Goal: Task Accomplishment & Management: Manage account settings

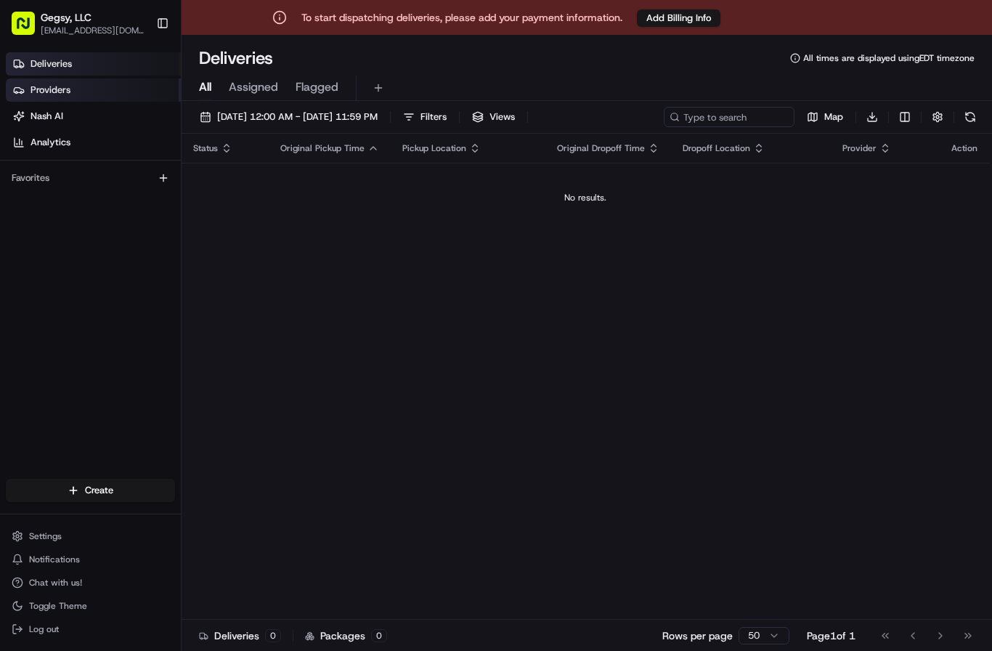
click at [62, 91] on span "Providers" at bounding box center [51, 90] width 40 height 13
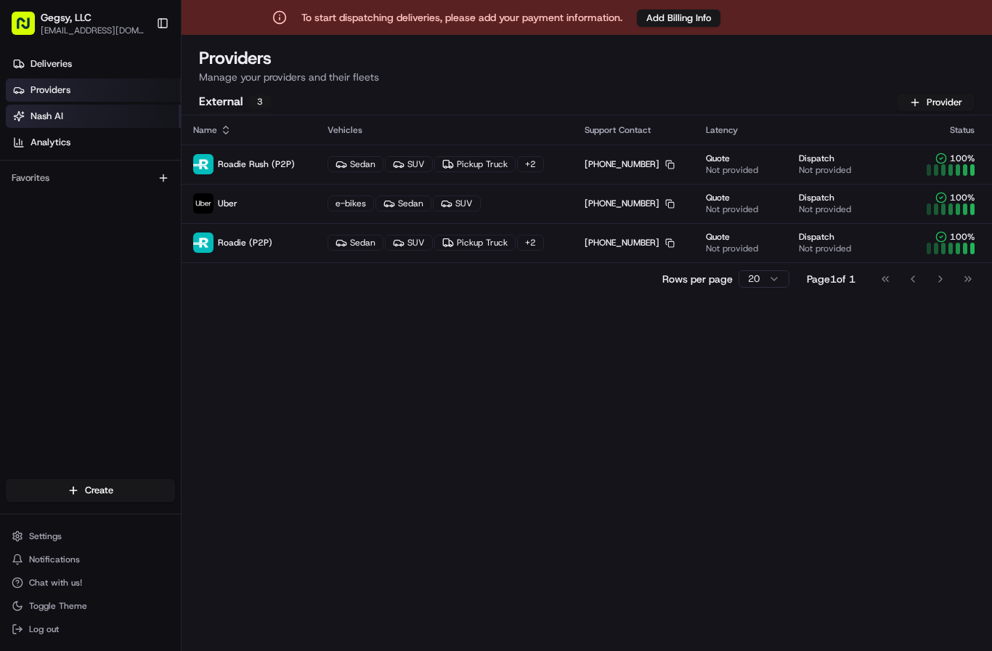
click at [58, 118] on span "Nash AI" at bounding box center [47, 116] width 33 height 13
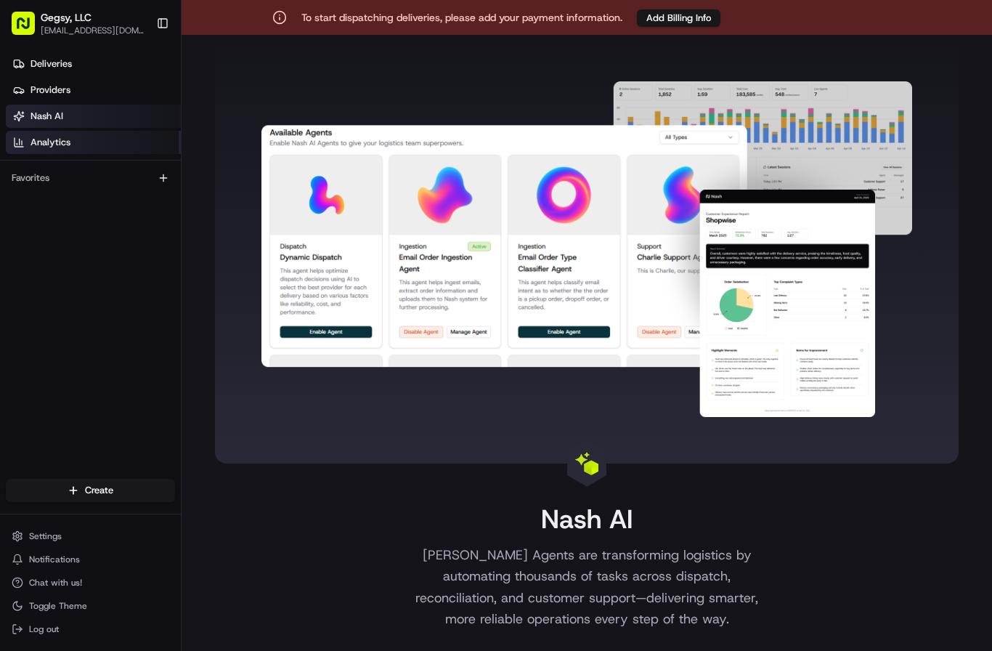
click at [56, 142] on span "Analytics" at bounding box center [51, 142] width 40 height 13
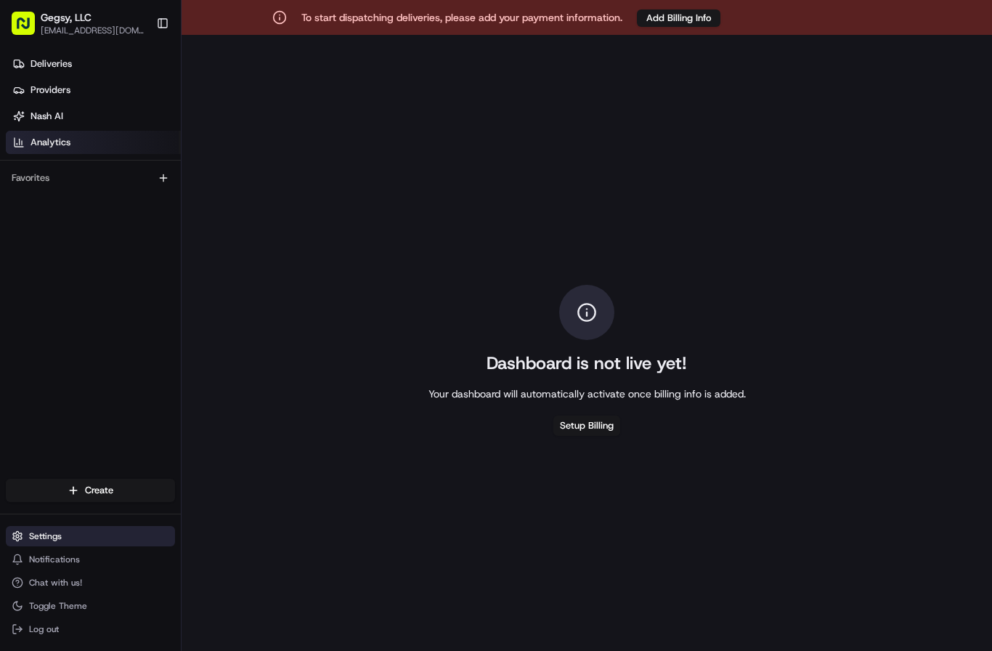
click at [49, 535] on span "Settings" at bounding box center [45, 536] width 33 height 12
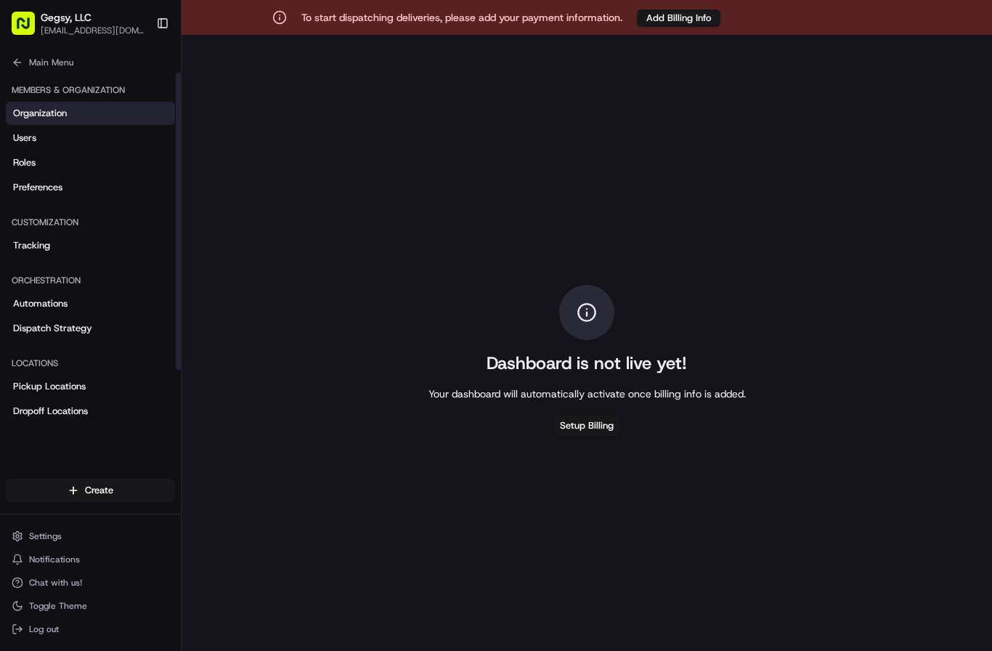
click at [46, 114] on span "Organization" at bounding box center [40, 113] width 54 height 13
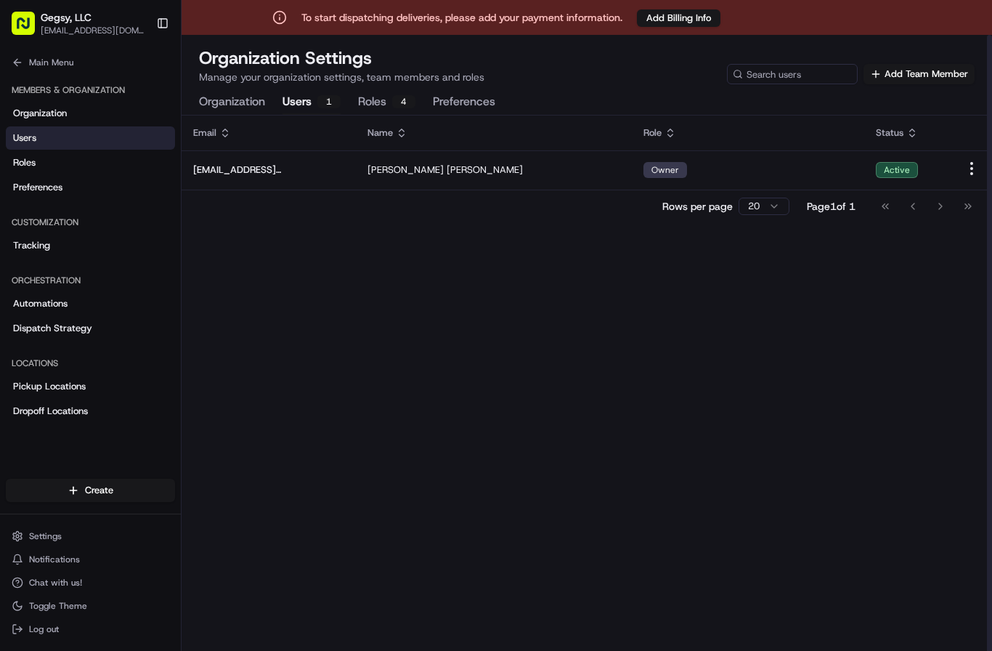
click at [301, 101] on button "Users 1" at bounding box center [312, 102] width 58 height 25
click at [370, 103] on button "Roles 4" at bounding box center [386, 102] width 57 height 25
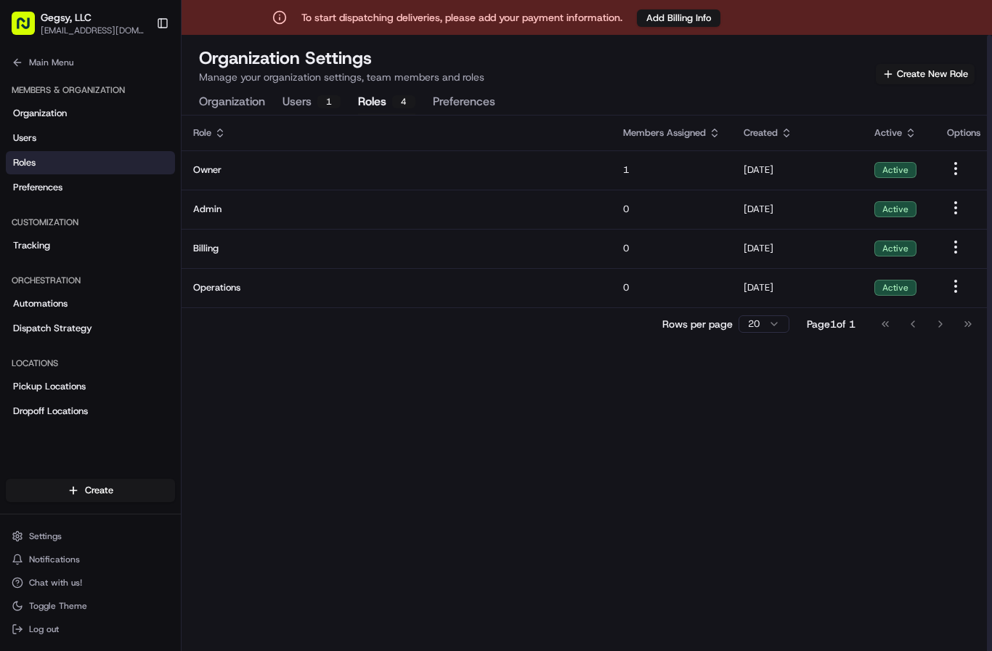
click at [466, 101] on button "Preferences" at bounding box center [464, 102] width 62 height 25
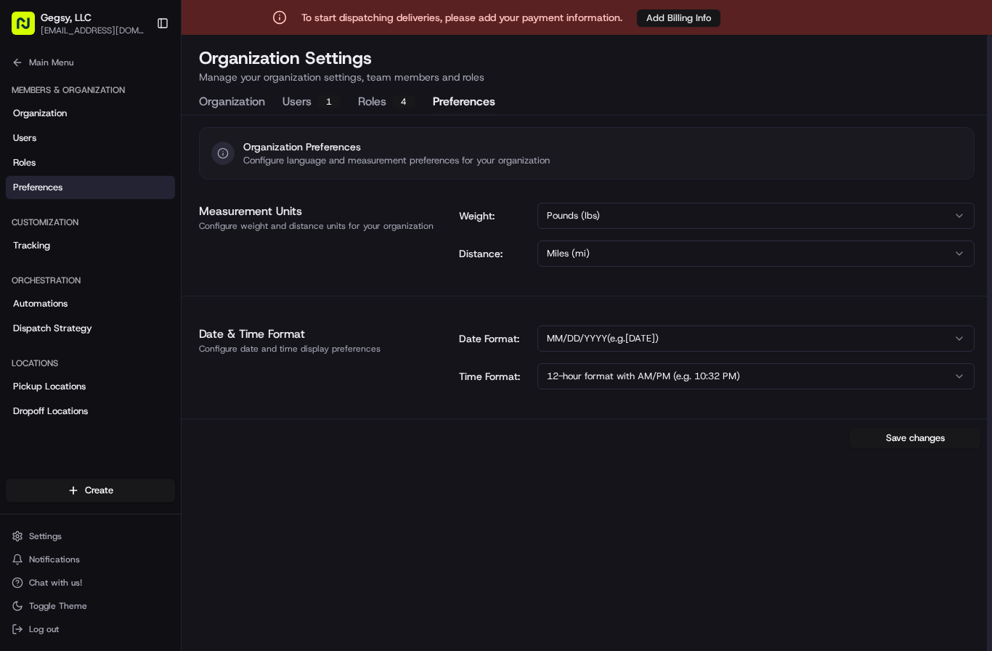
click at [665, 23] on button "Add Billing Info" at bounding box center [679, 17] width 84 height 17
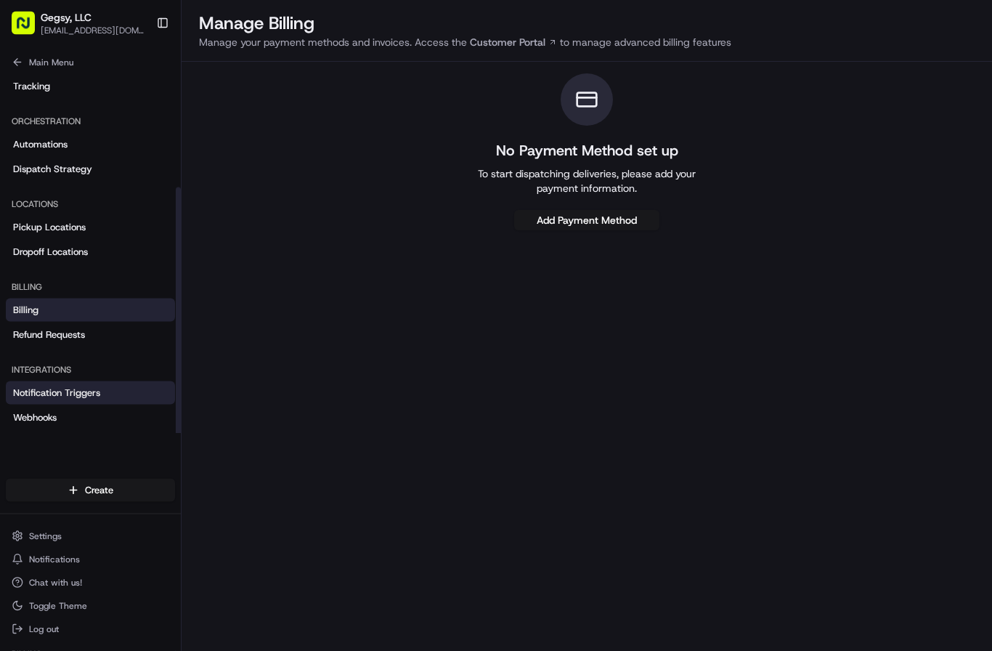
scroll to position [35, 0]
click at [76, 384] on link "Notification Triggers" at bounding box center [90, 392] width 169 height 23
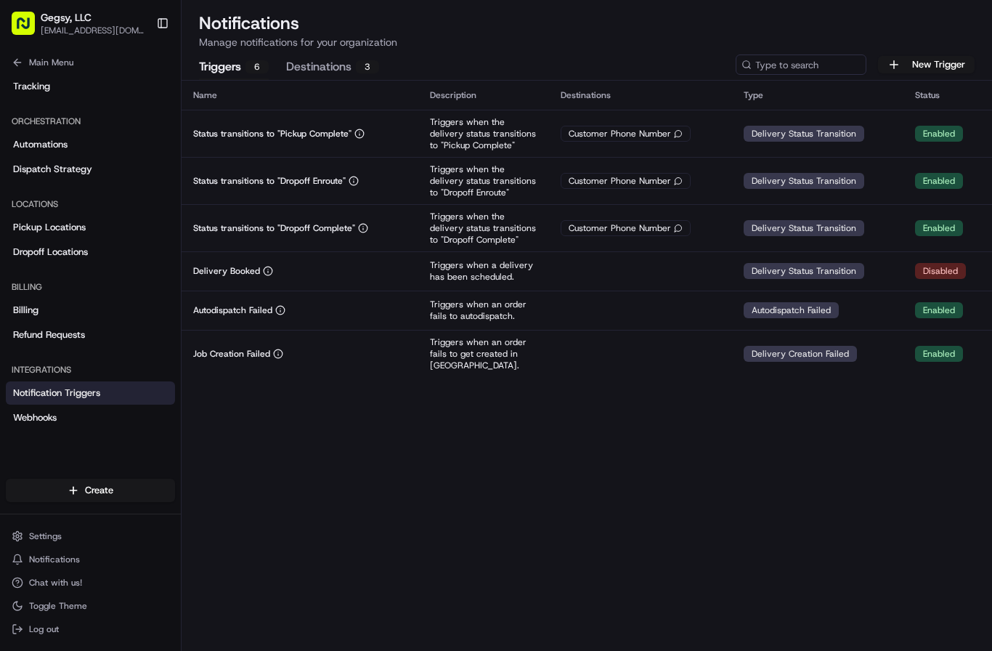
click at [309, 65] on button "Destinations 3" at bounding box center [332, 67] width 93 height 25
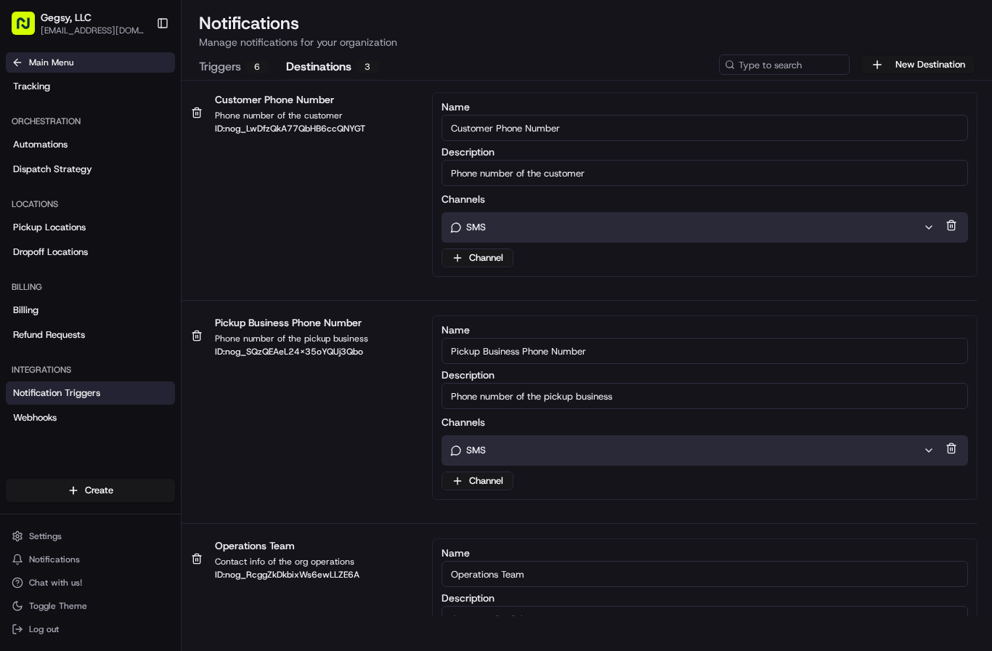
click at [29, 61] on span "Main Menu" at bounding box center [51, 63] width 44 height 12
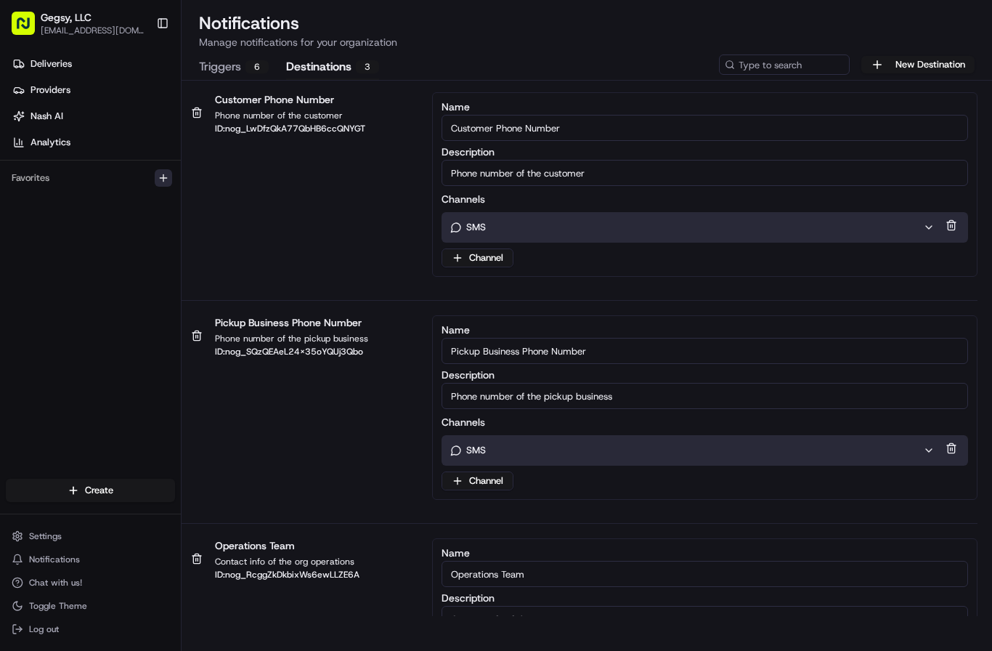
click at [164, 181] on icon "button" at bounding box center [164, 178] width 12 height 12
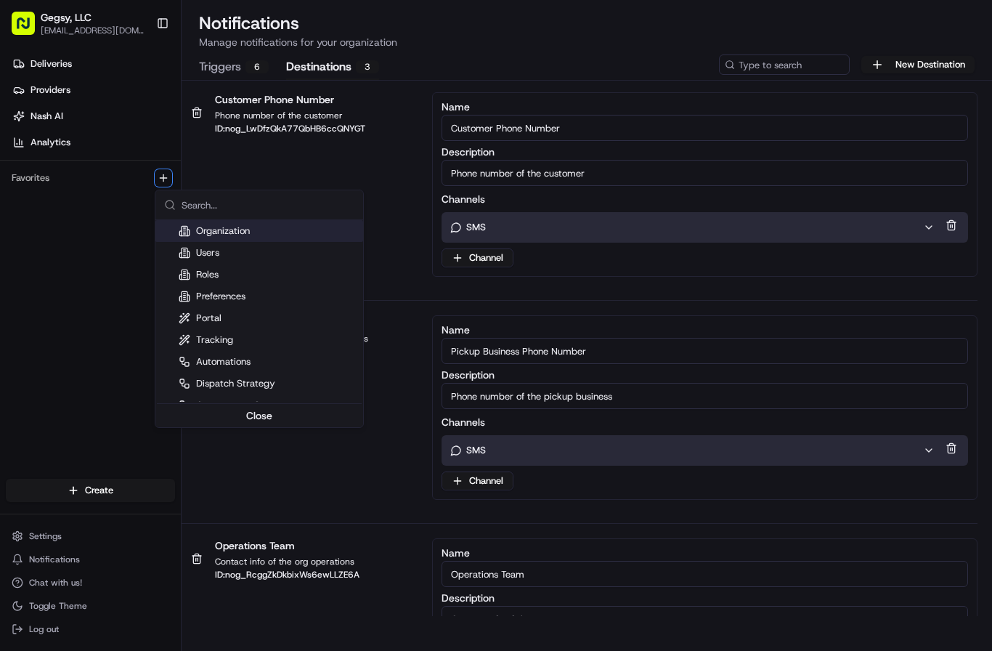
click at [69, 246] on html "To start dispatching deliveries, please add your payment information. Add Billi…" at bounding box center [496, 290] width 992 height 651
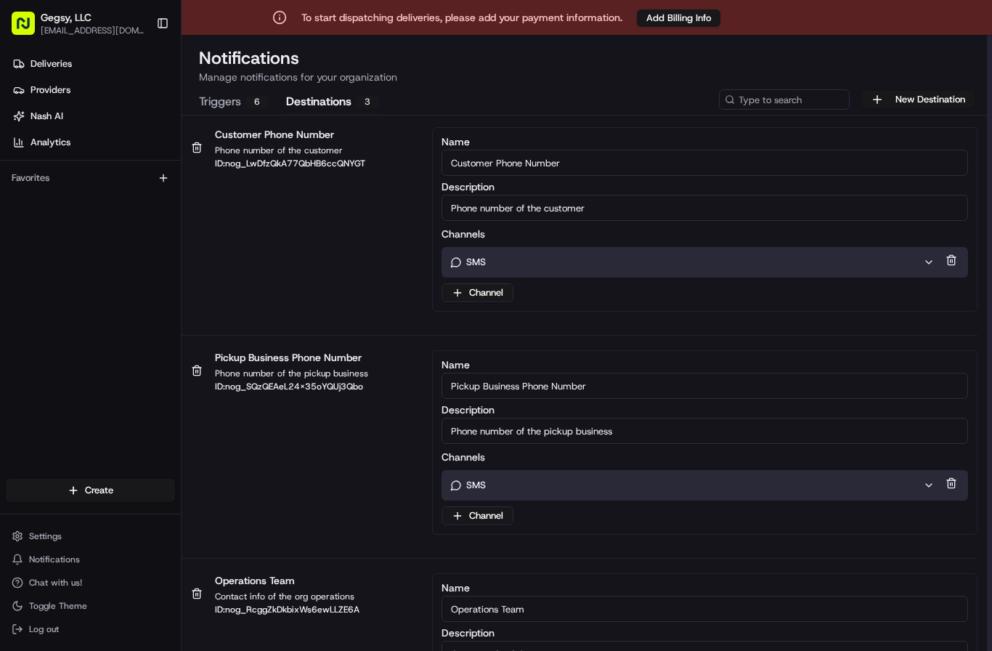
click at [85, 23] on span "Gegsy, LLC" at bounding box center [66, 17] width 51 height 15
click at [171, 22] on button "Toggle Sidebar" at bounding box center [162, 23] width 25 height 25
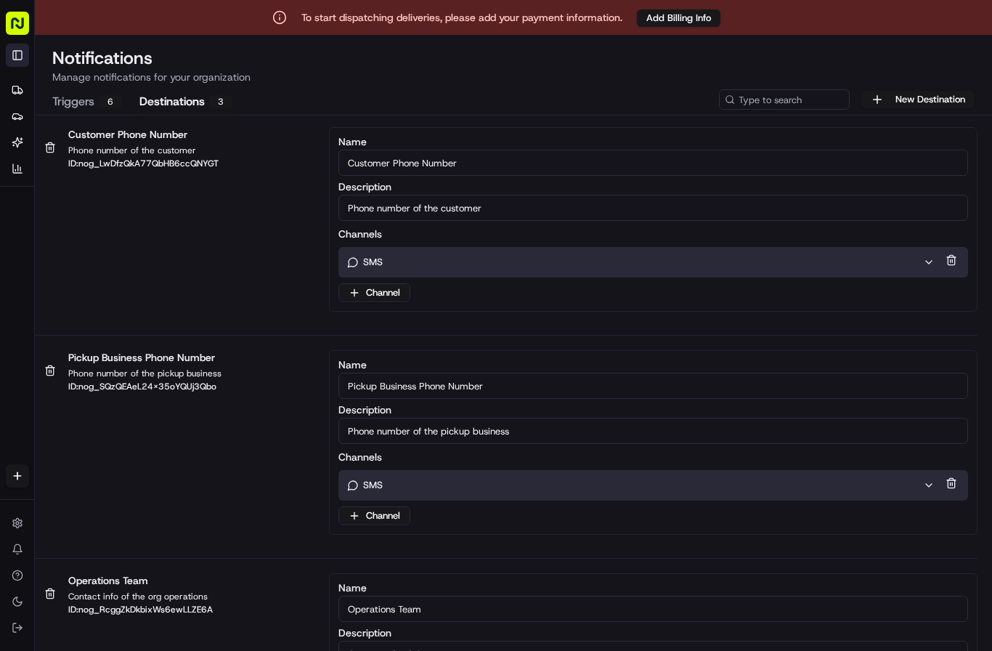
scroll to position [20, 0]
click at [22, 15] on rect "button" at bounding box center [17, 23] width 23 height 23
click at [18, 33] on rect "button" at bounding box center [17, 23] width 23 height 23
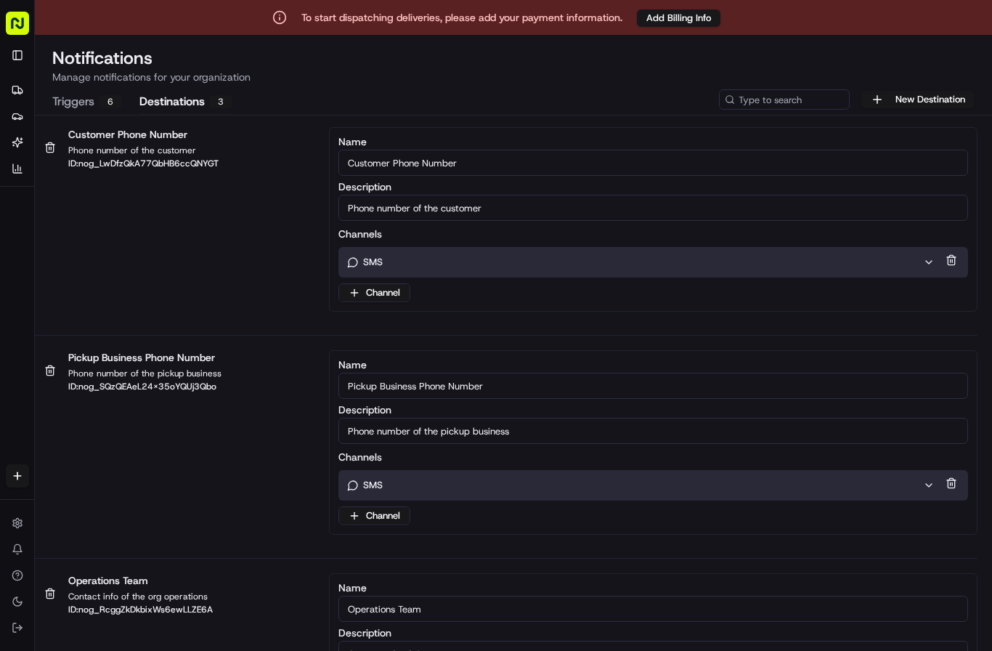
click at [18, 27] on rect "button" at bounding box center [17, 23] width 23 height 23
click at [20, 57] on button "Toggle Sidebar" at bounding box center [17, 55] width 23 height 23
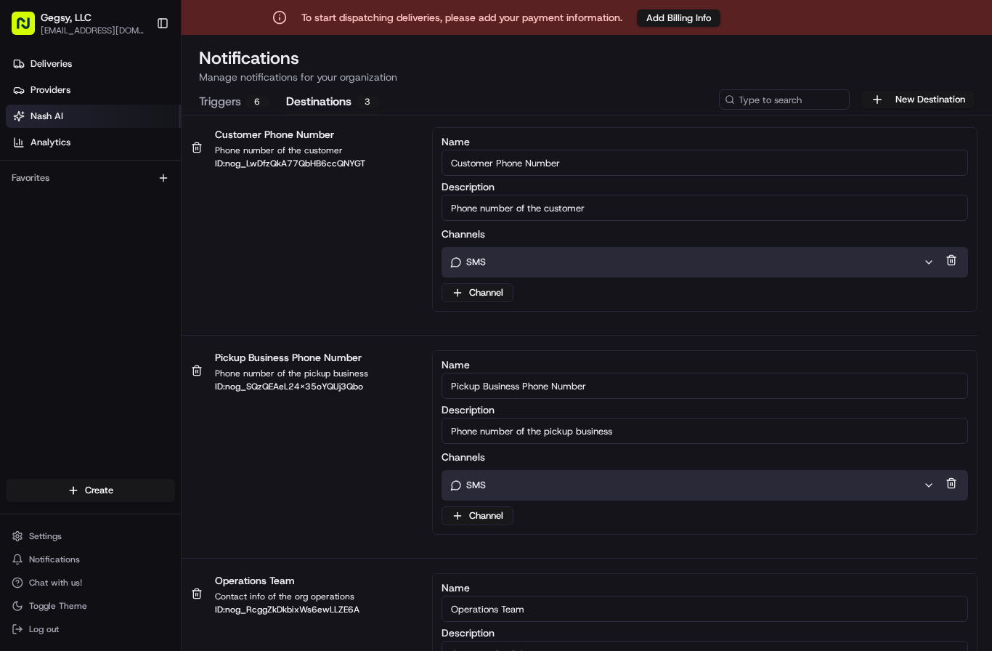
click at [58, 122] on span "Nash AI" at bounding box center [47, 116] width 33 height 13
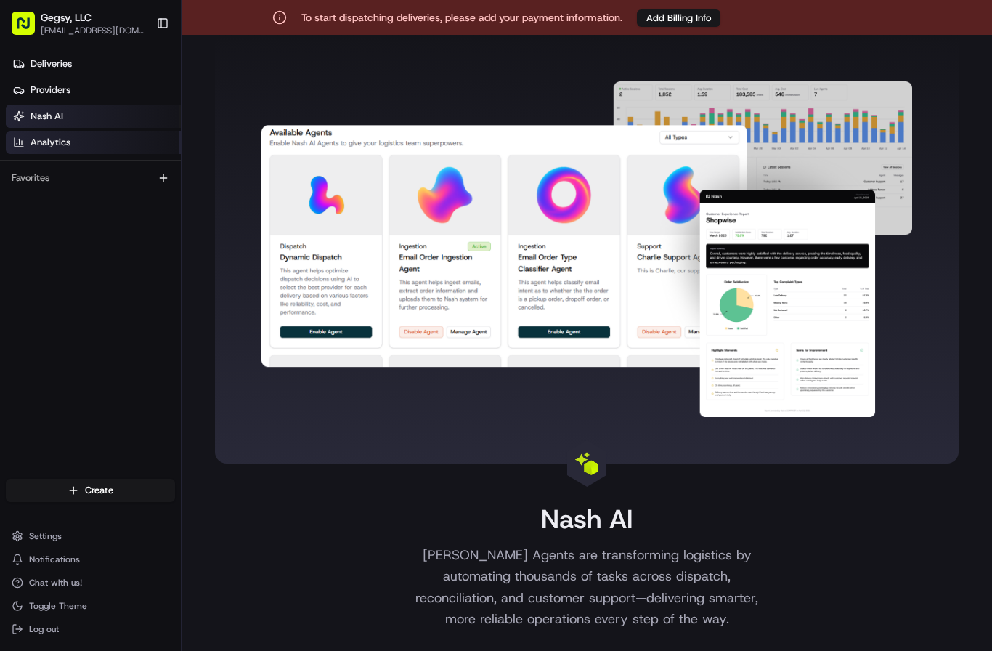
click at [60, 139] on span "Analytics" at bounding box center [51, 142] width 40 height 13
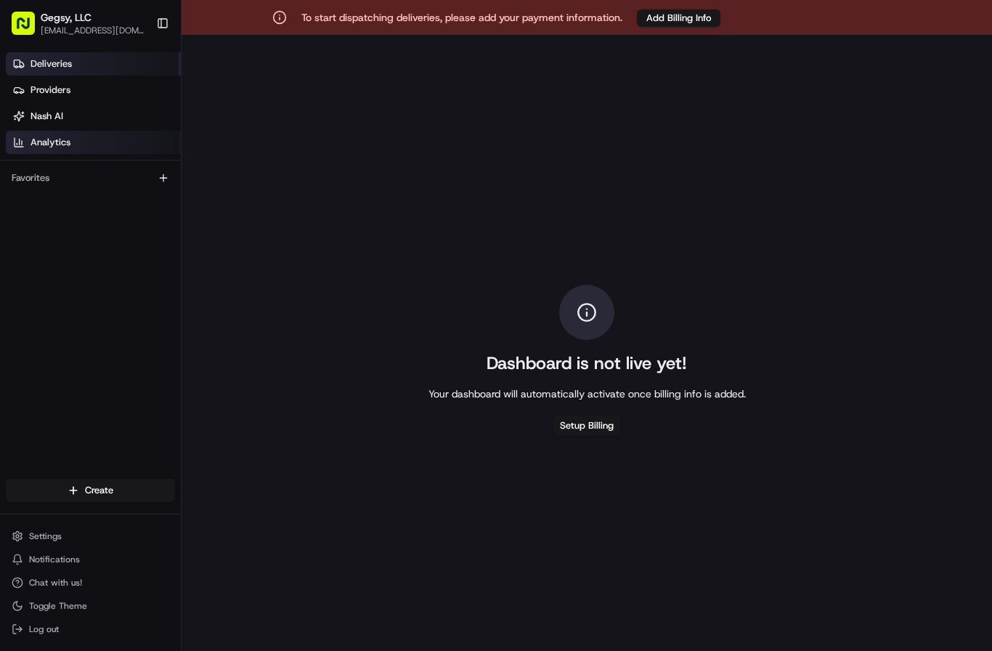
click at [53, 65] on span "Deliveries" at bounding box center [51, 63] width 41 height 13
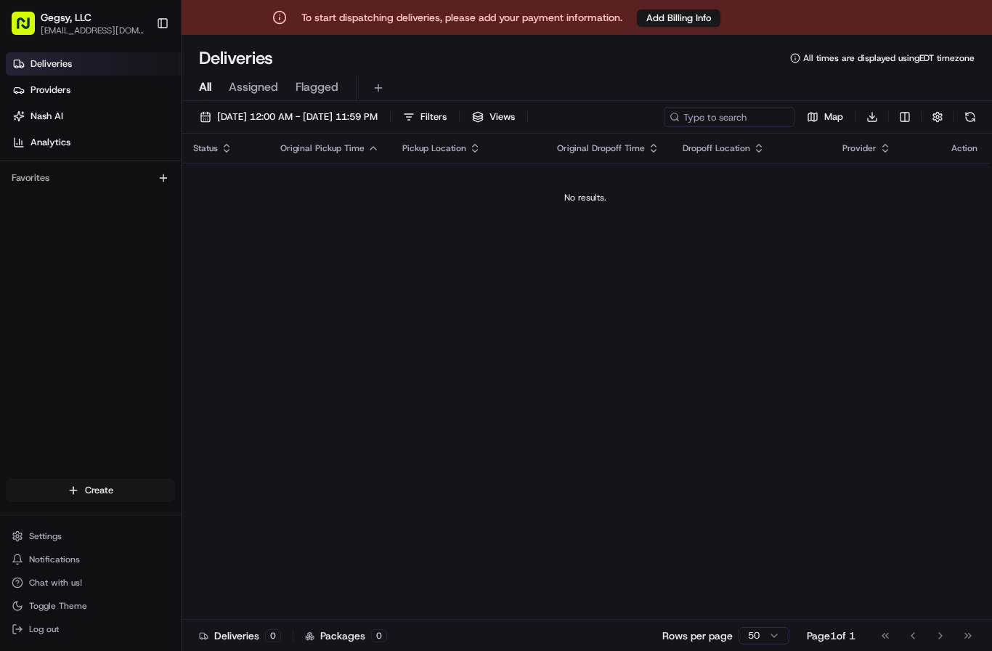
click at [96, 492] on html "To start dispatching deliveries, please add your payment information. Add Billi…" at bounding box center [496, 325] width 992 height 651
click at [216, 515] on link "Delivery" at bounding box center [263, 517] width 162 height 26
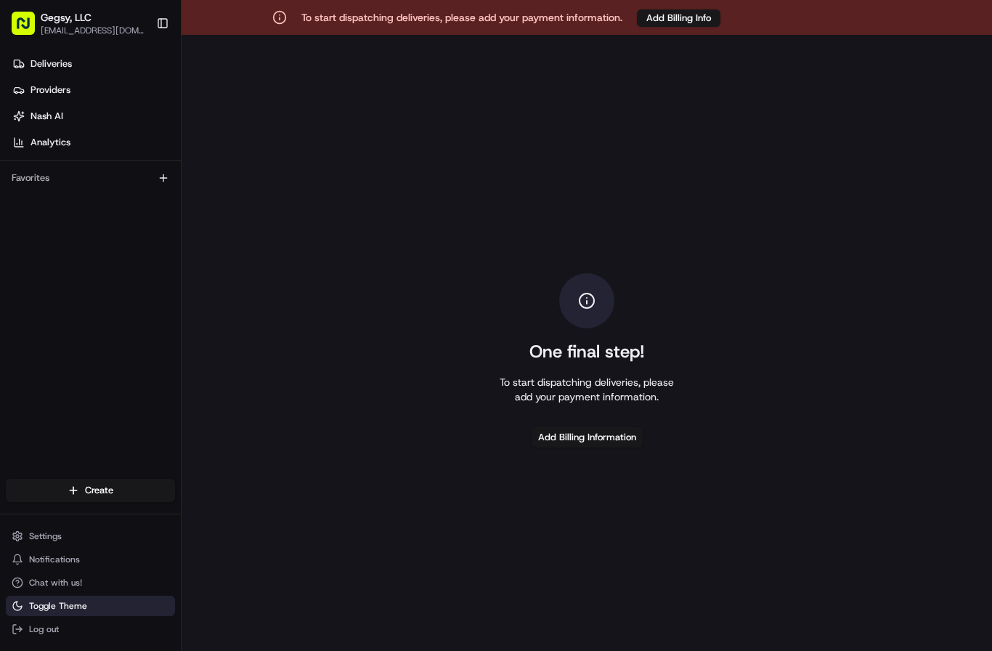
click at [53, 607] on span "Toggle Theme" at bounding box center [58, 606] width 58 height 12
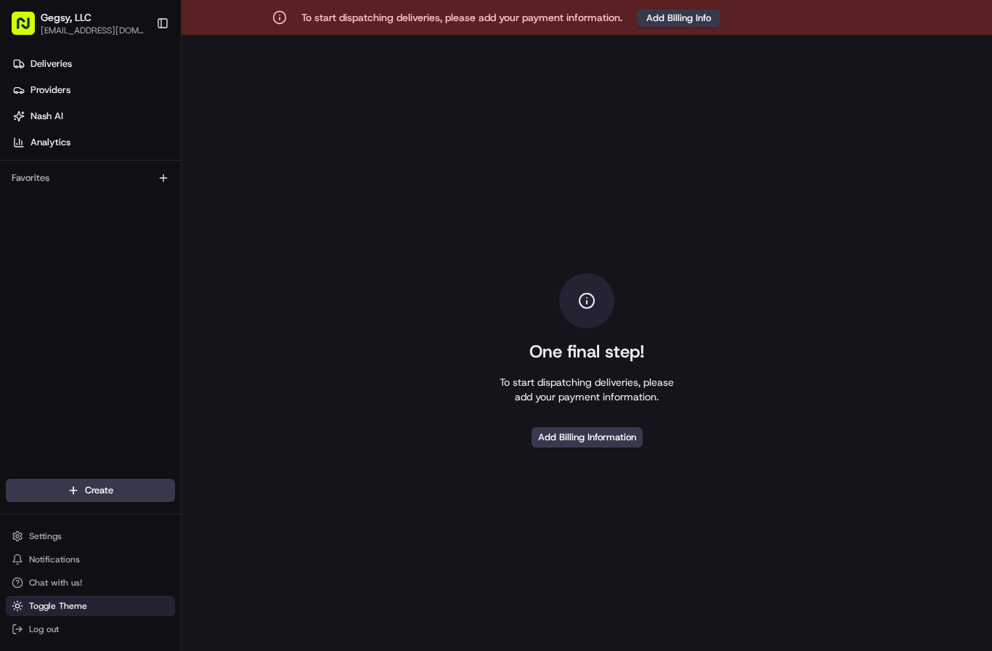
click at [53, 607] on span "Toggle Theme" at bounding box center [58, 606] width 58 height 12
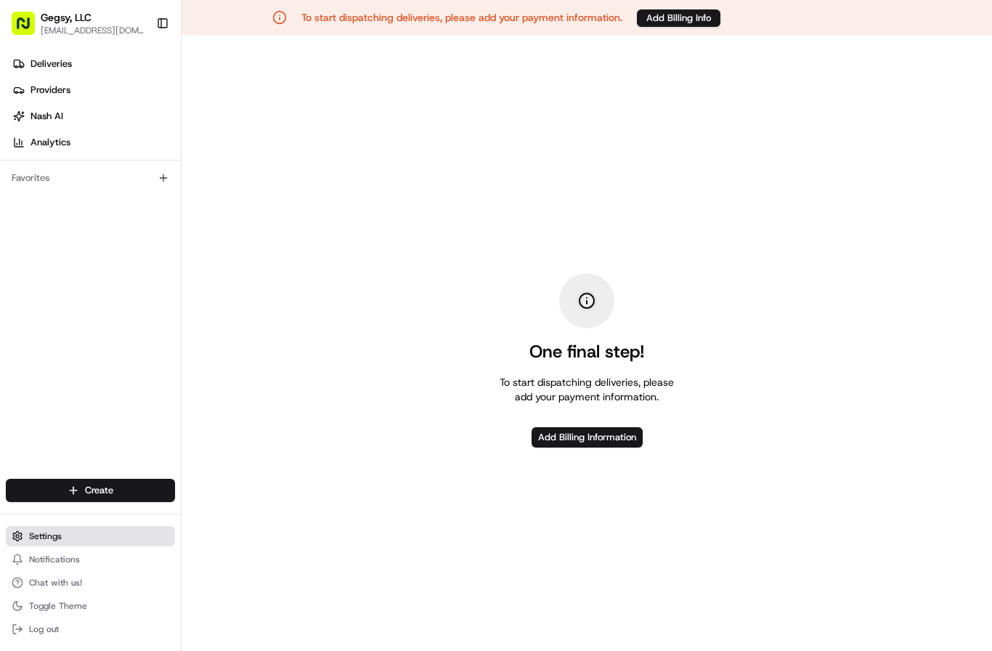
click at [53, 543] on button "Settings" at bounding box center [90, 536] width 169 height 20
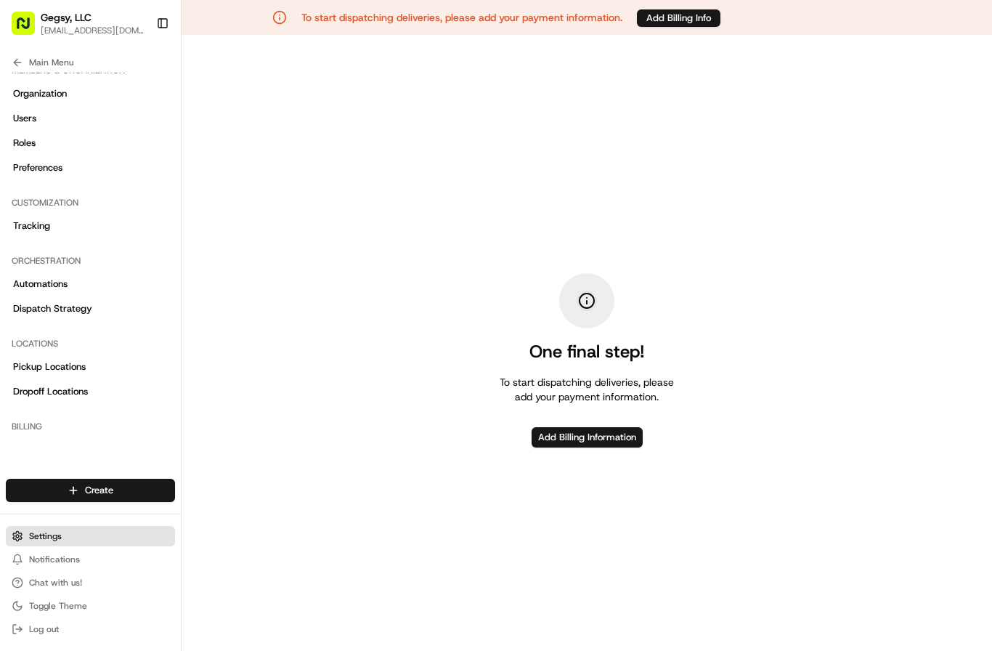
click at [53, 543] on button "Settings" at bounding box center [90, 536] width 169 height 20
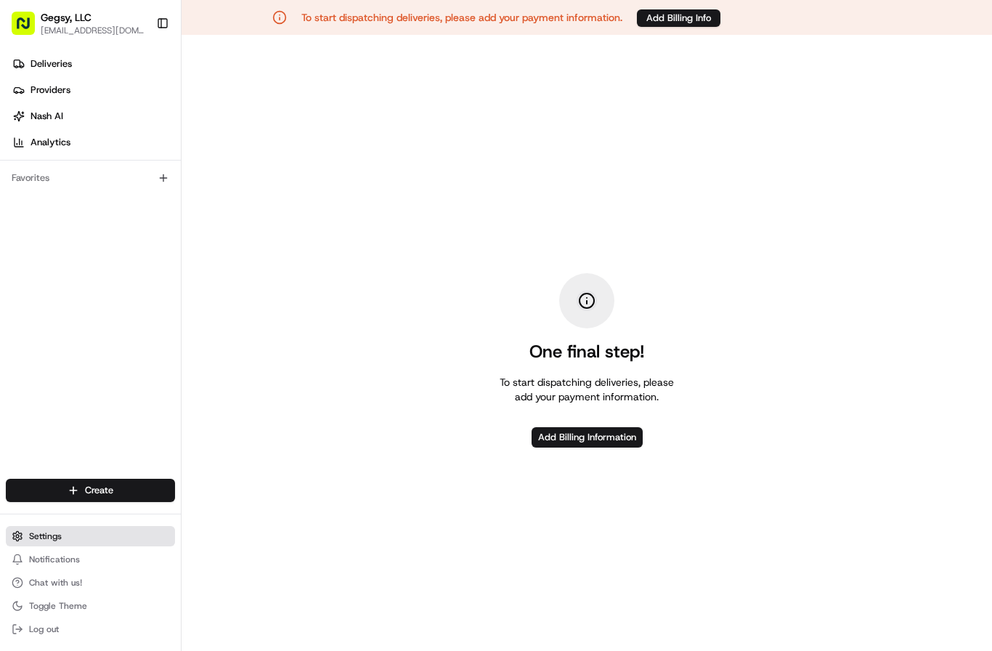
click at [53, 543] on button "Settings" at bounding box center [90, 536] width 169 height 20
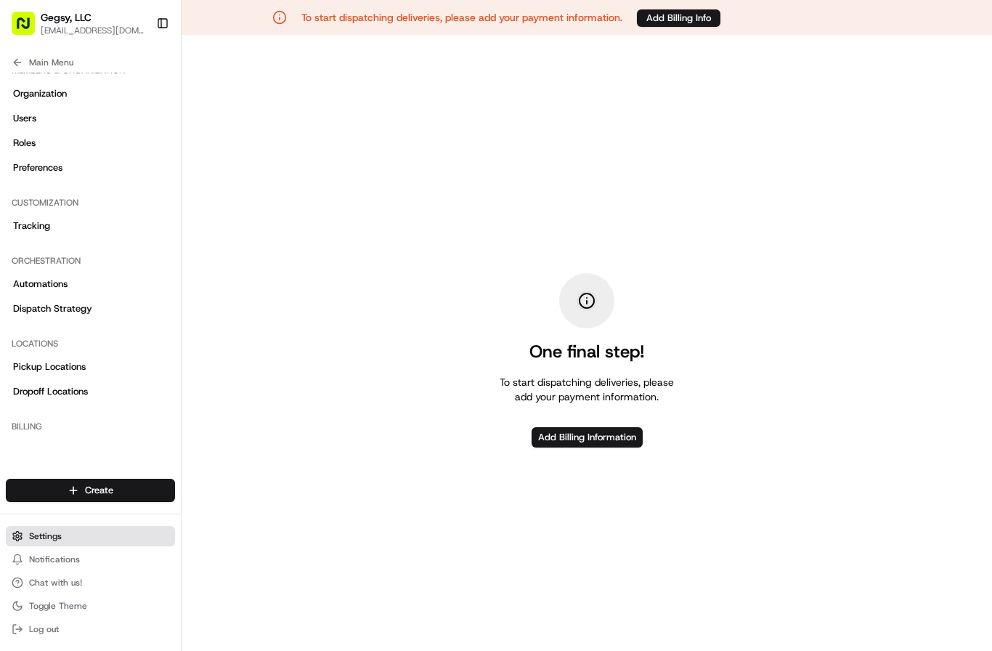
click at [53, 543] on button "Settings" at bounding box center [90, 536] width 169 height 20
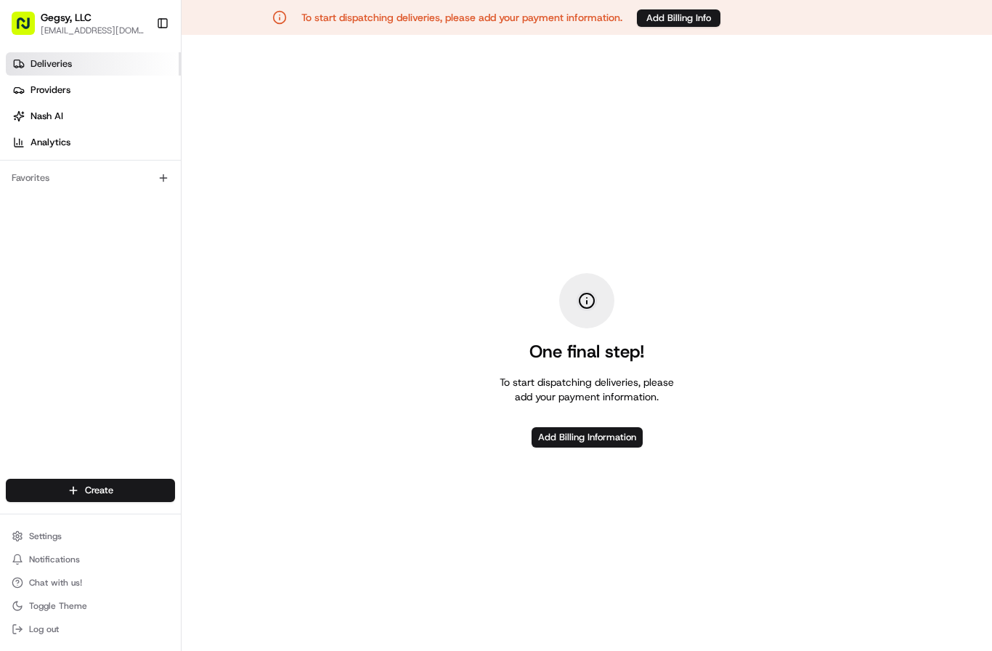
click at [52, 53] on link "Deliveries" at bounding box center [93, 63] width 175 height 23
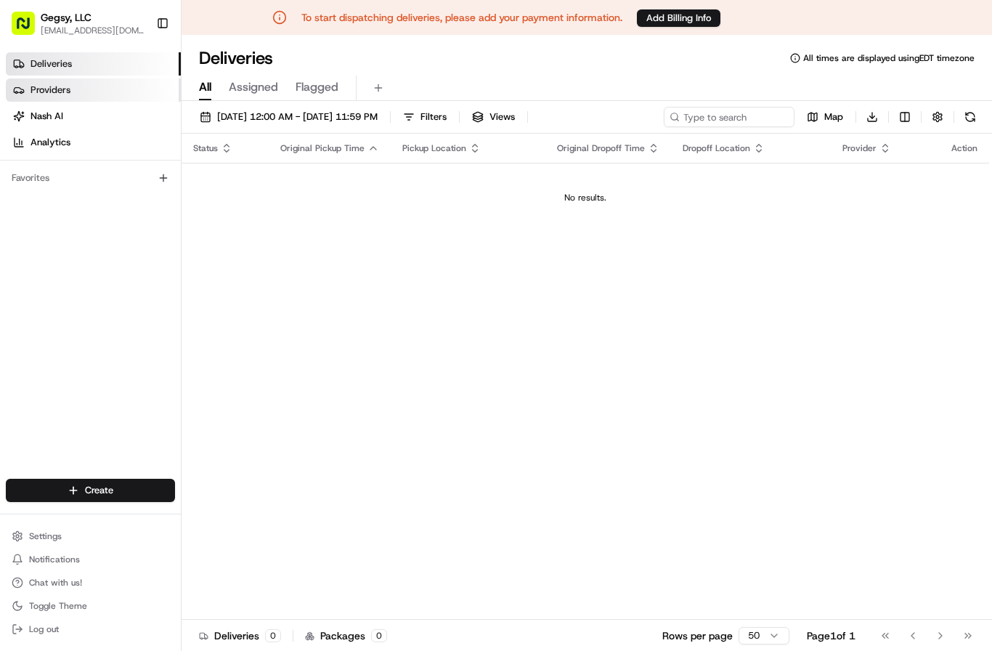
click at [43, 89] on span "Providers" at bounding box center [51, 90] width 40 height 13
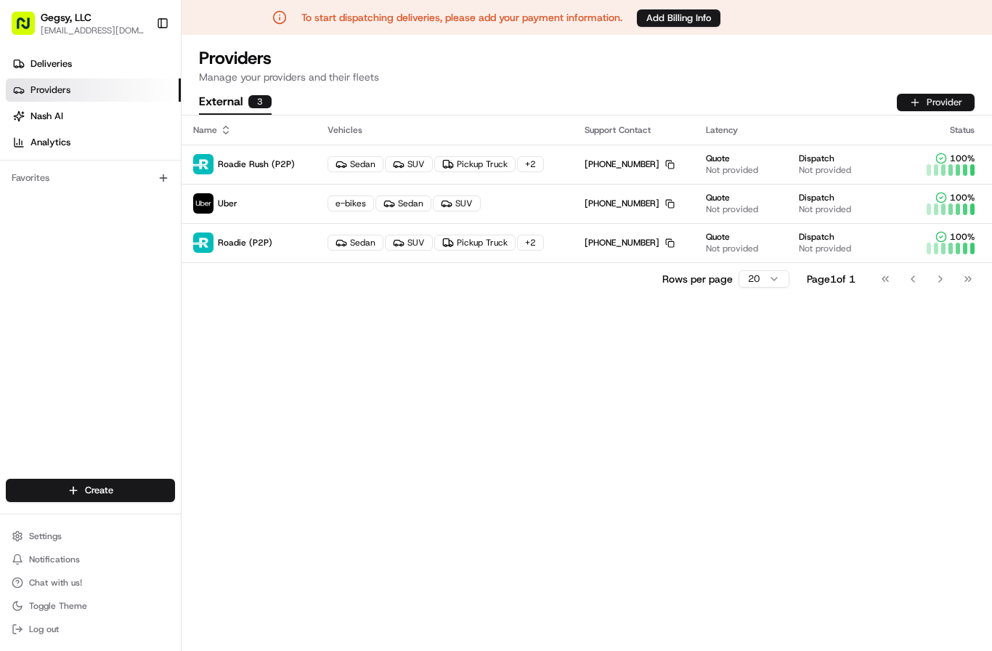
click at [944, 97] on button "Provider" at bounding box center [936, 102] width 78 height 17
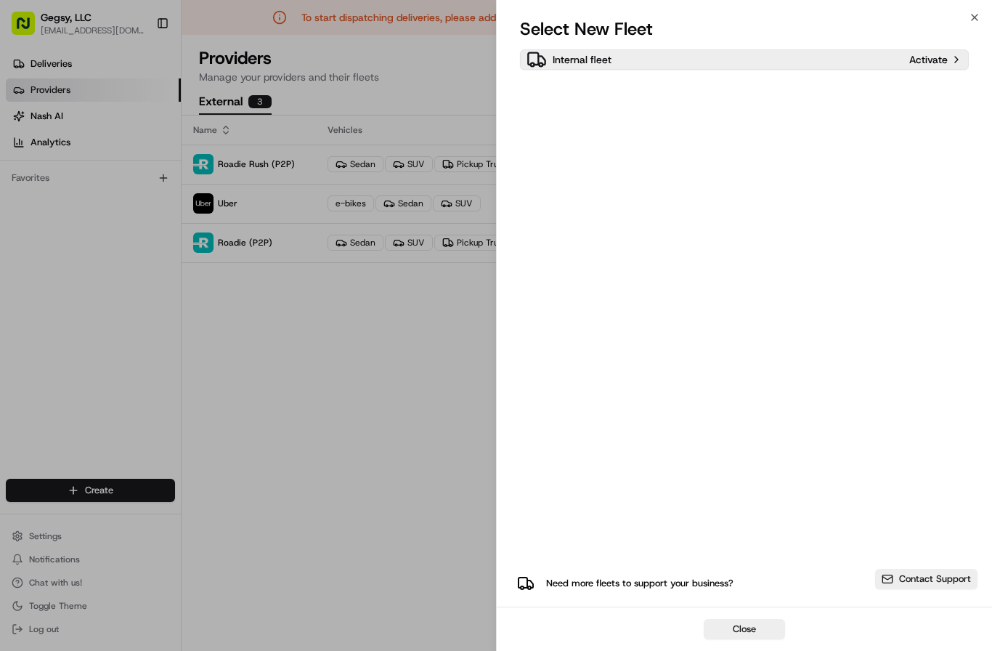
click at [930, 60] on p "Activate" at bounding box center [928, 59] width 38 height 15
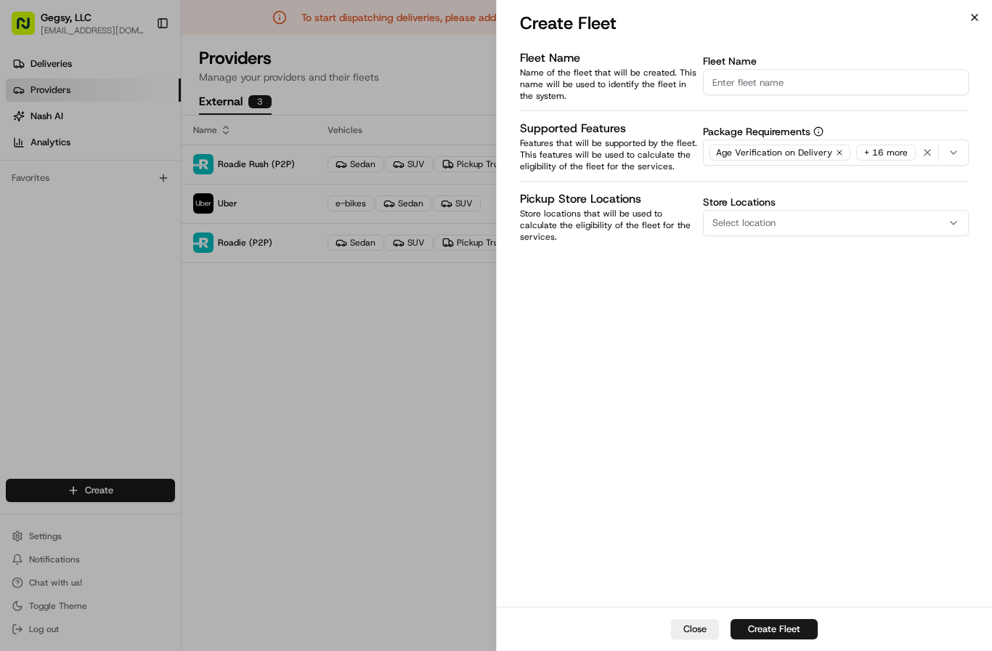
click at [975, 16] on icon "button" at bounding box center [975, 18] width 12 height 12
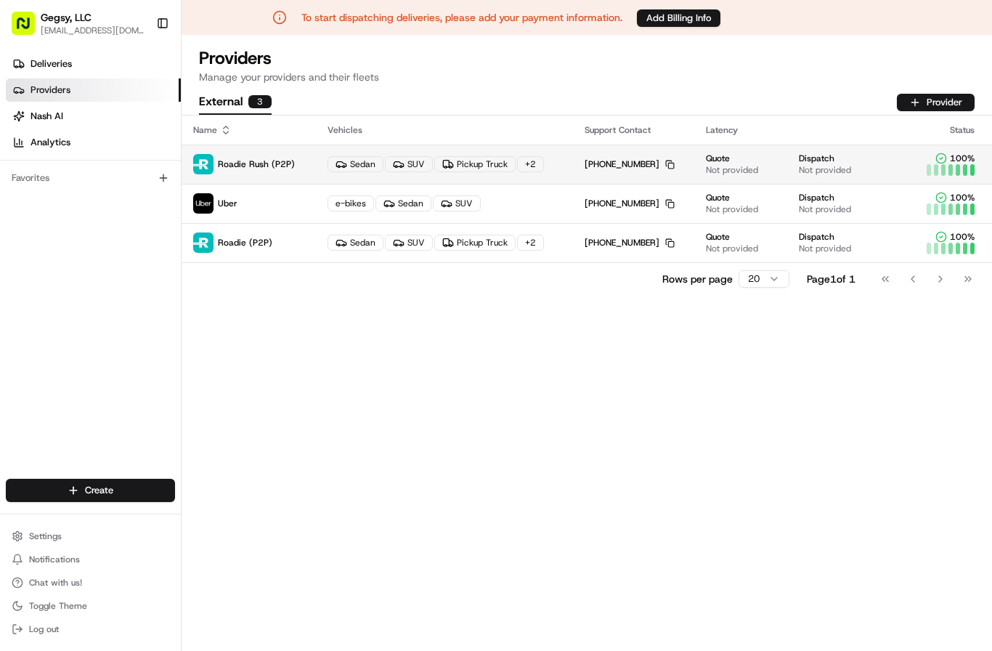
click at [257, 161] on span "Roadie Rush (P2P)" at bounding box center [256, 164] width 77 height 12
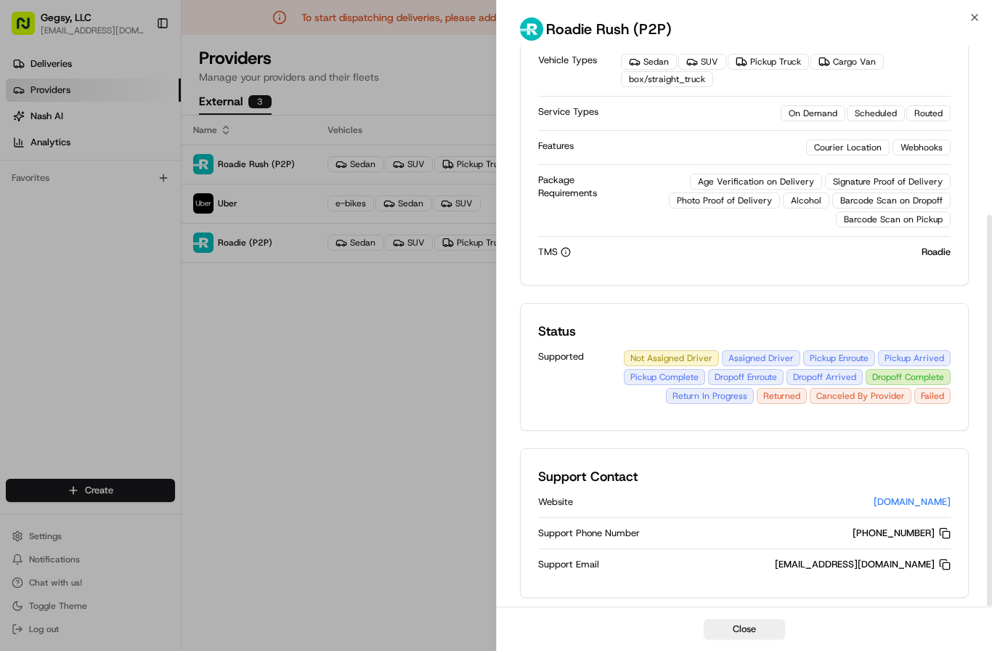
scroll to position [240, 0]
click at [902, 506] on link "[DOMAIN_NAME]" at bounding box center [912, 501] width 77 height 12
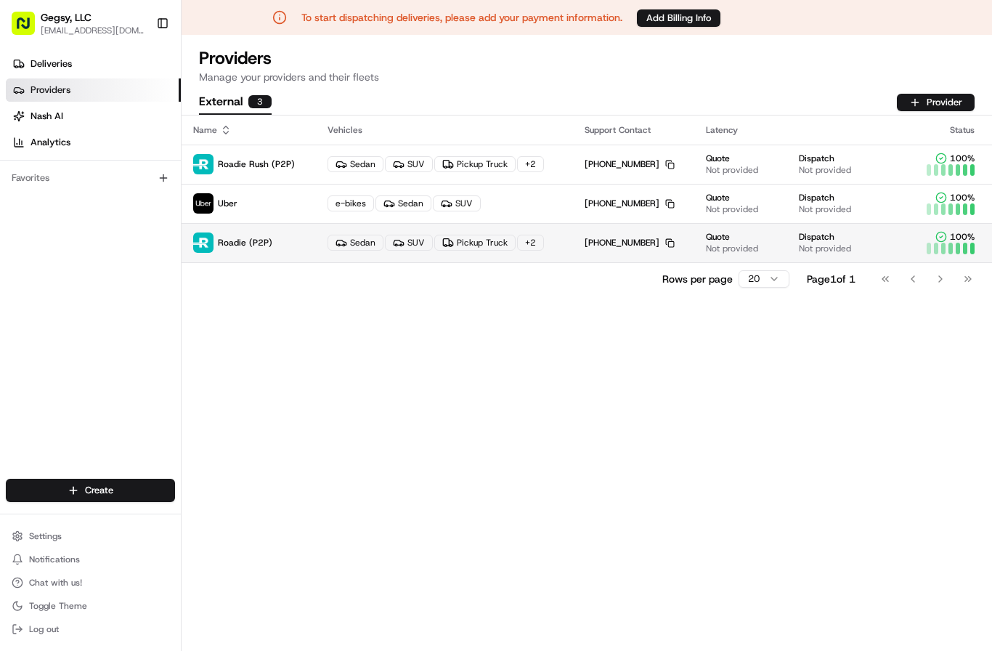
click at [258, 243] on span "Roadie (P2P)" at bounding box center [245, 243] width 54 height 12
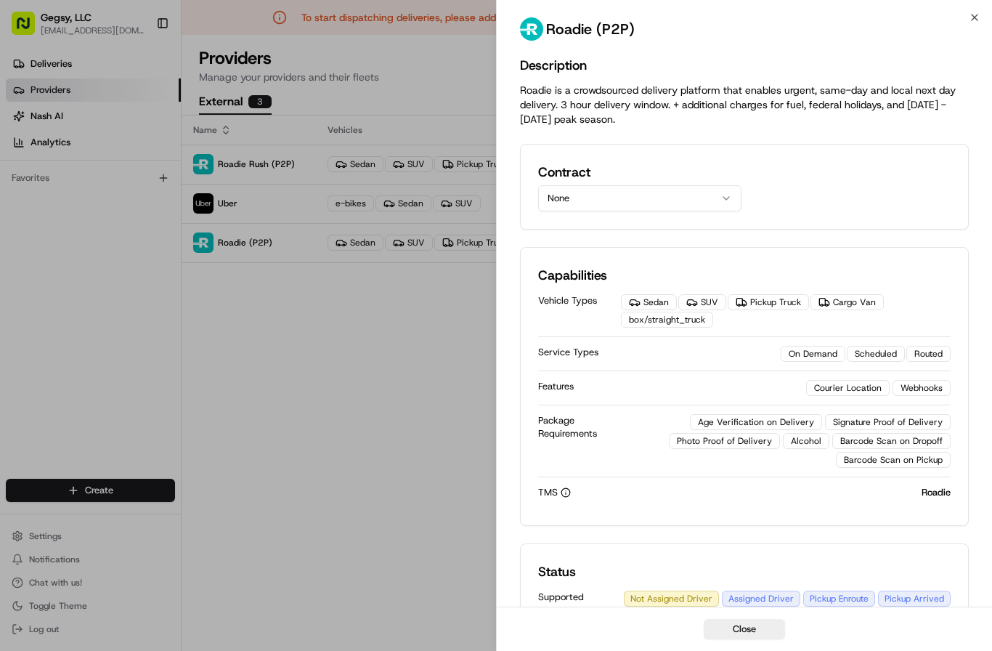
click at [653, 301] on div "Sedan" at bounding box center [649, 302] width 56 height 16
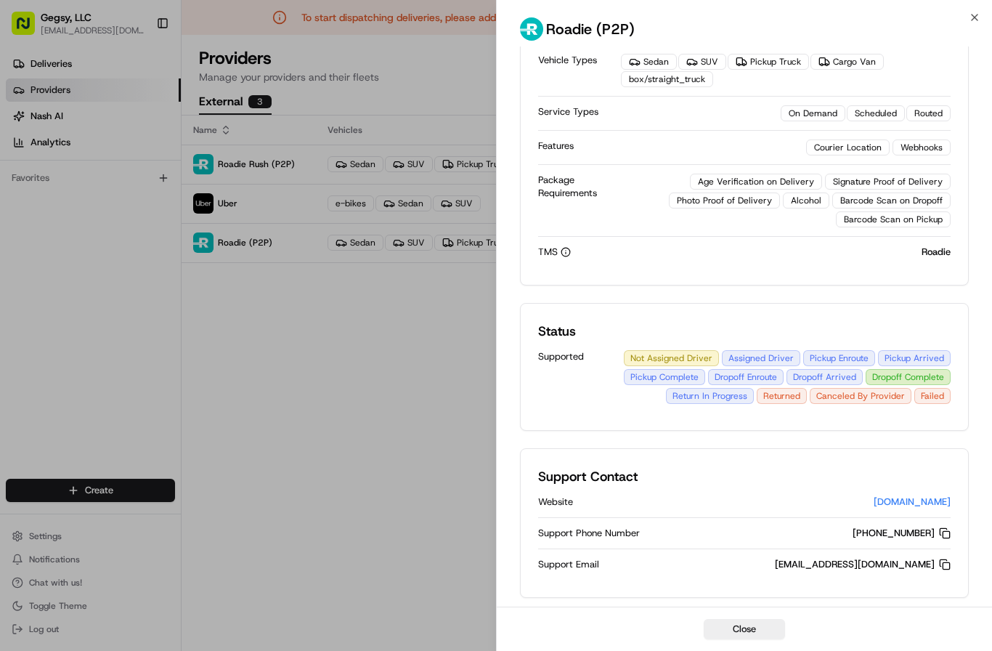
click at [982, 17] on div "Roadie (P2P)" at bounding box center [744, 31] width 495 height 29
click at [978, 18] on icon "button" at bounding box center [975, 18] width 12 height 12
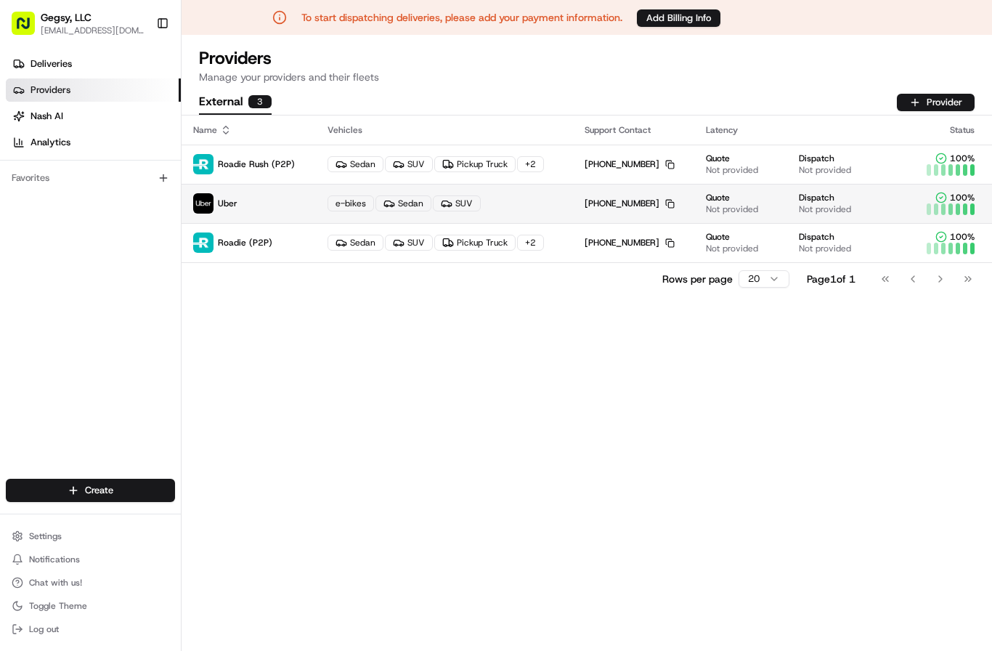
click at [233, 200] on span "Uber" at bounding box center [228, 204] width 20 height 12
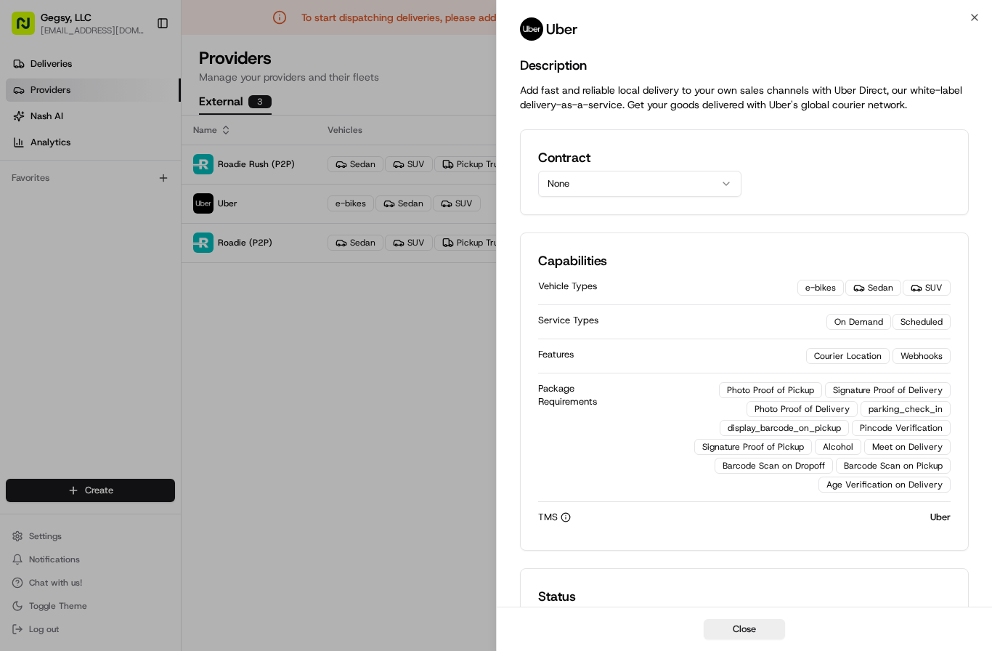
click at [707, 181] on button "None" at bounding box center [639, 184] width 203 height 26
click at [779, 170] on html "To start dispatching deliveries, please add your payment information. Add Billi…" at bounding box center [496, 325] width 992 height 651
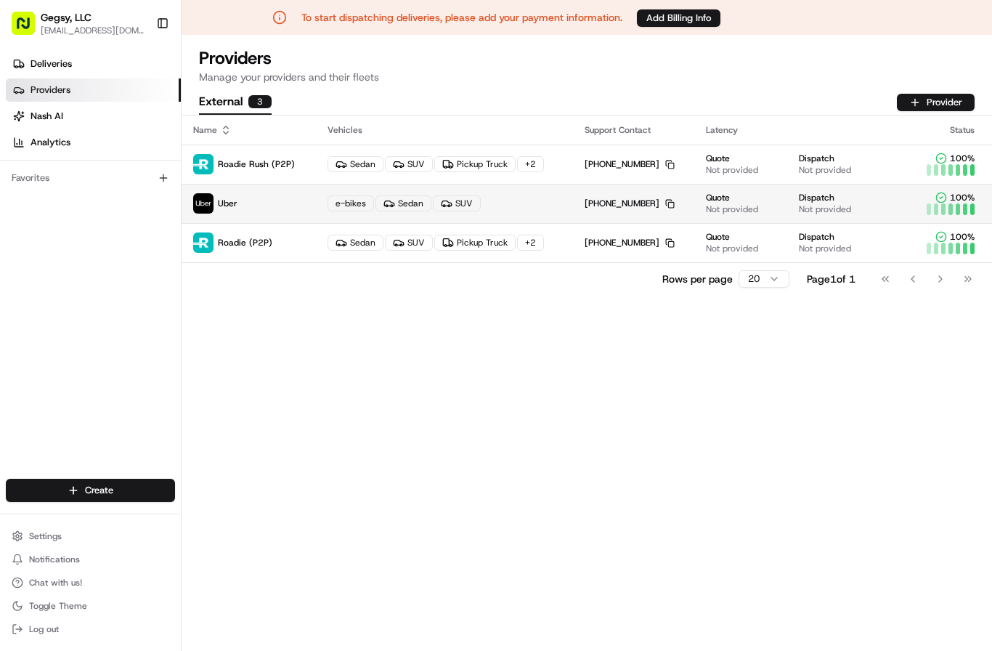
click at [711, 199] on span "Quote" at bounding box center [718, 198] width 24 height 12
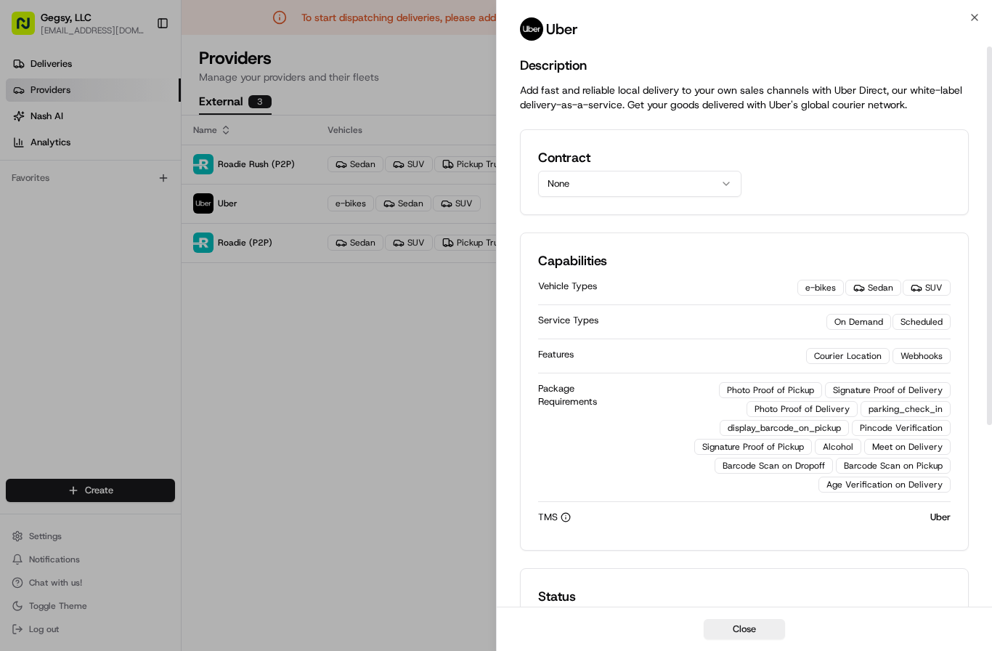
scroll to position [0, 0]
click at [977, 18] on icon "button" at bounding box center [975, 18] width 12 height 12
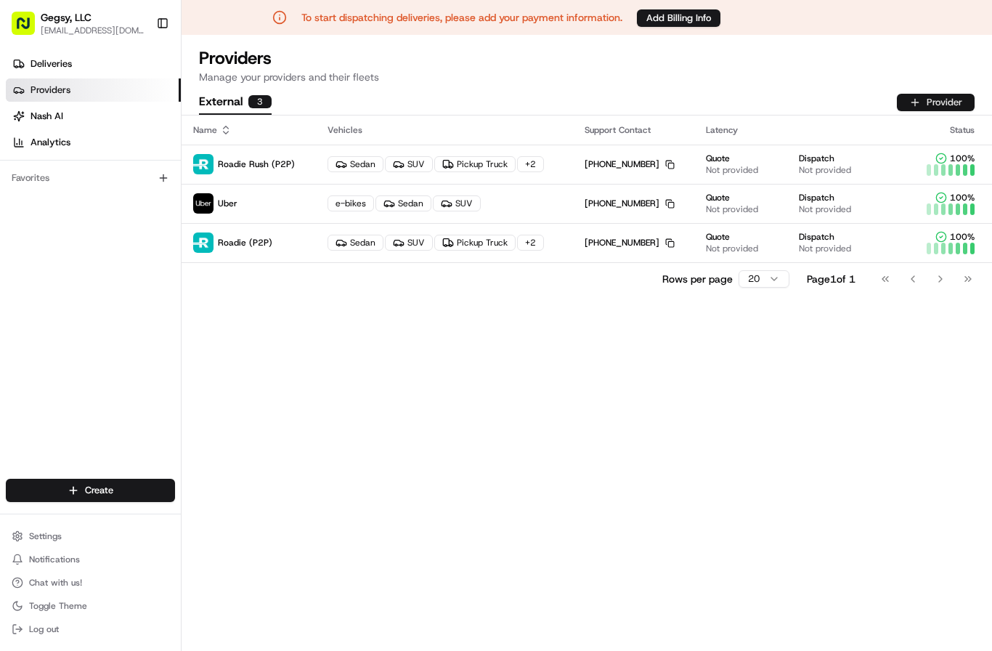
click at [913, 100] on button "Provider" at bounding box center [936, 102] width 78 height 17
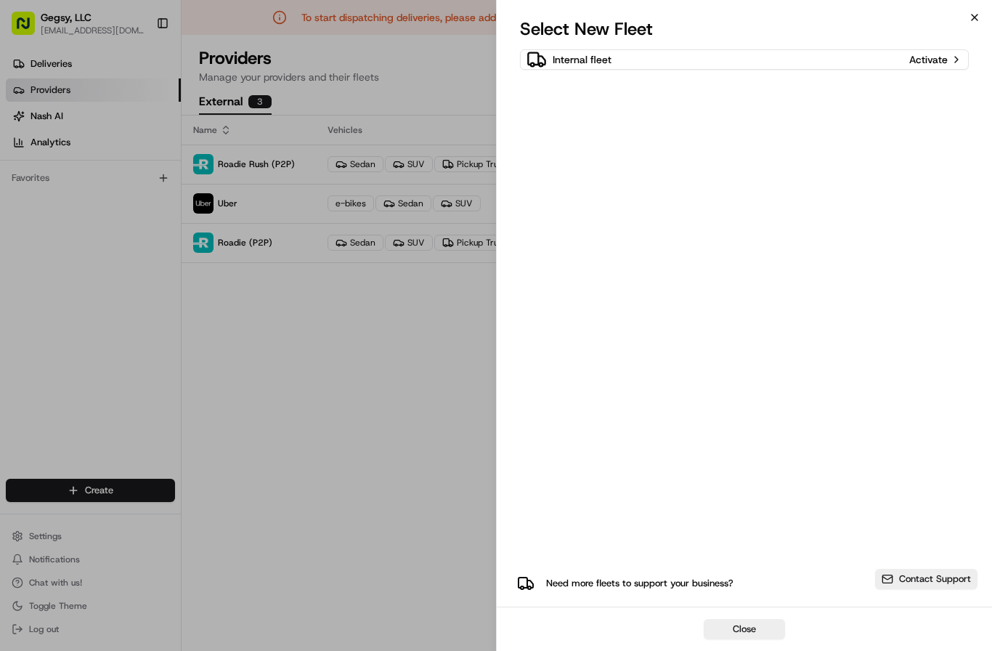
click at [972, 22] on icon "button" at bounding box center [975, 18] width 12 height 12
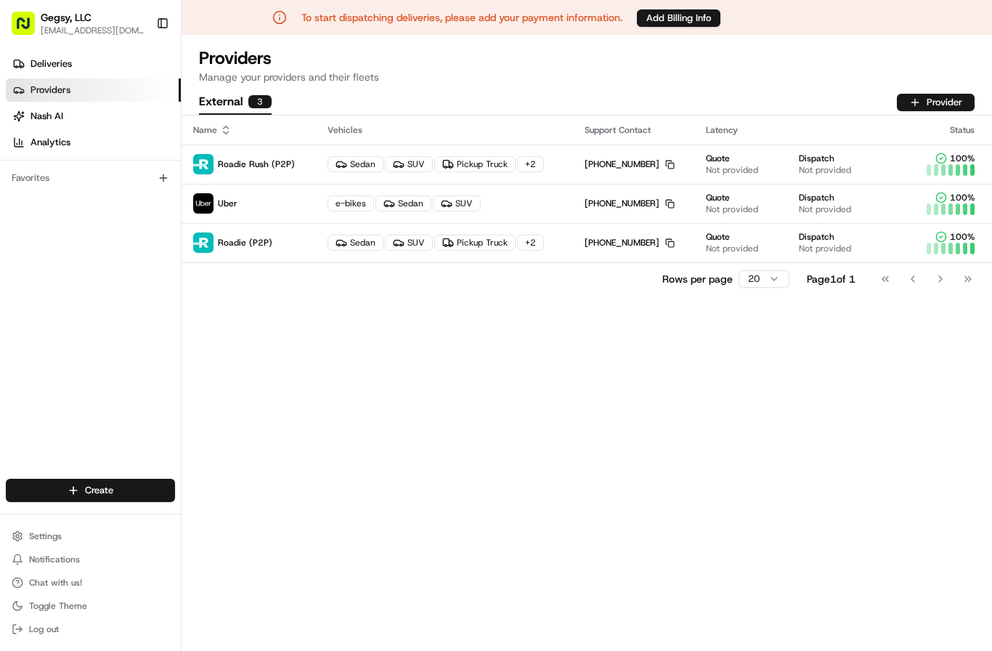
click at [252, 100] on div "3" at bounding box center [259, 101] width 23 height 13
click at [52, 65] on span "Deliveries" at bounding box center [51, 63] width 41 height 13
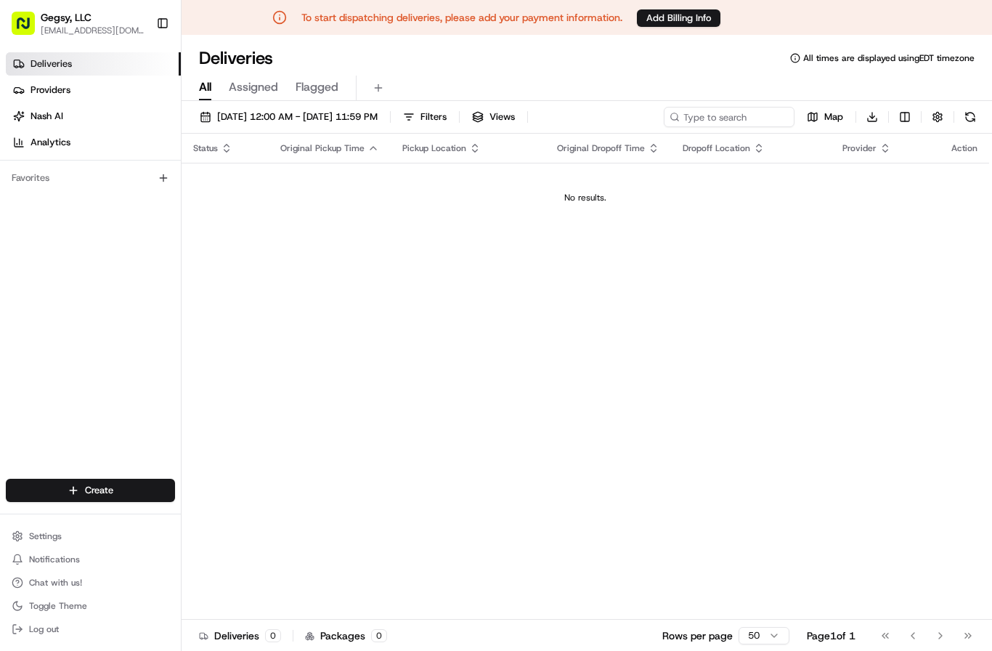
click at [238, 91] on span "Assigned" at bounding box center [253, 86] width 49 height 17
click at [304, 94] on span "Flagged" at bounding box center [317, 86] width 43 height 17
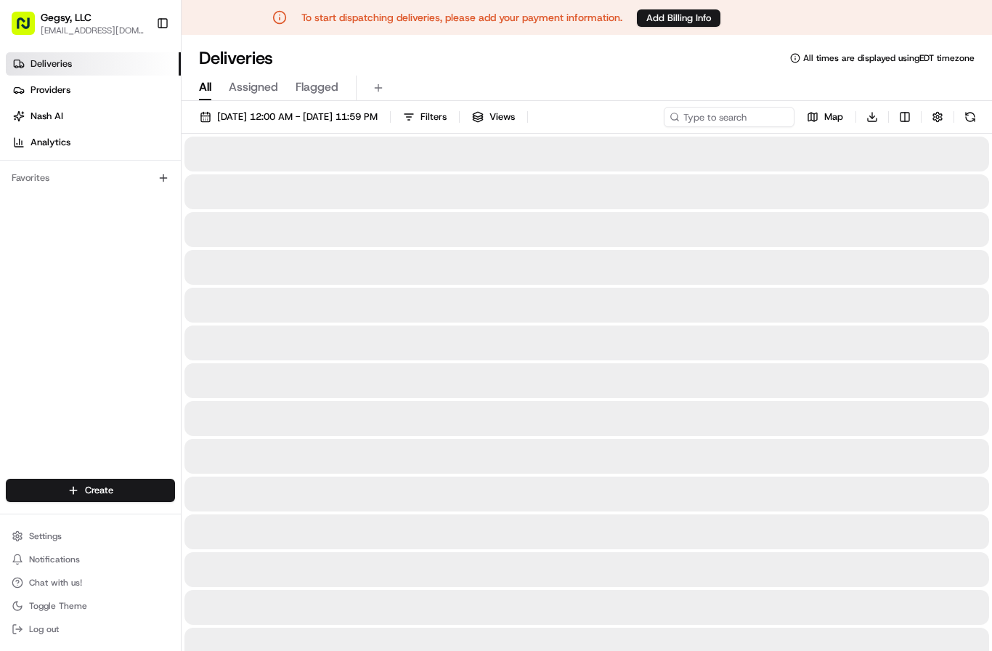
click at [200, 89] on span "All" at bounding box center [205, 86] width 12 height 17
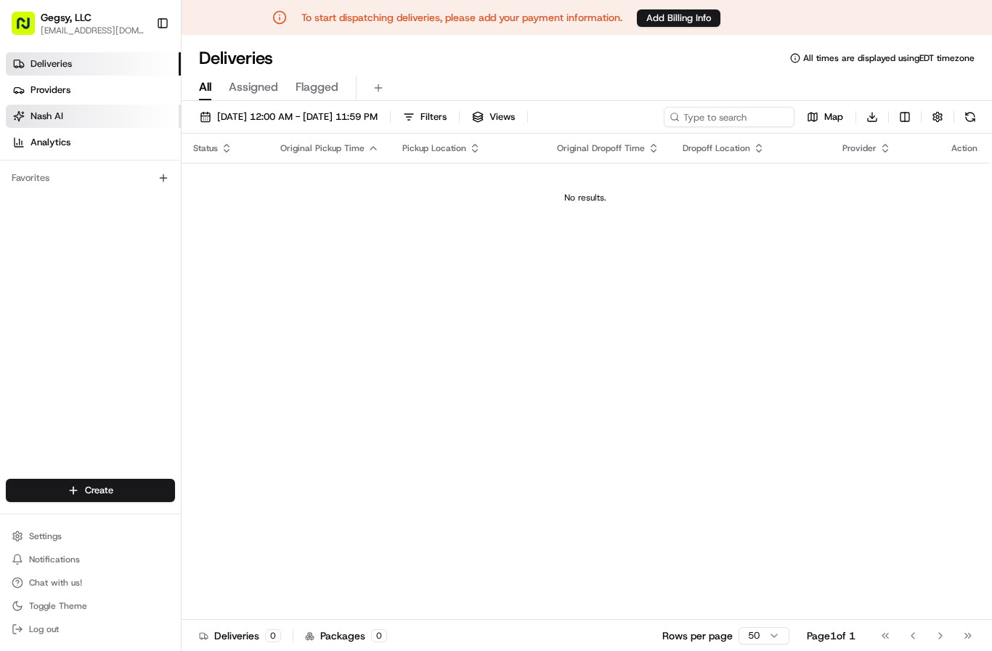
click at [41, 115] on span "Nash AI" at bounding box center [47, 116] width 33 height 13
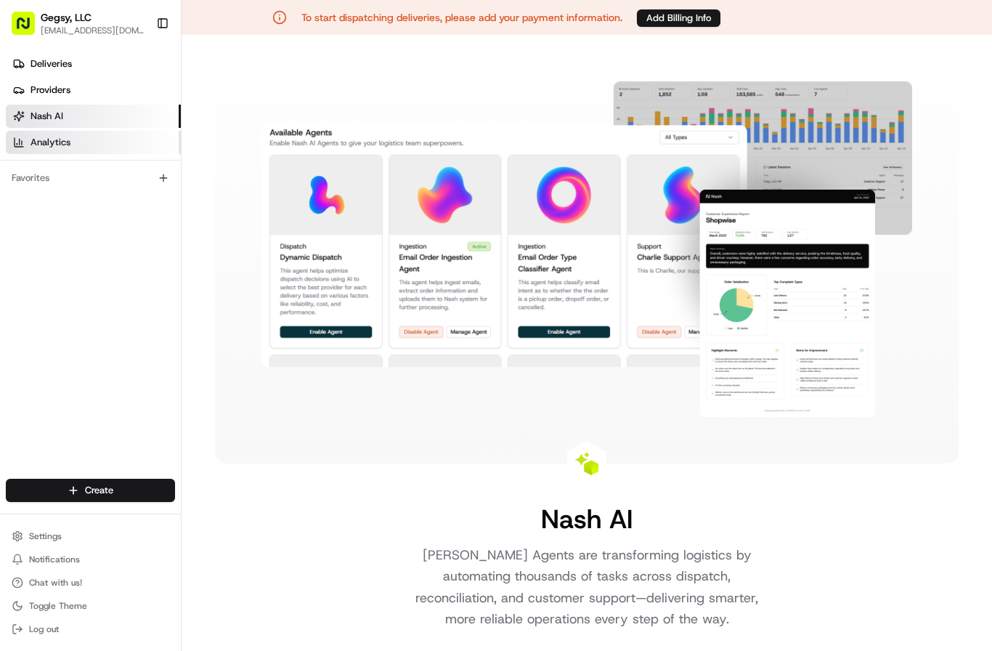
click at [47, 137] on span "Analytics" at bounding box center [51, 142] width 40 height 13
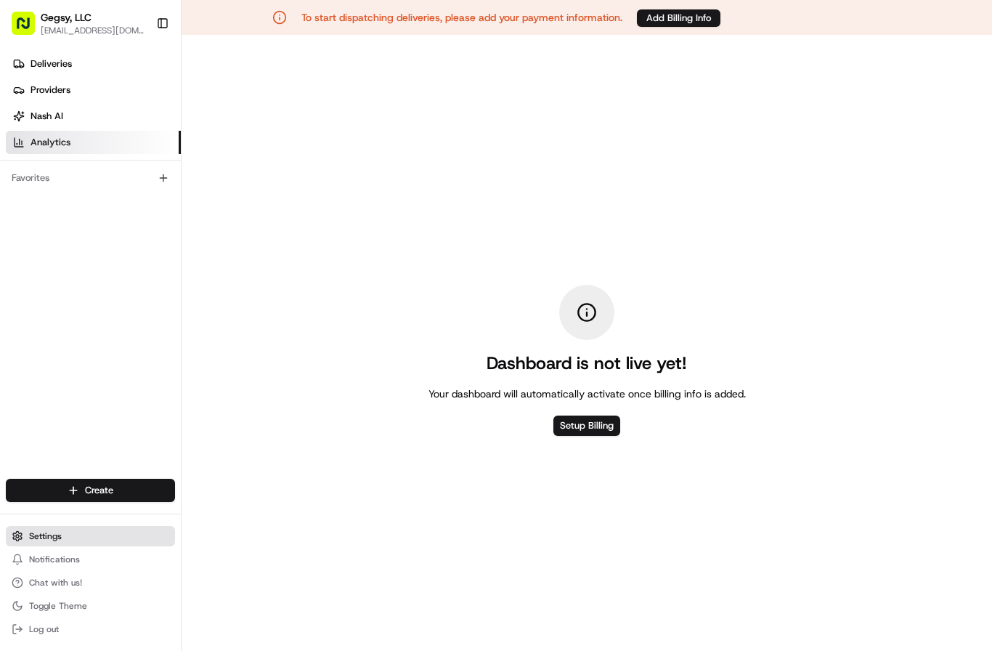
click at [52, 538] on span "Settings" at bounding box center [45, 536] width 33 height 12
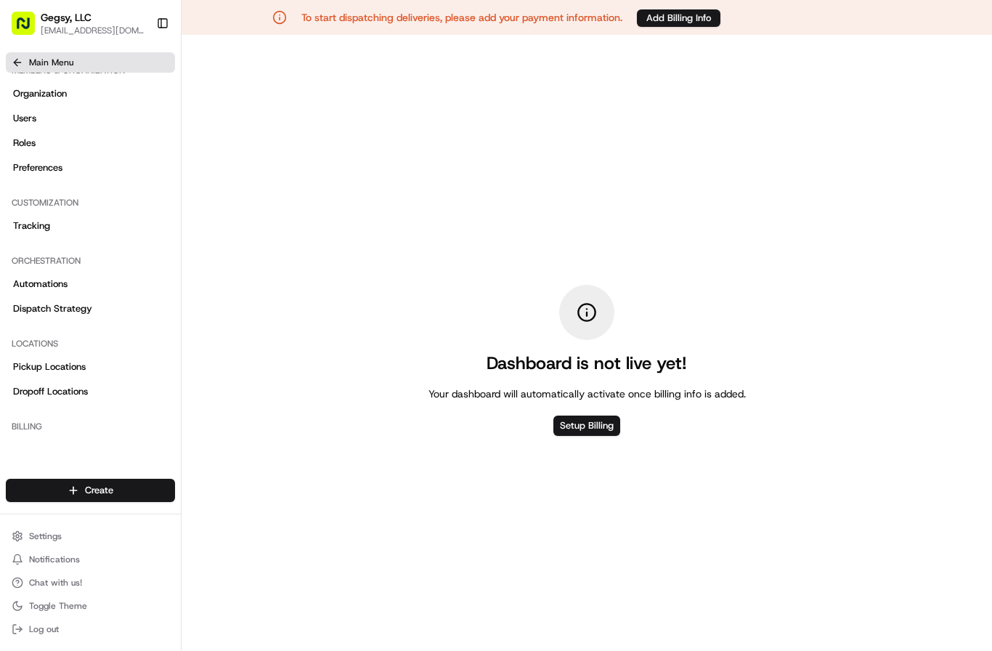
click at [15, 56] on button "Main Menu" at bounding box center [90, 62] width 169 height 20
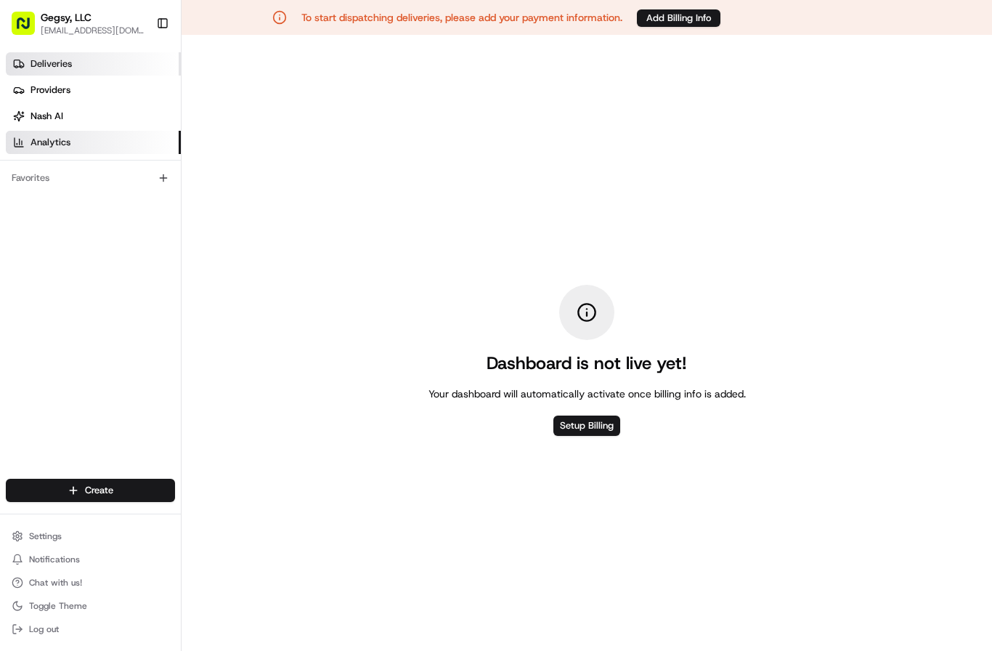
click at [49, 68] on span "Deliveries" at bounding box center [51, 63] width 41 height 13
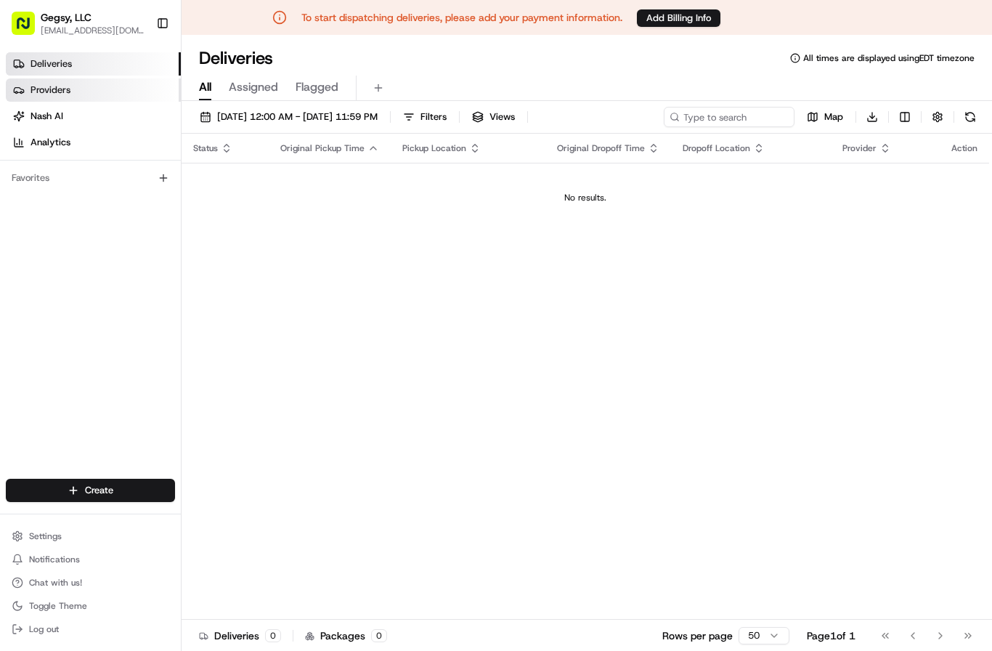
click at [63, 89] on span "Providers" at bounding box center [51, 90] width 40 height 13
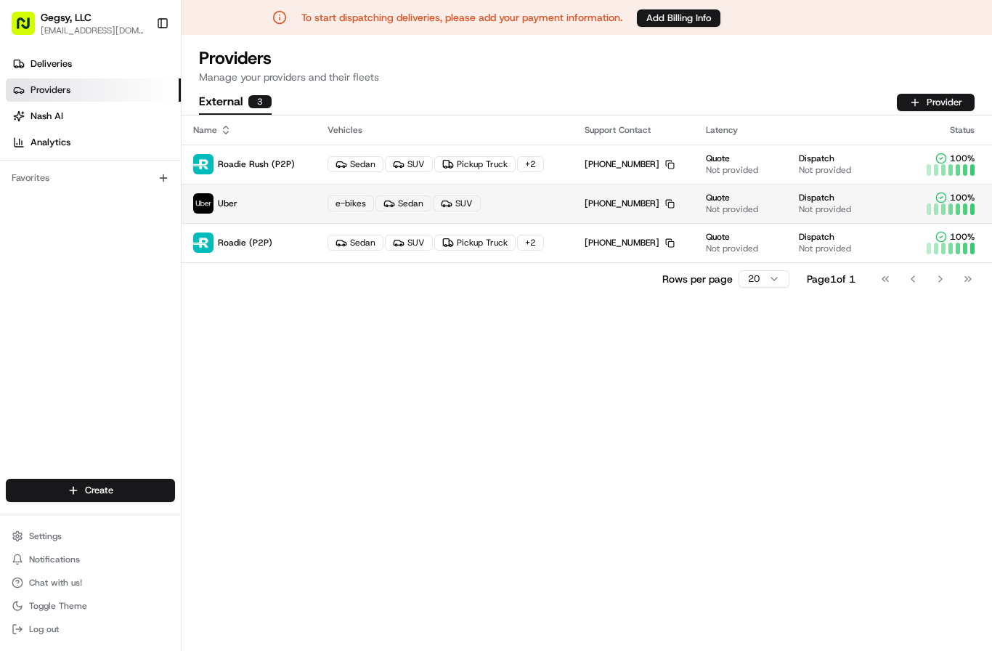
click at [309, 200] on td "Uber" at bounding box center [249, 203] width 134 height 39
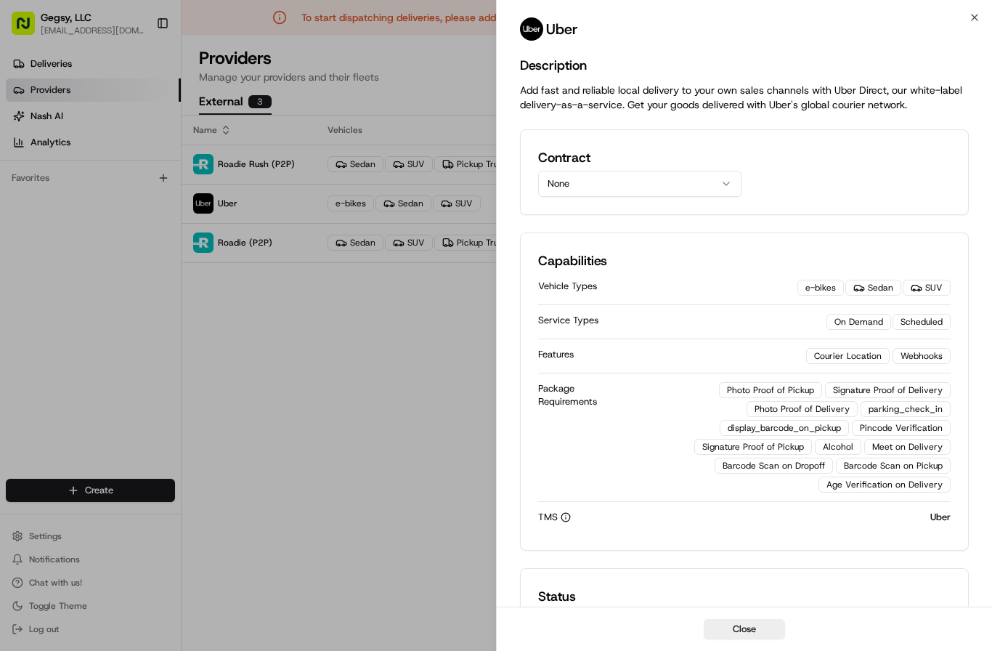
click at [620, 183] on button "None" at bounding box center [639, 184] width 203 height 26
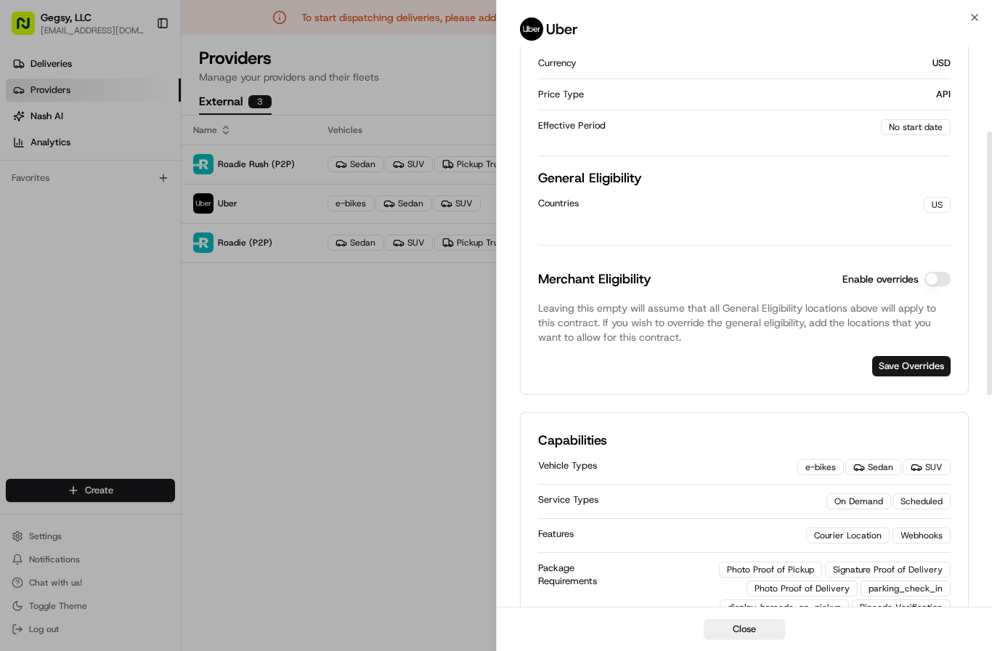
scroll to position [180, 0]
click at [929, 279] on button "Enable overrides" at bounding box center [938, 279] width 26 height 15
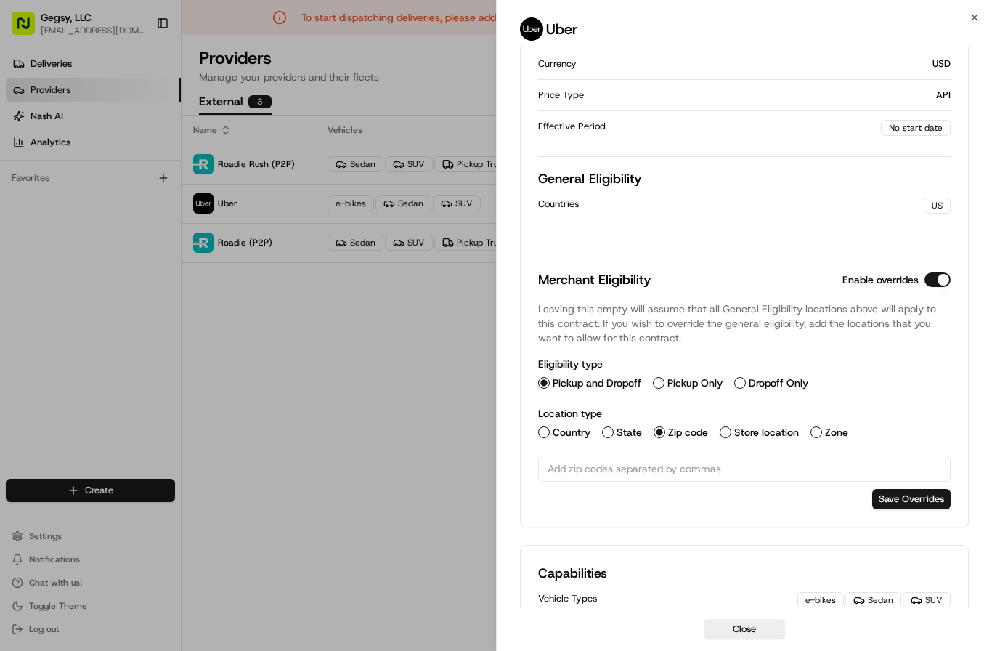
click at [929, 279] on html "To start dispatching deliveries, please add your payment information. Add Billi…" at bounding box center [496, 325] width 992 height 651
click at [929, 280] on div "Go to first page Go to previous page Go to next page Go to last page" at bounding box center [927, 279] width 108 height 20
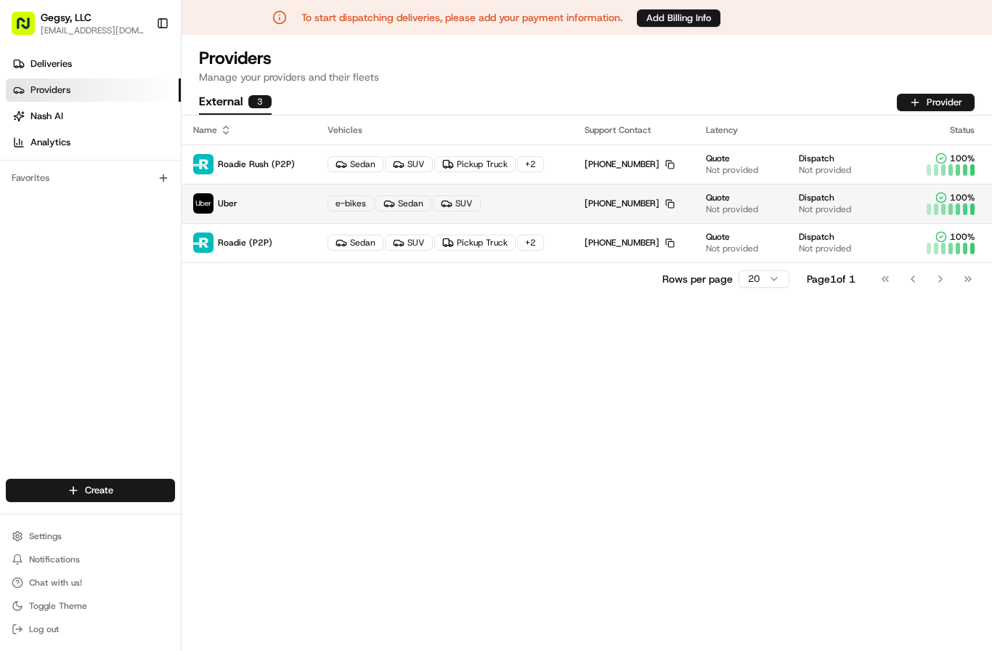
click at [216, 199] on p "Uber" at bounding box center [248, 203] width 111 height 20
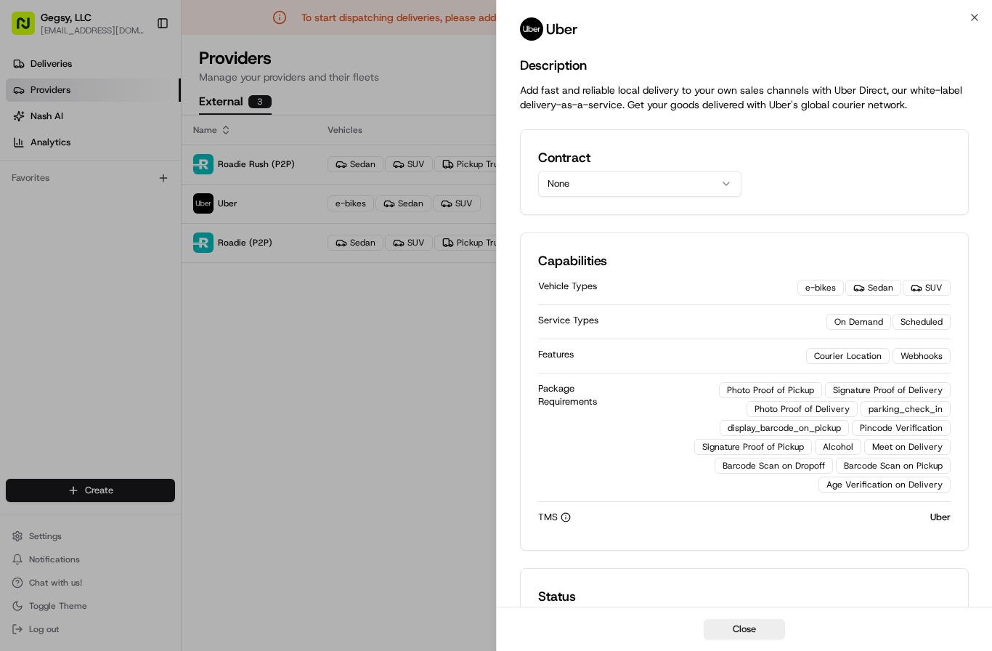
click at [701, 182] on button "None" at bounding box center [639, 184] width 203 height 26
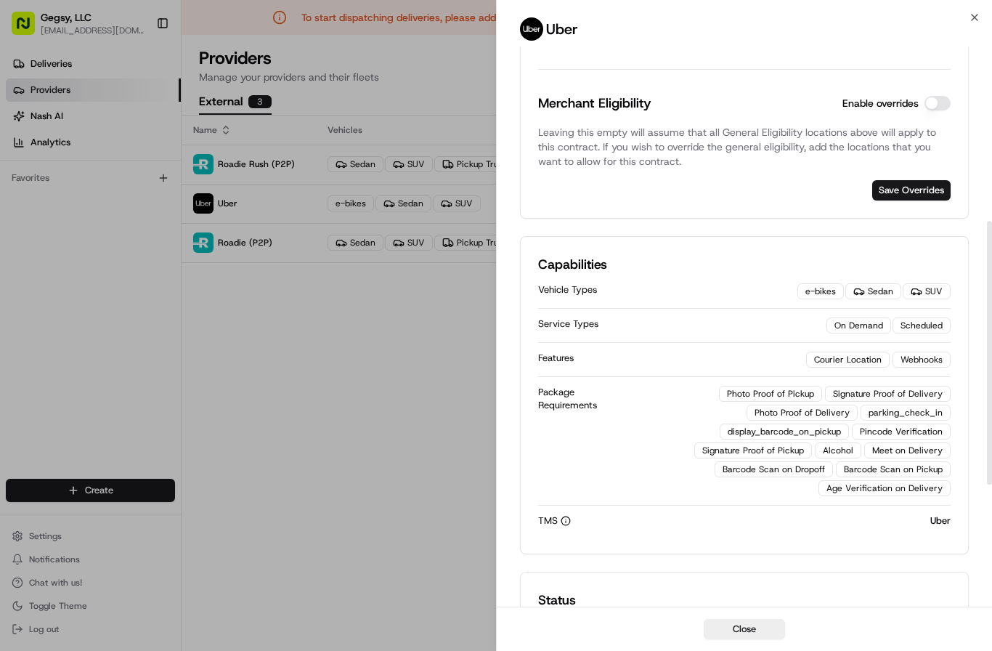
scroll to position [261, 0]
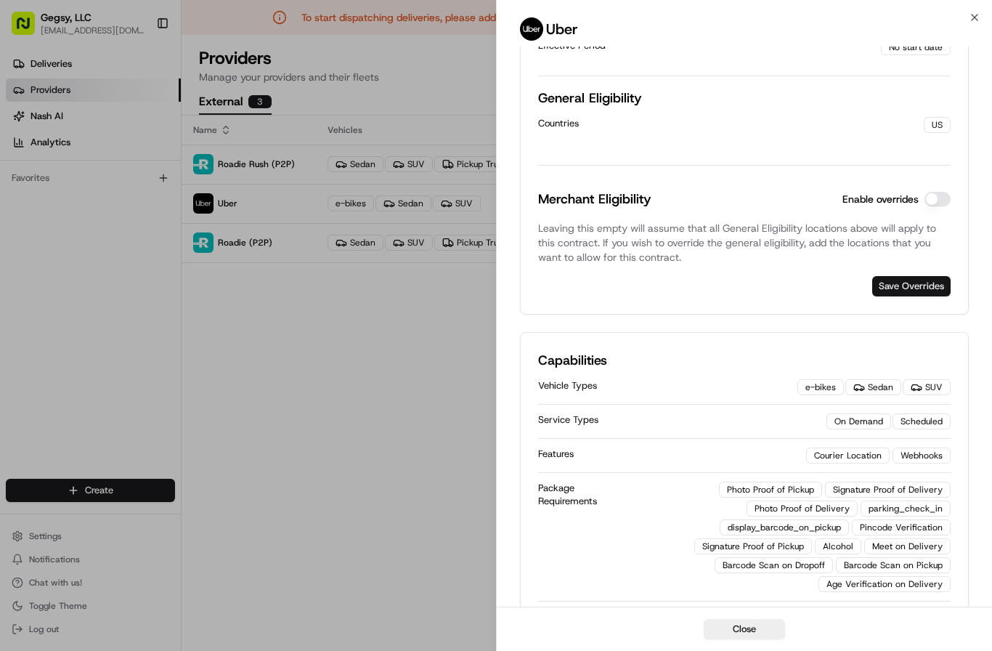
click at [906, 292] on button "Save Overrides" at bounding box center [911, 286] width 78 height 20
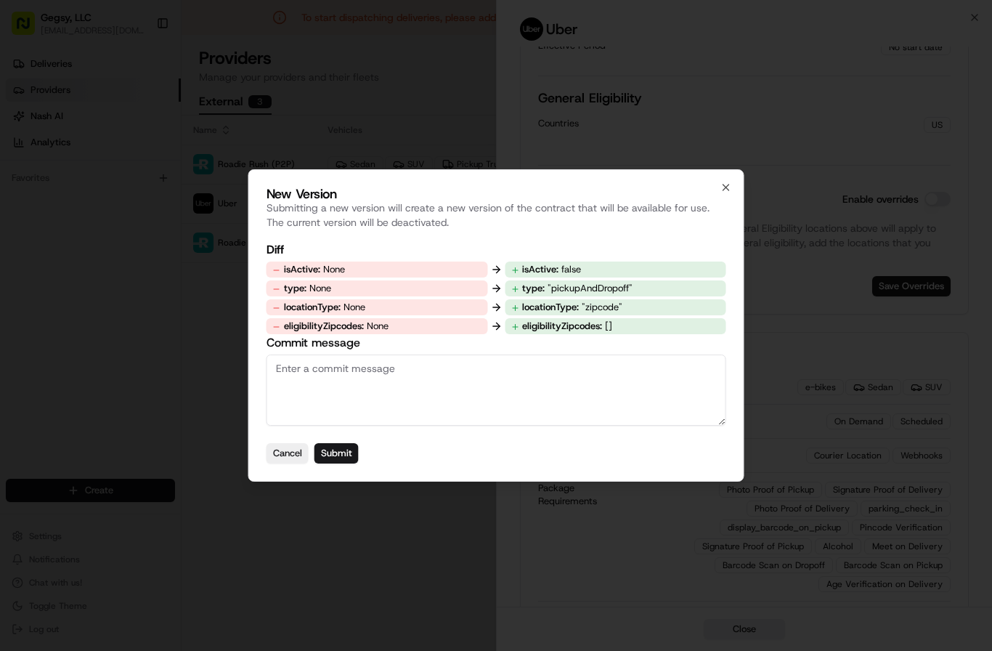
click at [726, 181] on div "New Version Submitting a new version will create a new version of the contract …" at bounding box center [496, 325] width 496 height 312
click at [725, 190] on icon "button" at bounding box center [727, 188] width 12 height 12
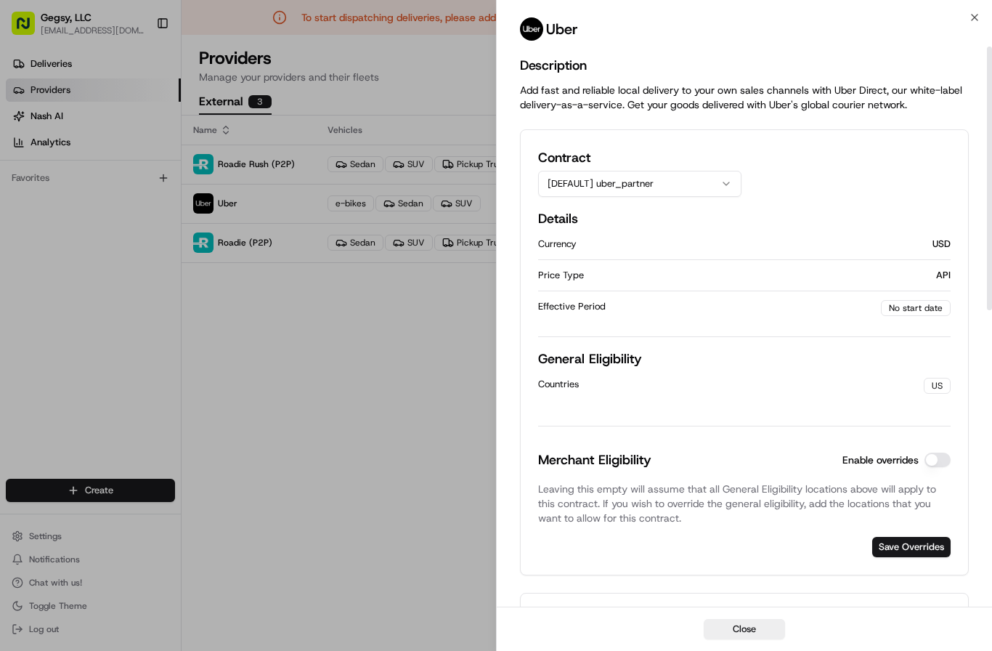
scroll to position [0, 0]
click at [900, 307] on div "No start date" at bounding box center [916, 308] width 70 height 16
click at [649, 185] on button "[DEFAULT] uber_partner" at bounding box center [639, 184] width 203 height 26
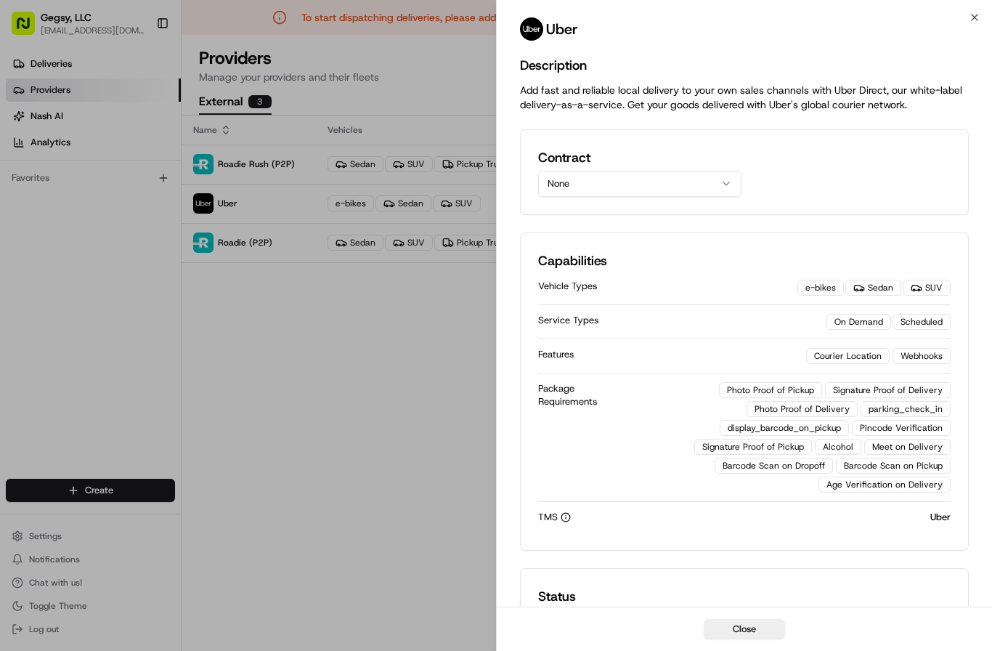
click at [657, 179] on button "None" at bounding box center [639, 184] width 203 height 26
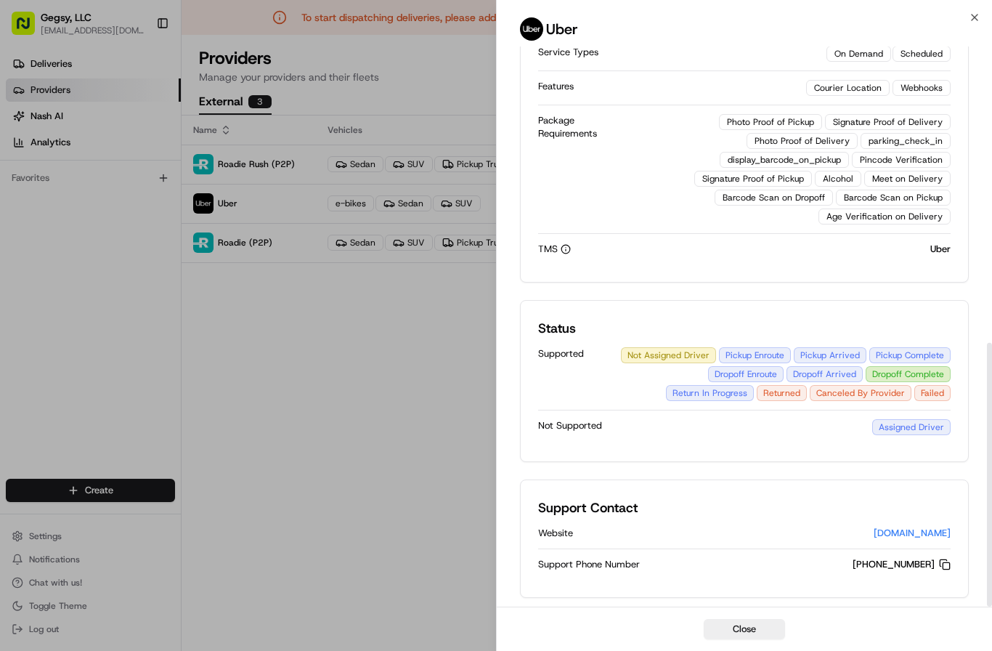
scroll to position [628, 0]
click at [976, 15] on icon "button" at bounding box center [975, 18] width 12 height 12
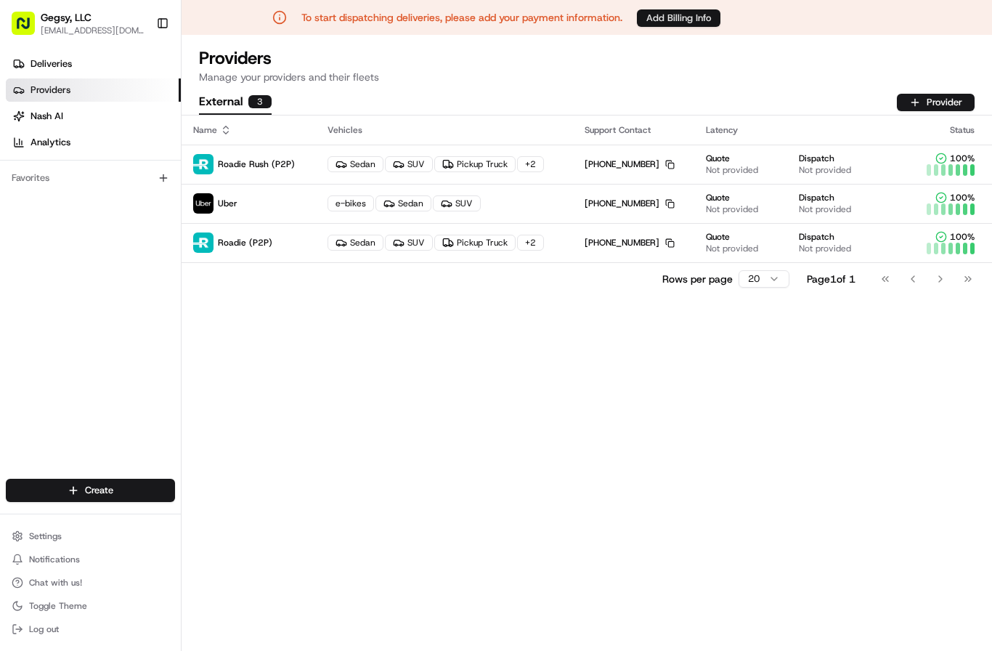
click at [703, 20] on button "Add Billing Info" at bounding box center [679, 17] width 84 height 17
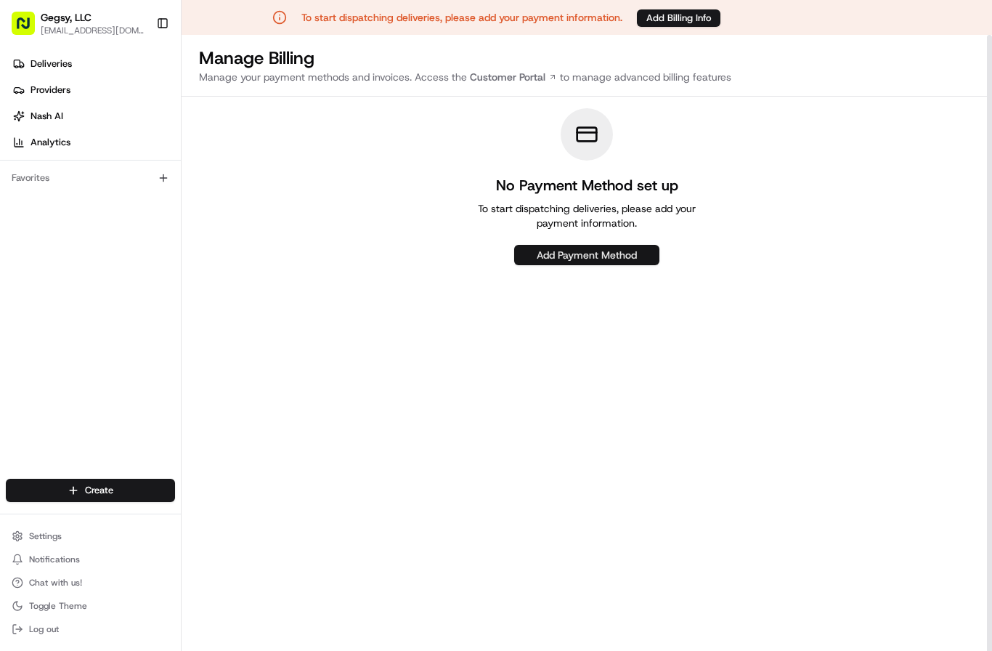
click at [583, 252] on button "Add Payment Method" at bounding box center [586, 255] width 145 height 20
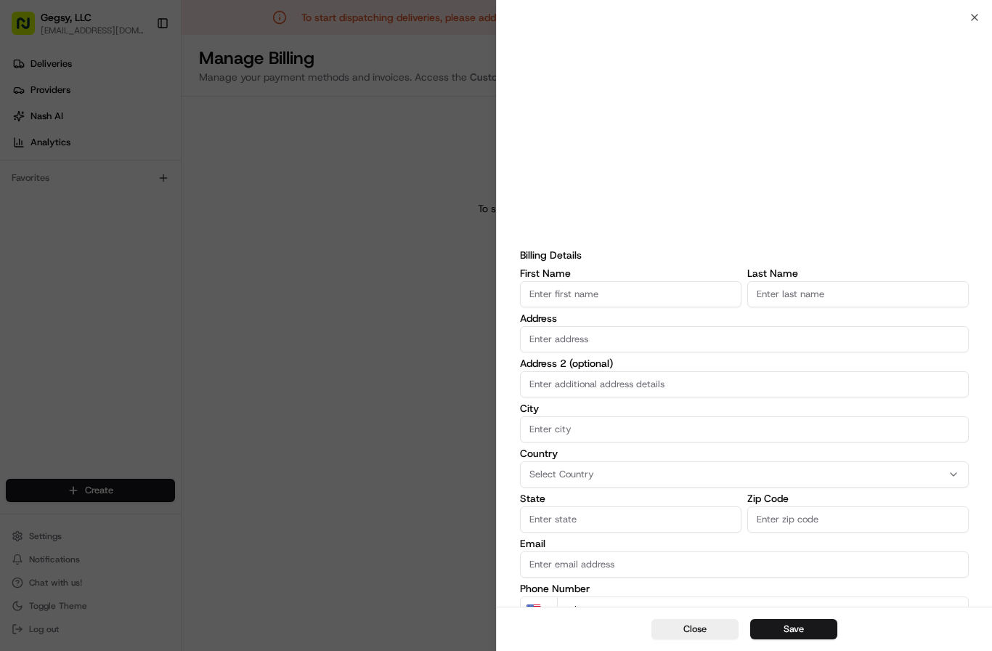
click at [622, 278] on div "First Name" at bounding box center [631, 287] width 222 height 39
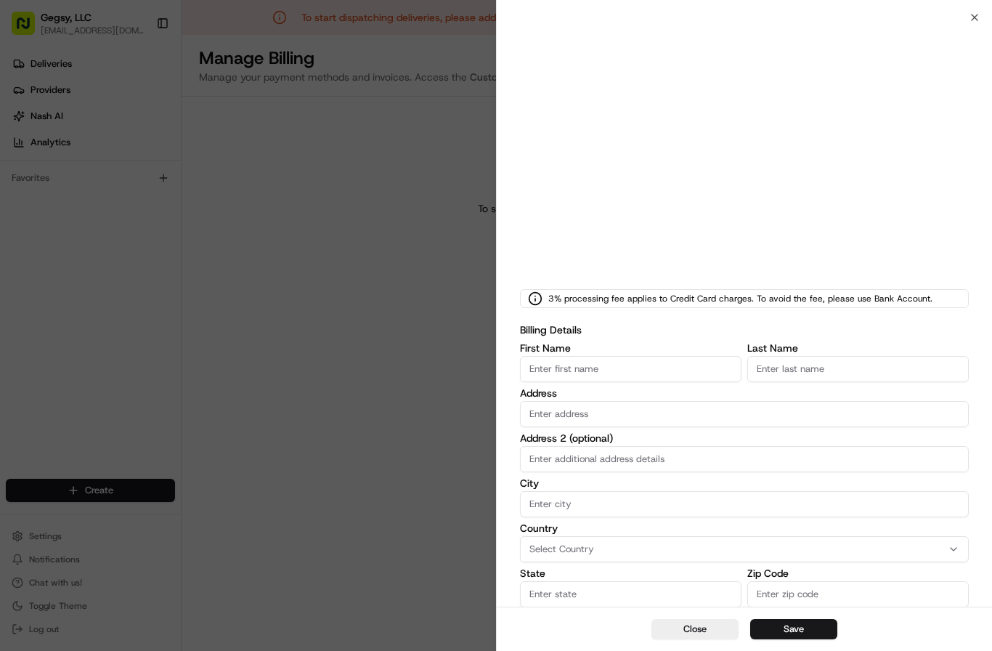
click at [535, 296] on icon at bounding box center [535, 298] width 15 height 15
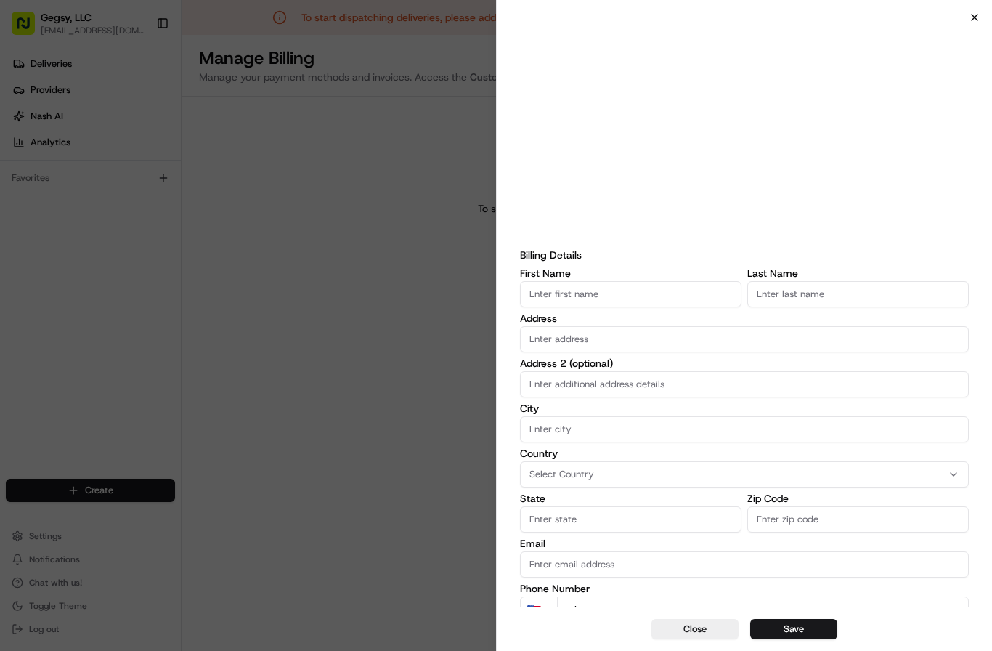
click at [975, 14] on icon "button" at bounding box center [975, 18] width 12 height 12
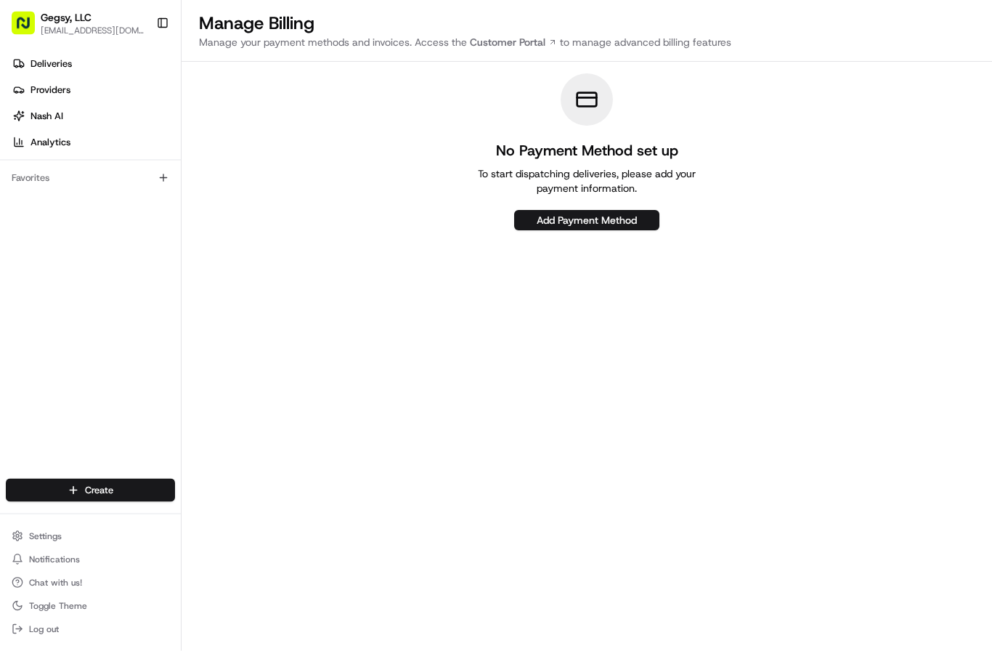
scroll to position [35, 0]
click at [36, 92] on span "Providers" at bounding box center [51, 90] width 40 height 13
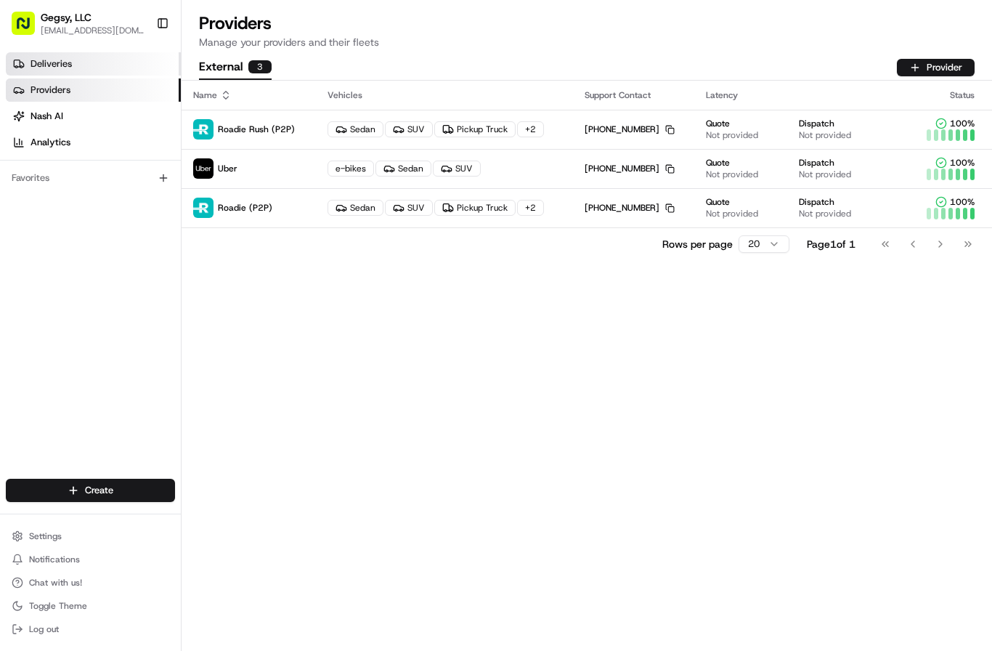
click at [37, 62] on span "Deliveries" at bounding box center [51, 63] width 41 height 13
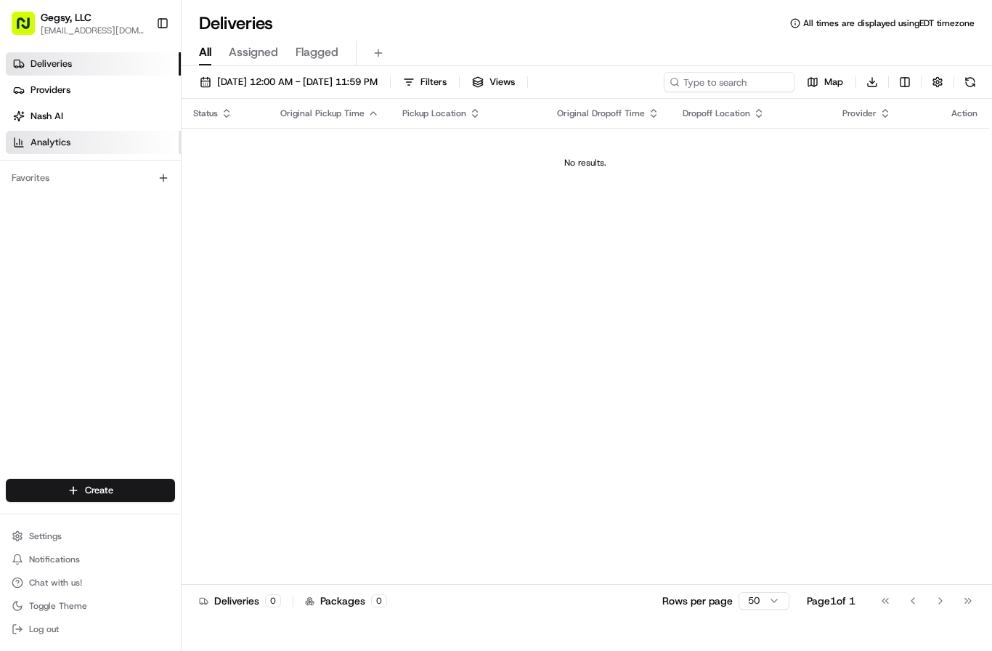
click at [25, 137] on link "Analytics" at bounding box center [93, 142] width 175 height 23
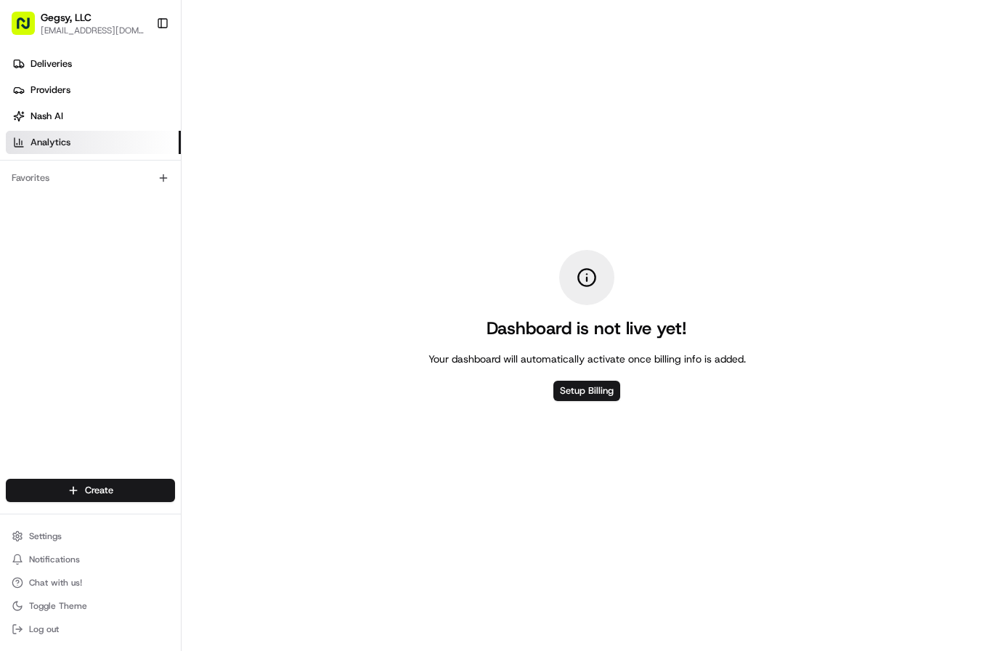
click at [31, 177] on div "Favorites" at bounding box center [90, 177] width 169 height 23
click at [160, 171] on button "button" at bounding box center [163, 177] width 17 height 17
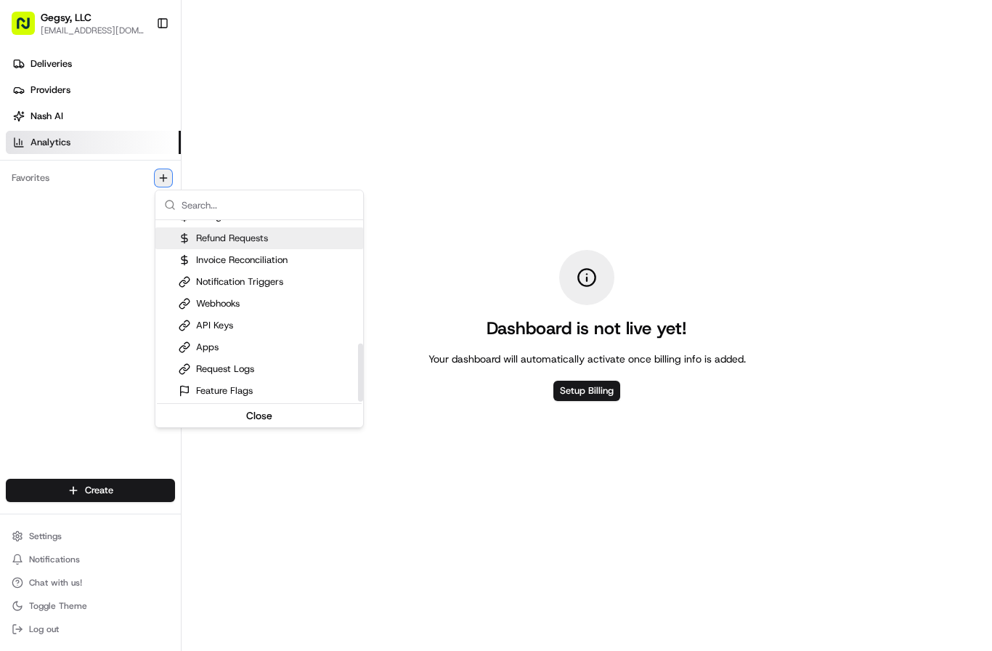
scroll to position [385, 0]
click at [192, 349] on div "Apps" at bounding box center [199, 347] width 40 height 13
click at [195, 327] on div "API Keys" at bounding box center [206, 325] width 54 height 13
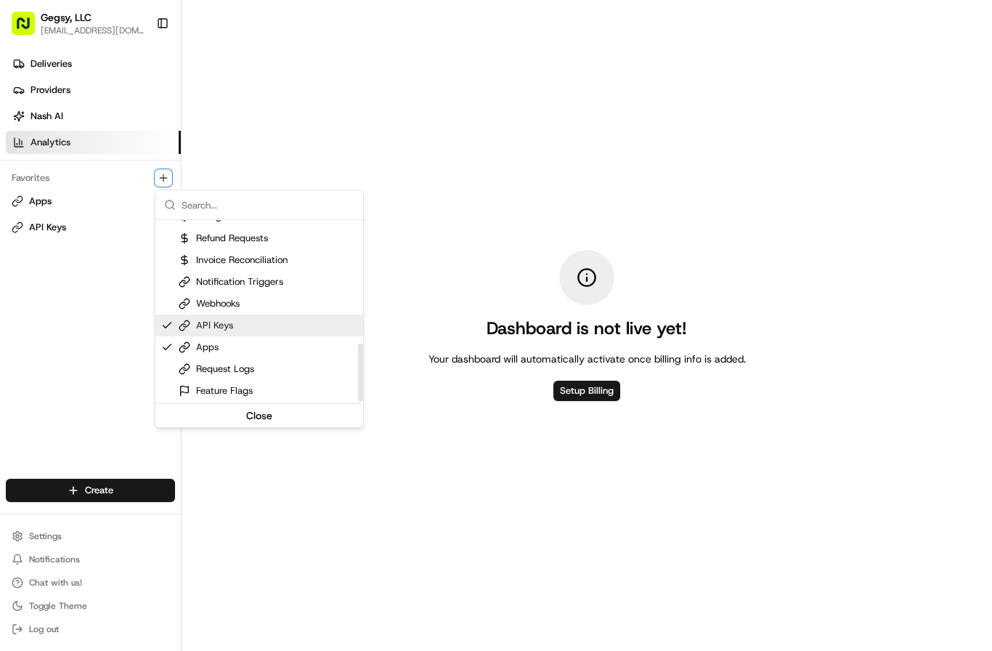
click at [193, 303] on div "Webhooks" at bounding box center [209, 303] width 61 height 13
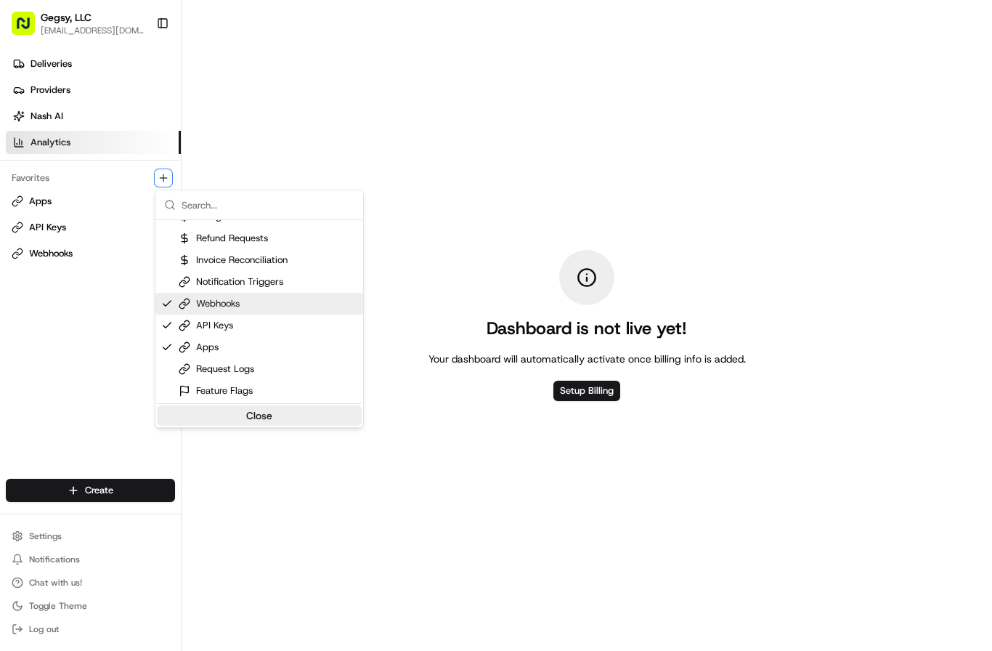
click at [246, 418] on button "Close" at bounding box center [259, 415] width 205 height 20
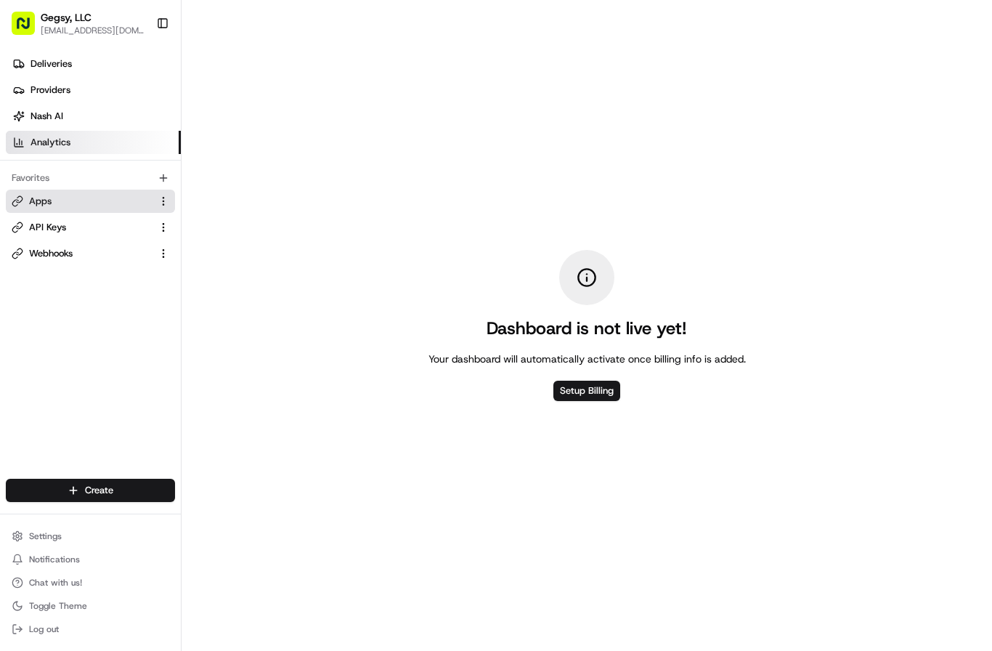
click at [36, 201] on span "Apps" at bounding box center [40, 201] width 23 height 13
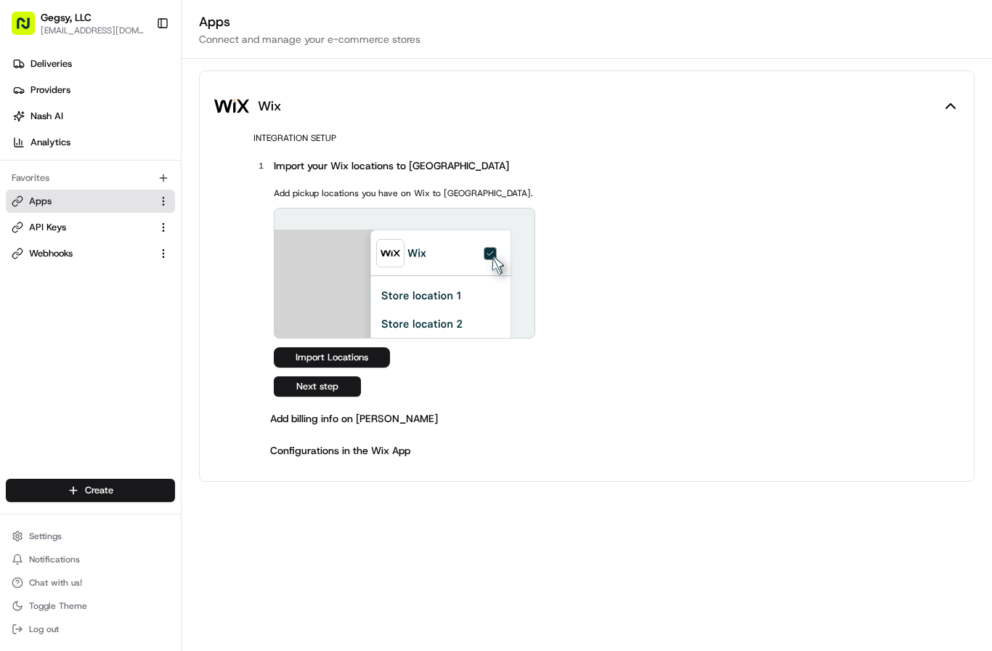
scroll to position [17, 0]
click at [945, 104] on button "Wix" at bounding box center [586, 106] width 745 height 35
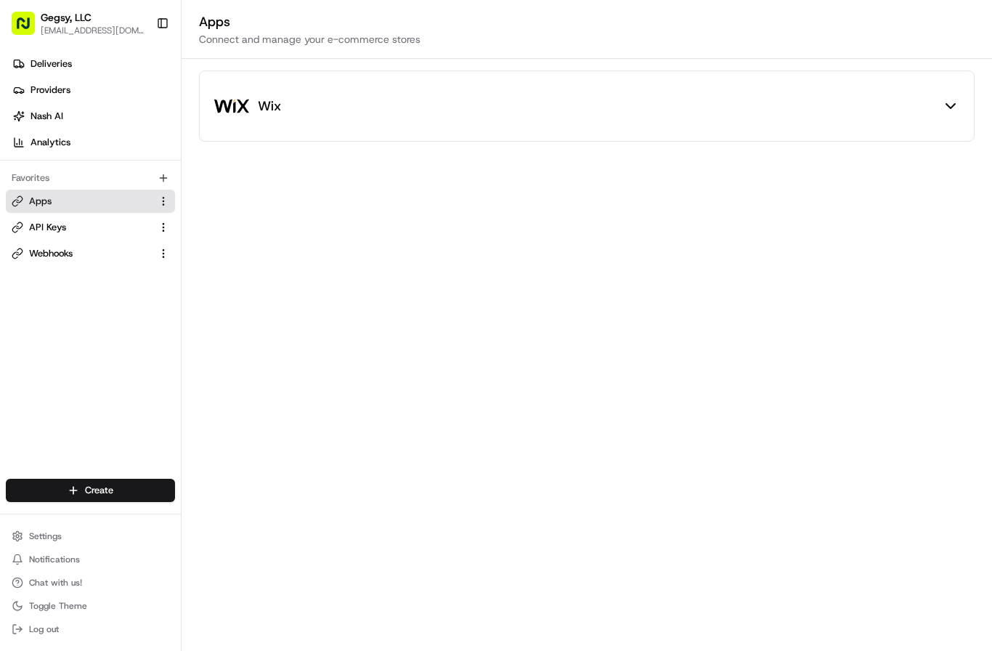
scroll to position [0, 0]
click at [207, 189] on span "Remove" at bounding box center [216, 190] width 35 height 13
click at [44, 201] on span "API Keys" at bounding box center [47, 201] width 37 height 13
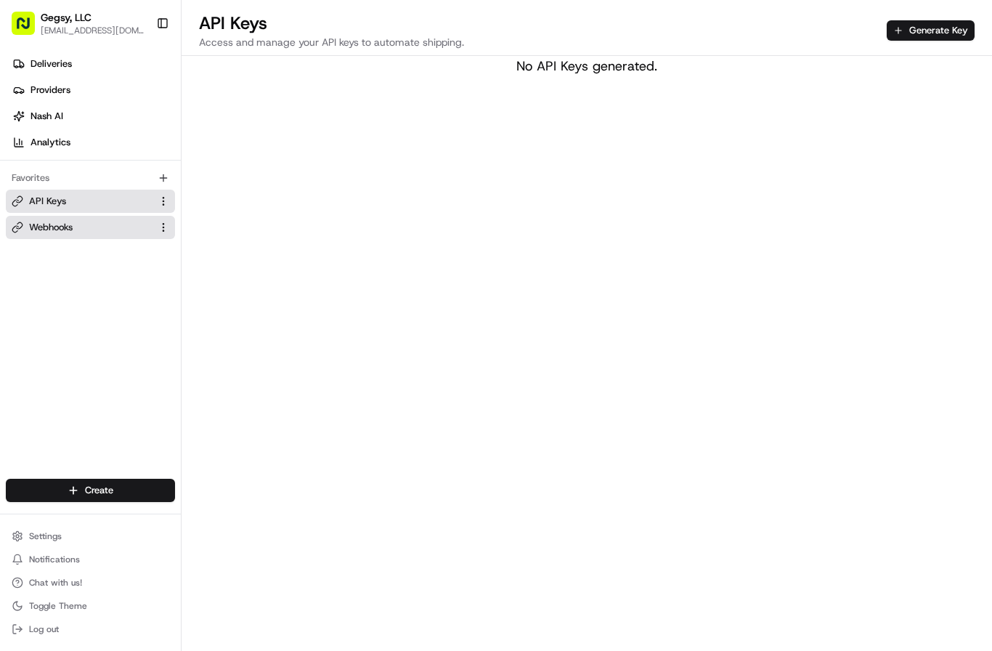
click at [40, 230] on span "Webhooks" at bounding box center [51, 227] width 44 height 13
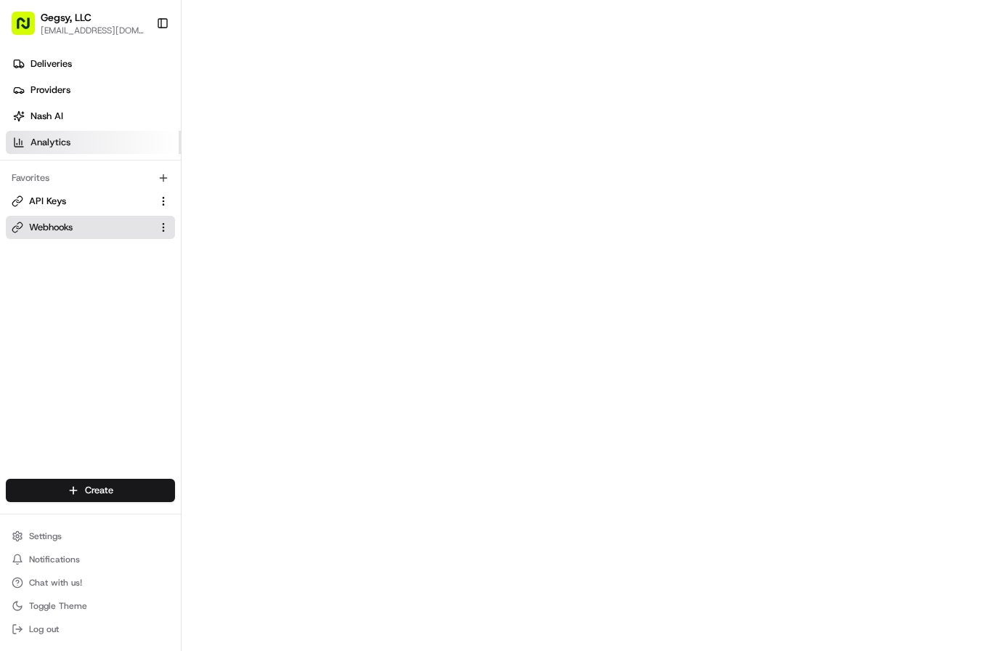
click at [56, 137] on span "Analytics" at bounding box center [51, 142] width 40 height 13
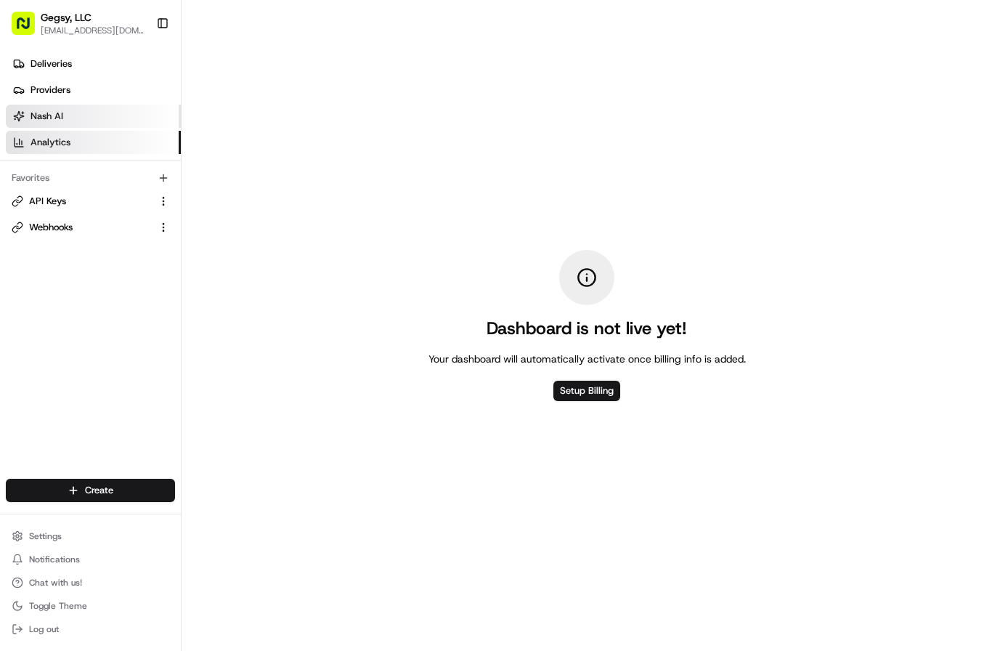
click at [55, 110] on span "Nash AI" at bounding box center [47, 116] width 33 height 13
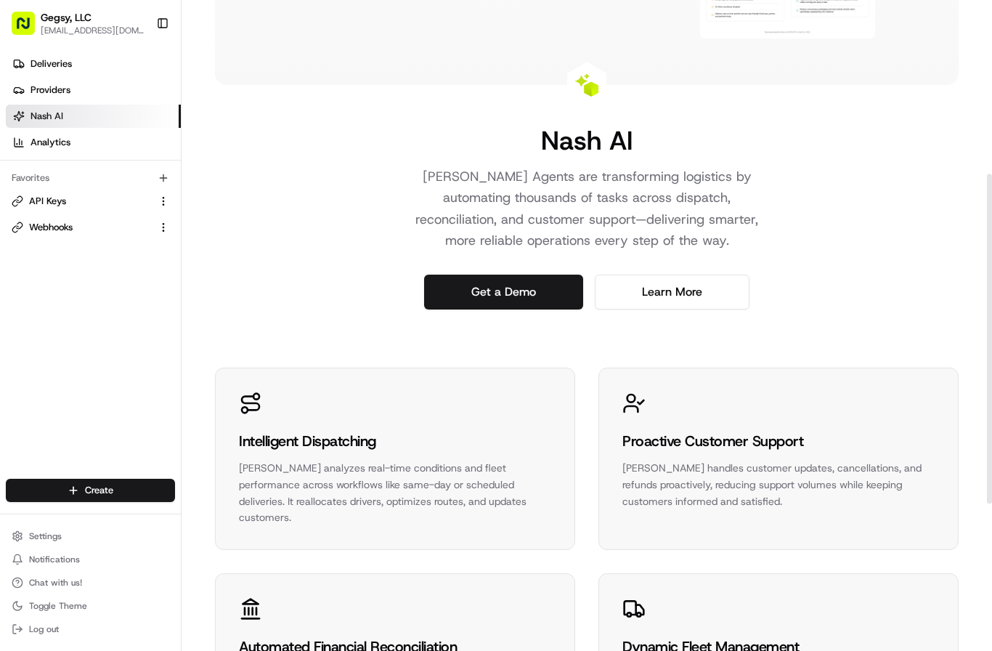
scroll to position [342, 0]
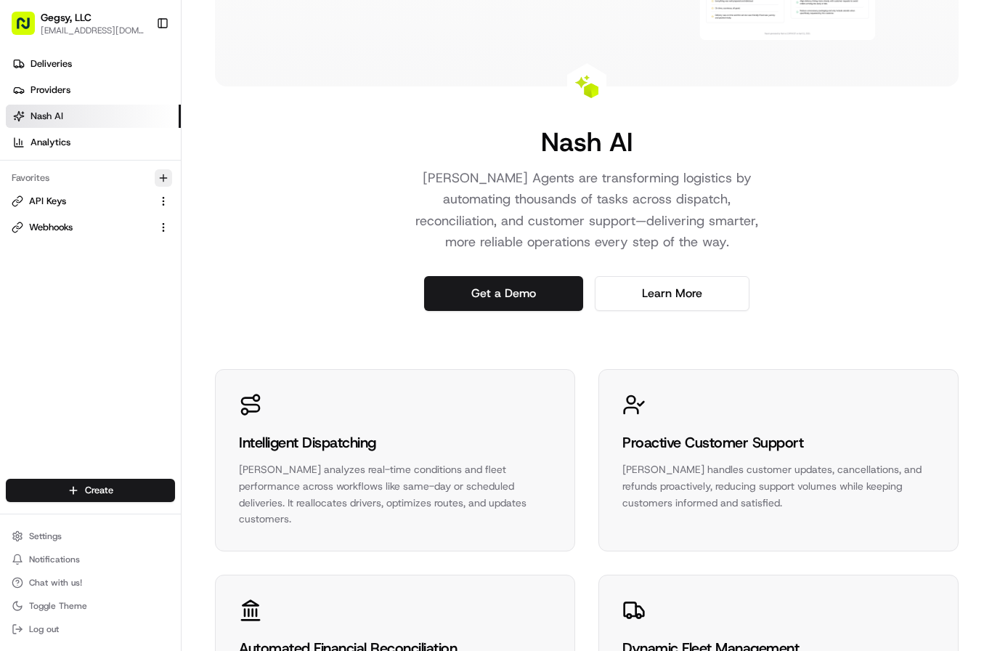
click at [159, 178] on icon "button" at bounding box center [164, 178] width 12 height 12
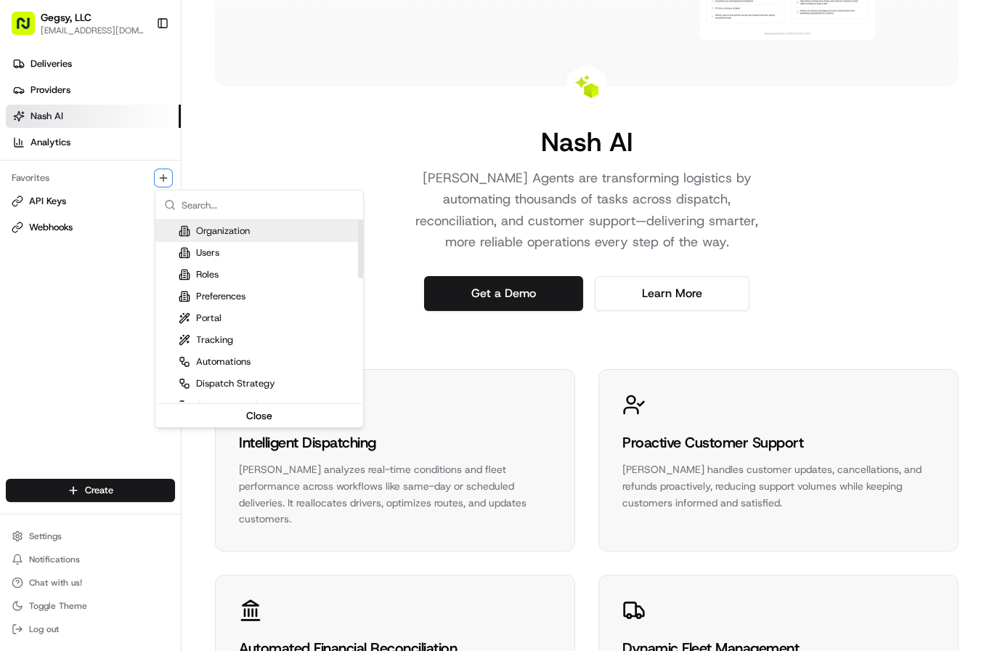
click at [224, 232] on div "Organization" at bounding box center [214, 230] width 71 height 13
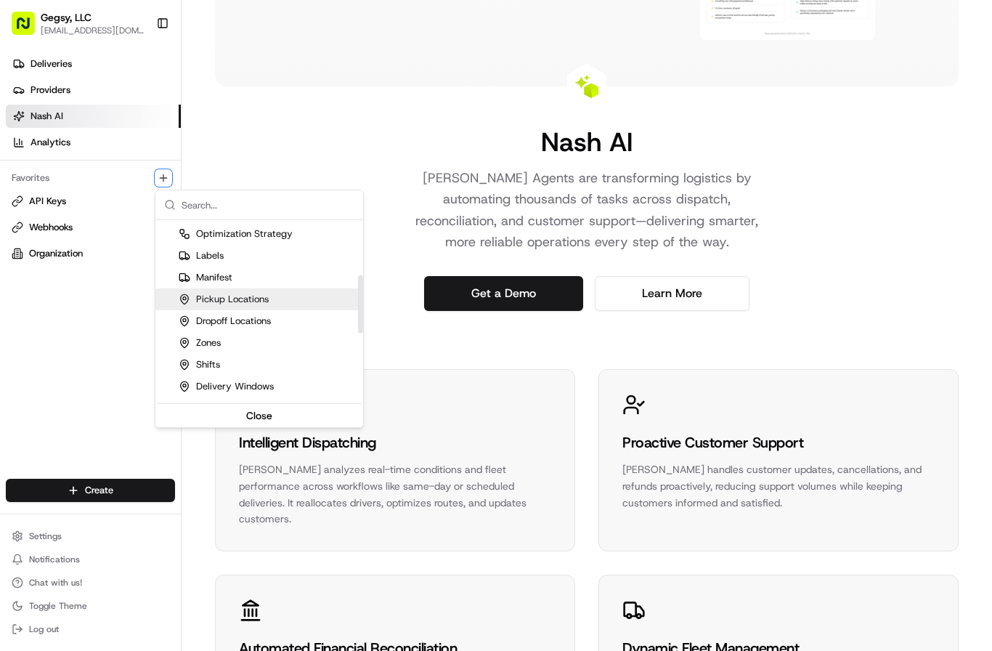
click at [220, 307] on div "Pickup Locations" at bounding box center [259, 299] width 208 height 22
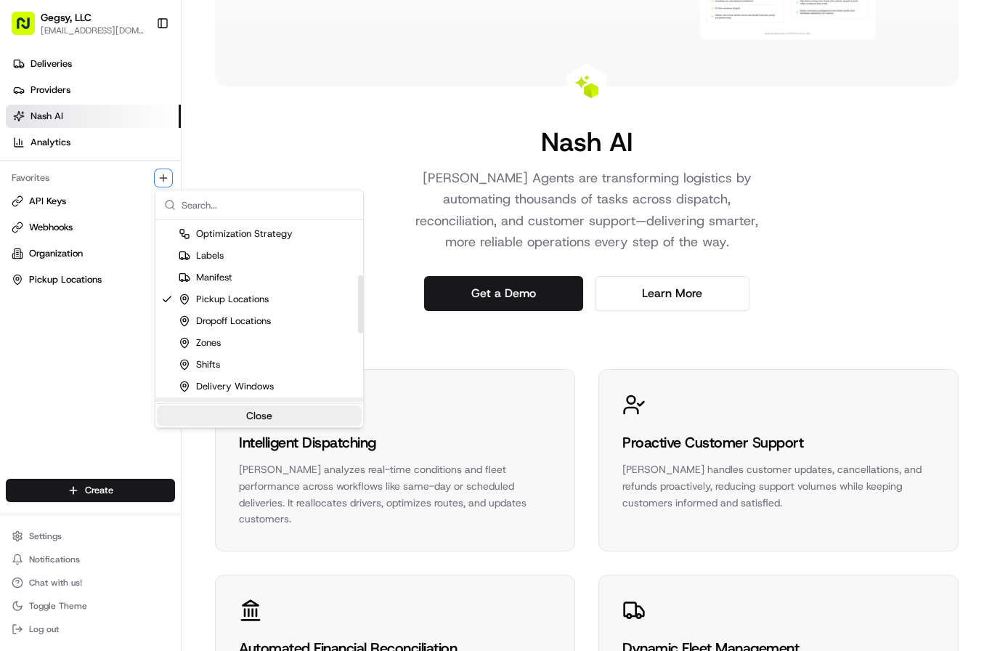
click at [249, 413] on button "Close" at bounding box center [259, 415] width 205 height 20
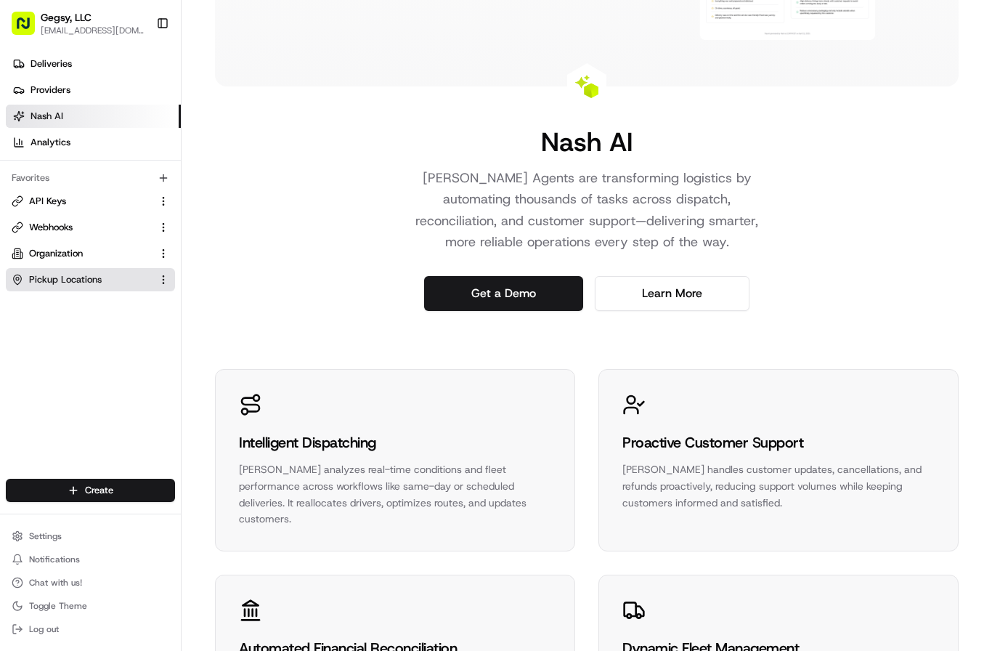
click at [45, 281] on span "Pickup Locations" at bounding box center [65, 279] width 73 height 13
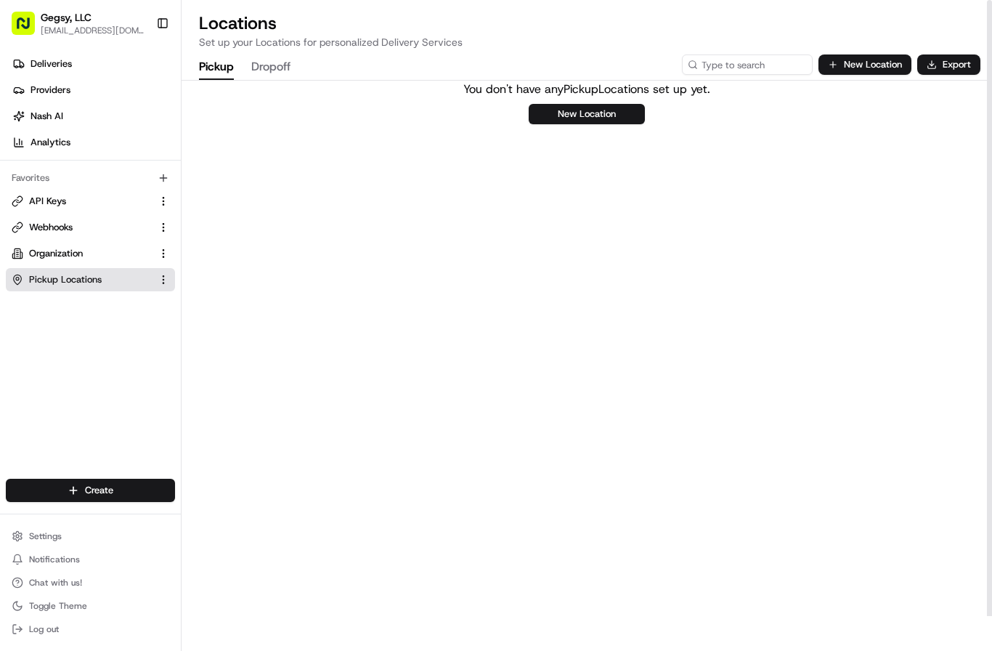
click at [261, 70] on button "Dropoff" at bounding box center [270, 67] width 39 height 25
click at [222, 68] on button "Pickup" at bounding box center [216, 67] width 35 height 25
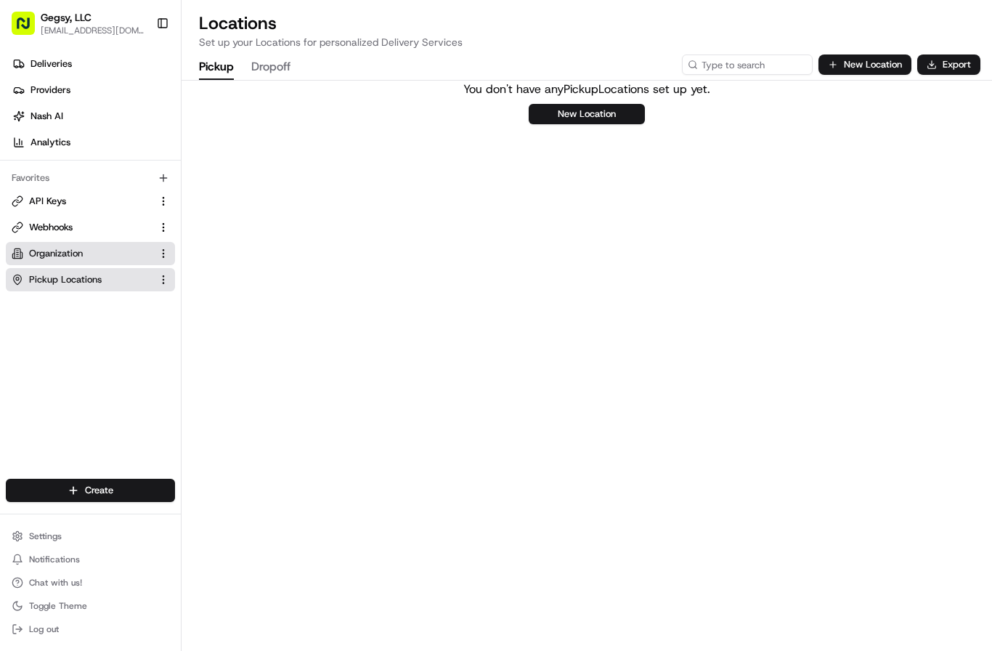
click at [70, 254] on span "Organization" at bounding box center [56, 253] width 54 height 13
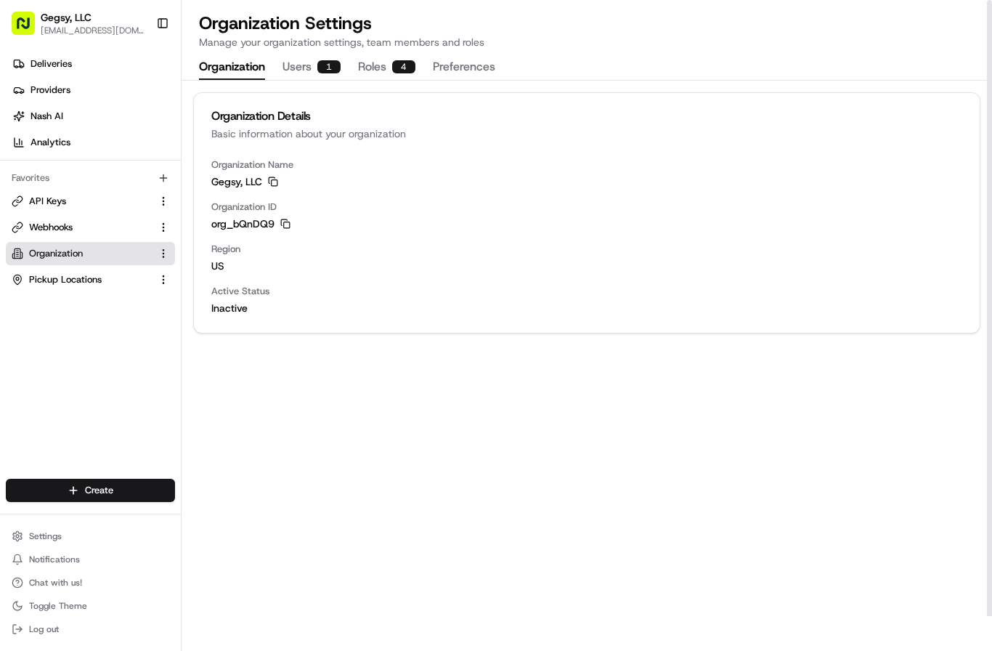
click at [312, 63] on button "Users 1" at bounding box center [312, 67] width 58 height 25
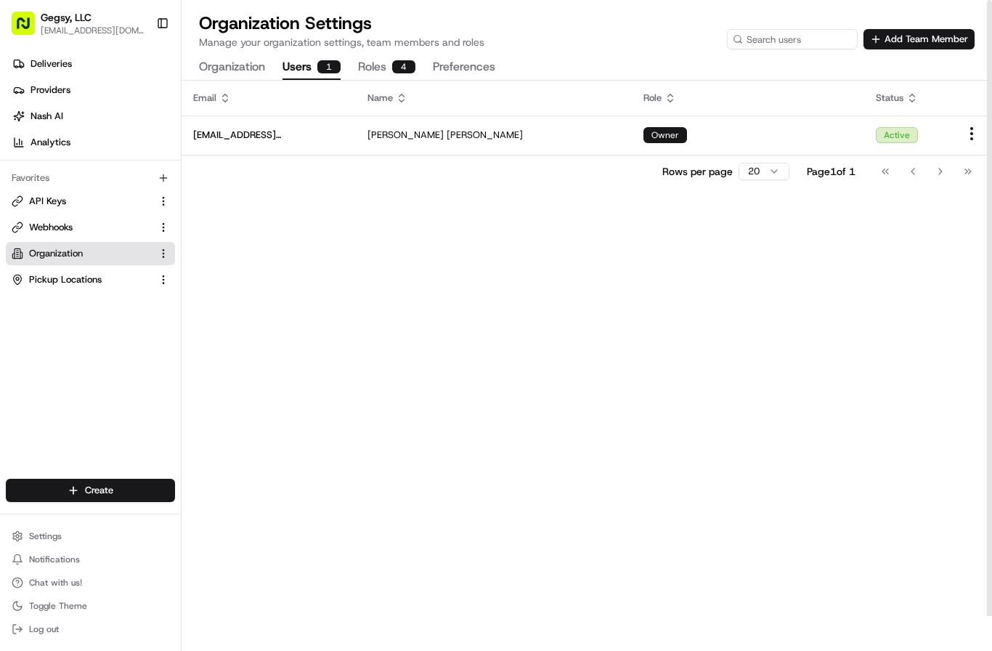
click at [391, 60] on button "Roles 4" at bounding box center [386, 67] width 57 height 25
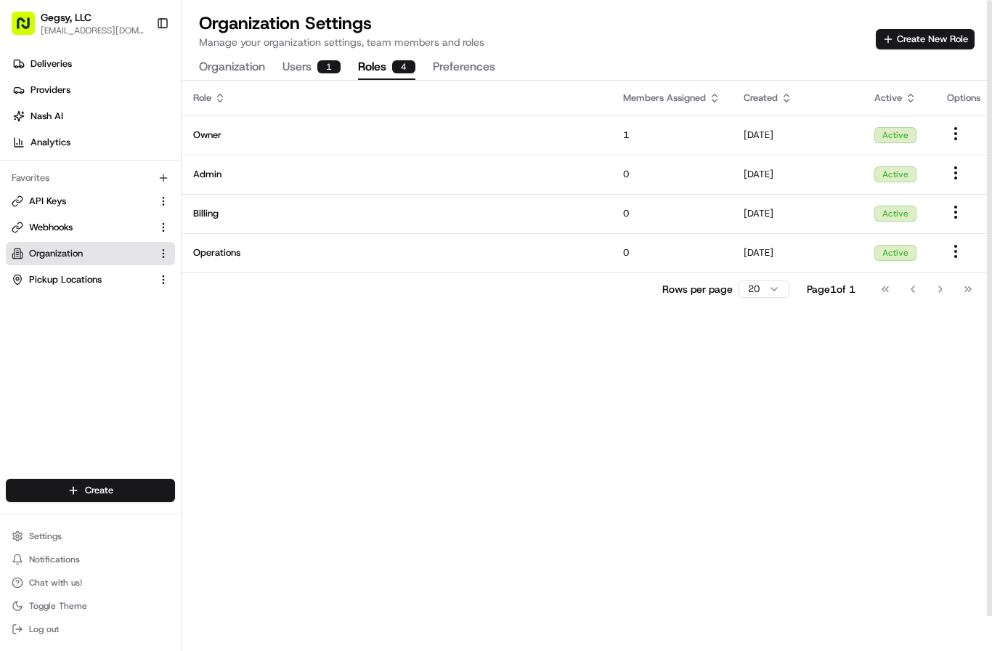
click at [459, 62] on button "Preferences" at bounding box center [464, 67] width 62 height 25
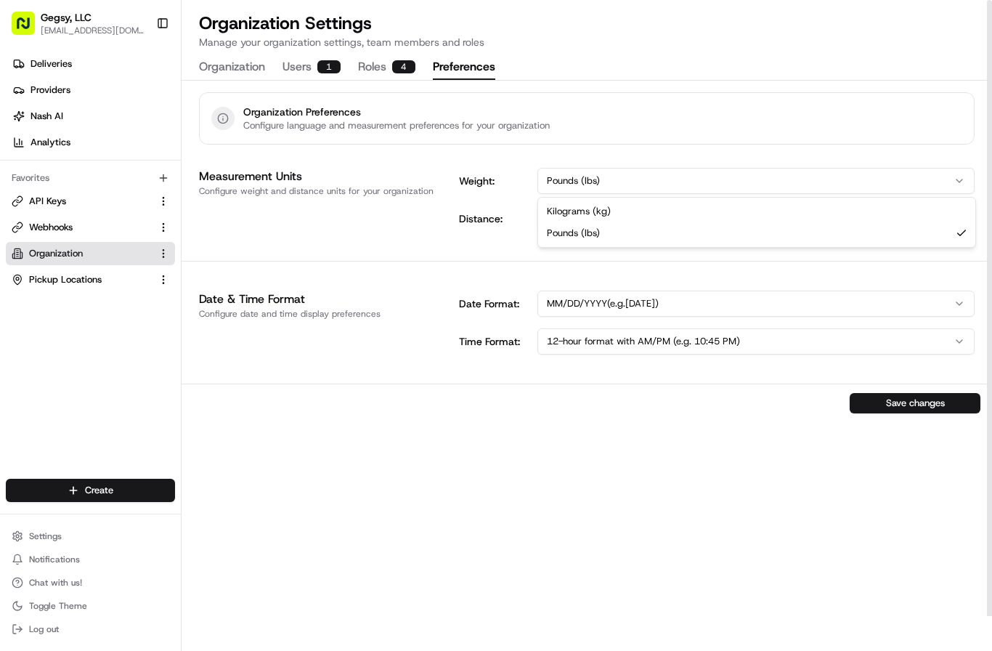
click at [712, 192] on div "Pounds (lbs) Kilograms (kg) Pounds (lbs)" at bounding box center [756, 181] width 437 height 26
click at [707, 131] on html "To start dispatching deliveries, please add your payment information. Add Billi…" at bounding box center [496, 290] width 992 height 651
click at [672, 217] on html "To start dispatching deliveries, please add your payment information. Add Billi…" at bounding box center [496, 290] width 992 height 651
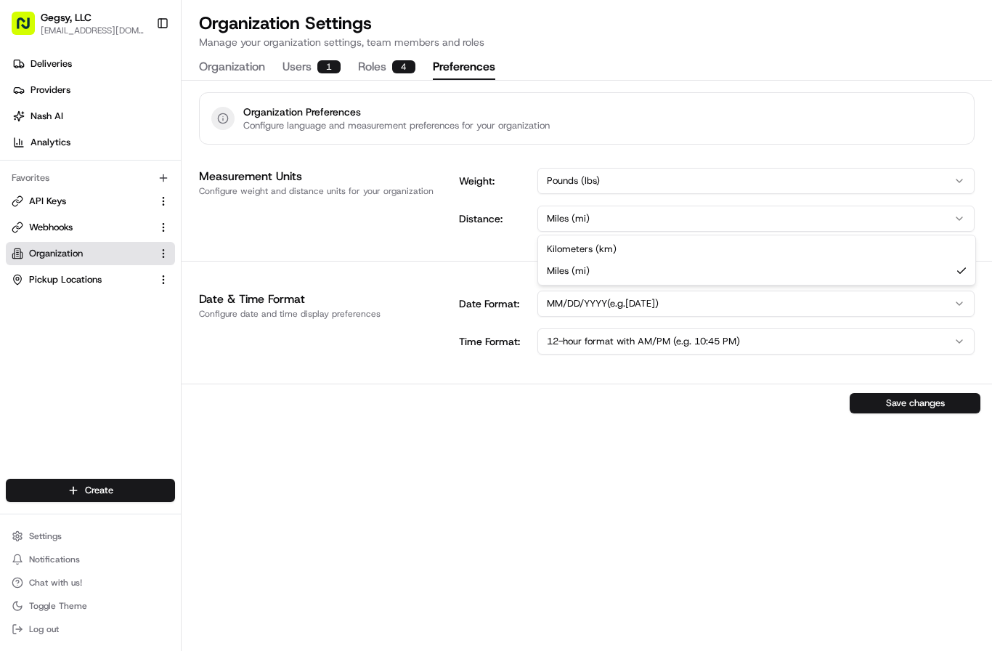
click at [678, 160] on html "To start dispatching deliveries, please add your payment information. Add Billi…" at bounding box center [496, 290] width 992 height 651
click at [294, 365] on div "Date & Time Format Configure date and time display preferences Date Format: MM/…" at bounding box center [587, 322] width 811 height 87
click at [219, 66] on button "Organization" at bounding box center [232, 67] width 66 height 25
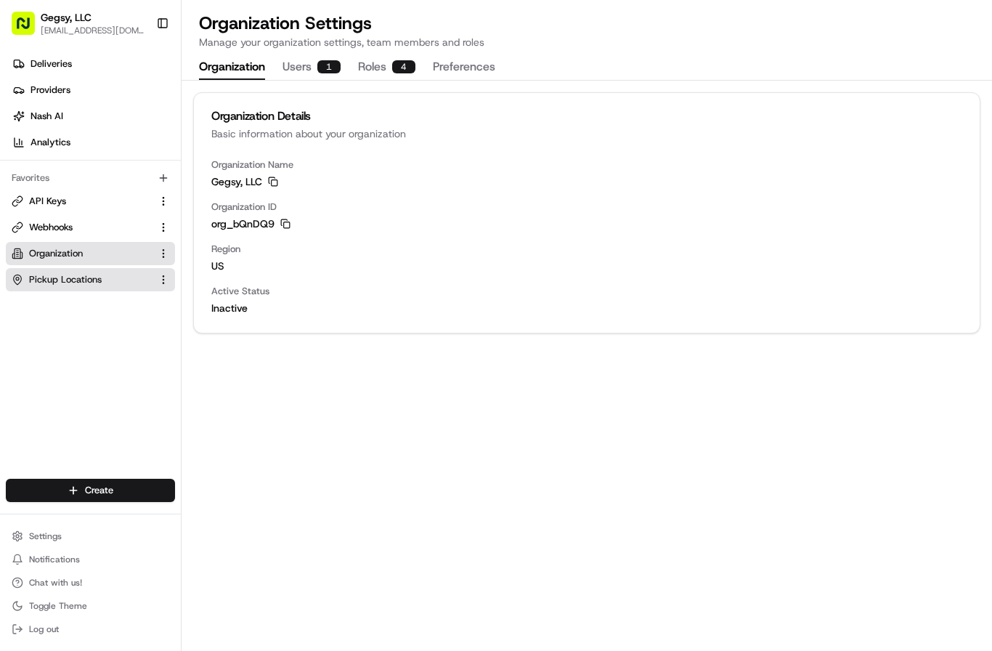
click at [78, 272] on button "Pickup Locations" at bounding box center [90, 279] width 169 height 23
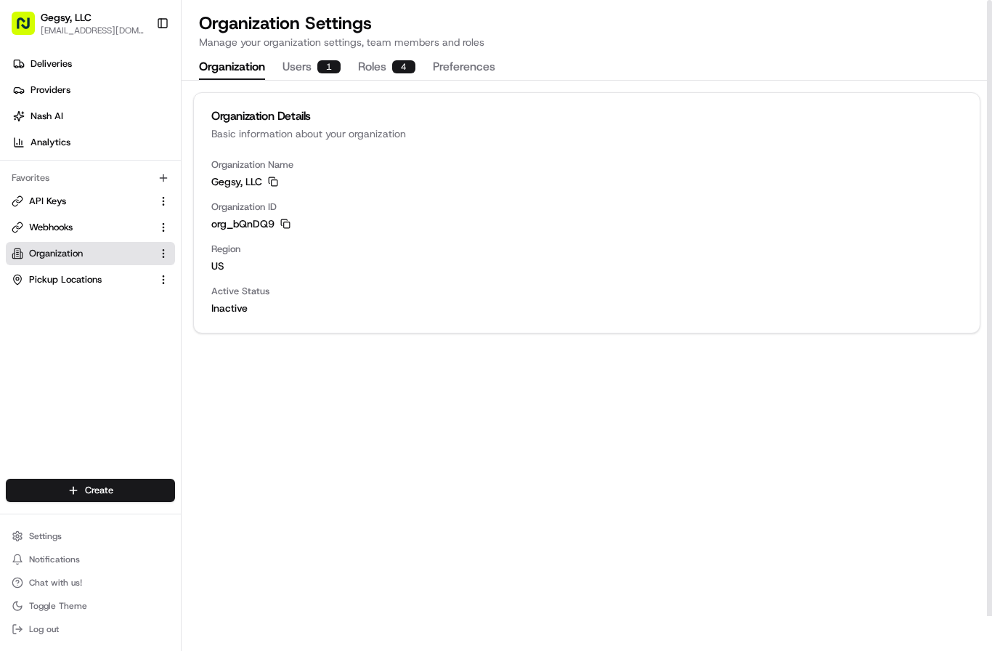
click at [72, 296] on div "Favorites API Keys Webhooks Organization Pickup Locations" at bounding box center [90, 229] width 181 height 137
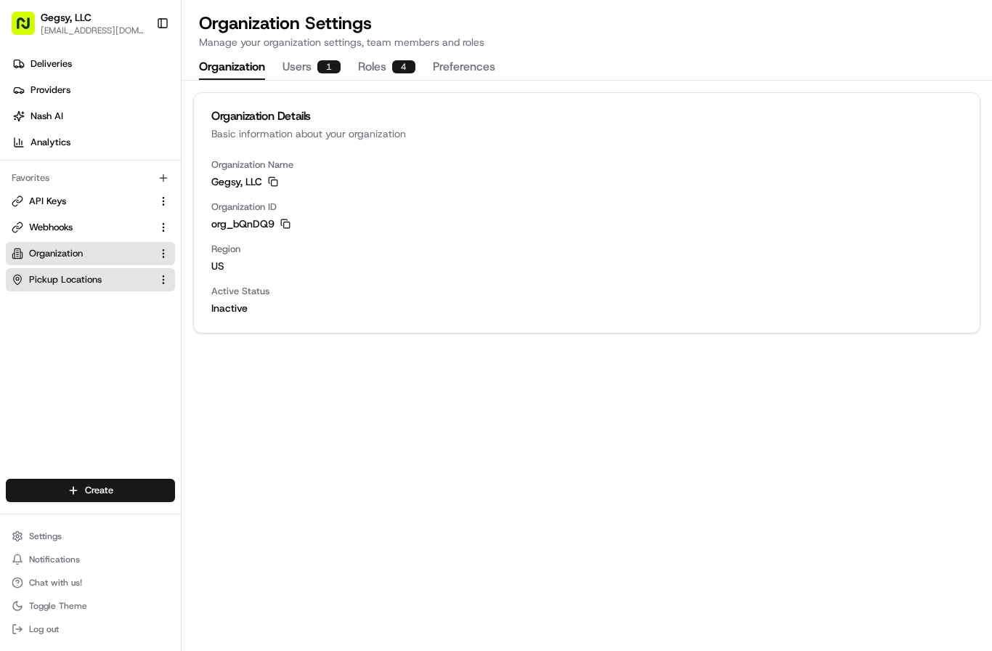
click at [83, 278] on span "Pickup Locations" at bounding box center [65, 279] width 73 height 13
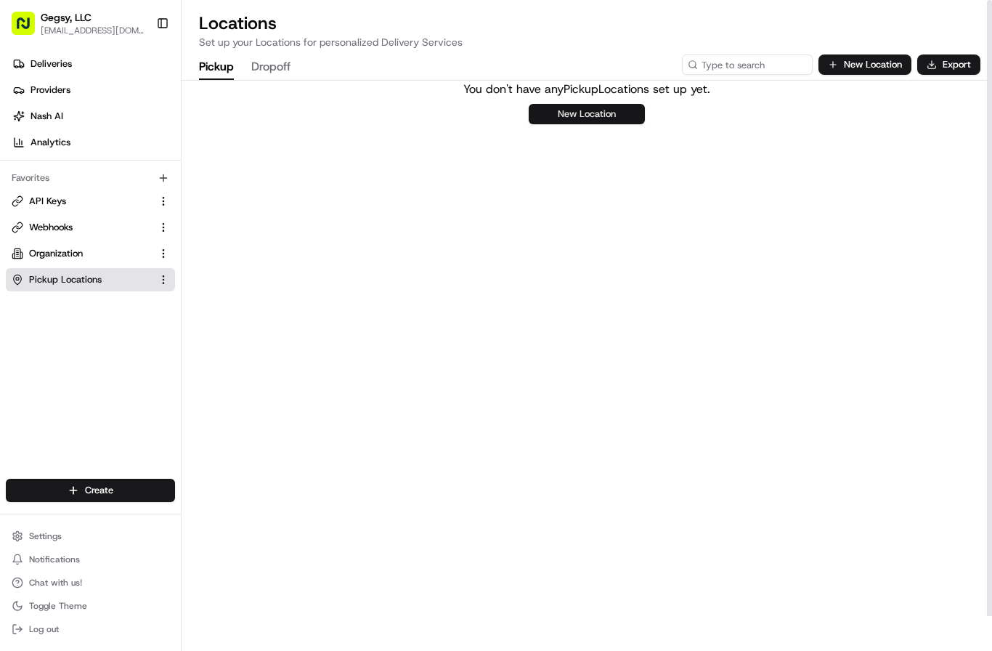
click at [614, 115] on button "New Location" at bounding box center [587, 114] width 116 height 20
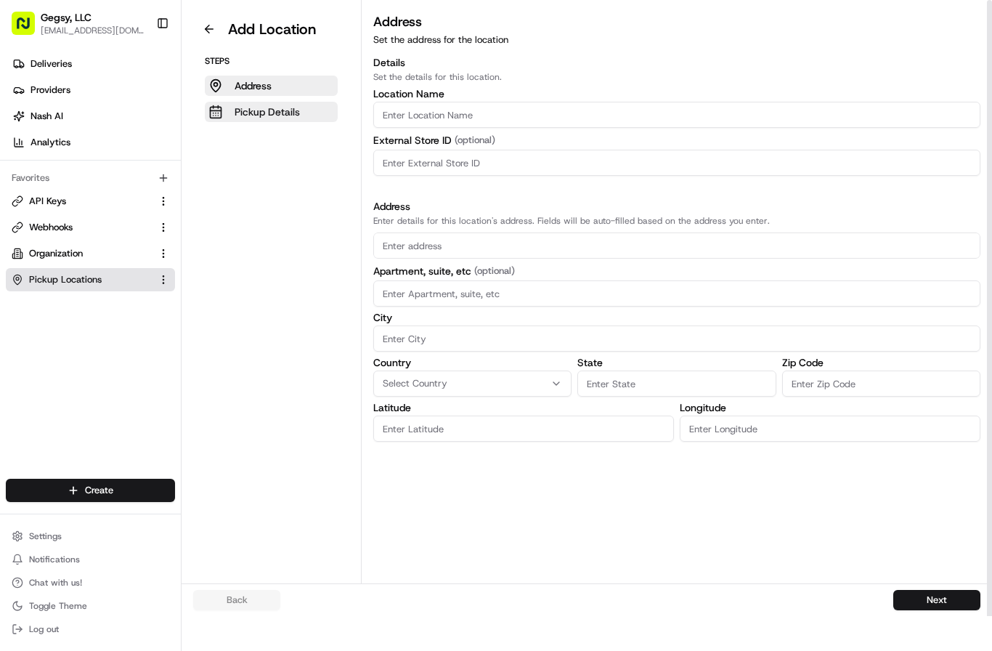
click at [271, 107] on p "Pickup Details" at bounding box center [267, 112] width 65 height 15
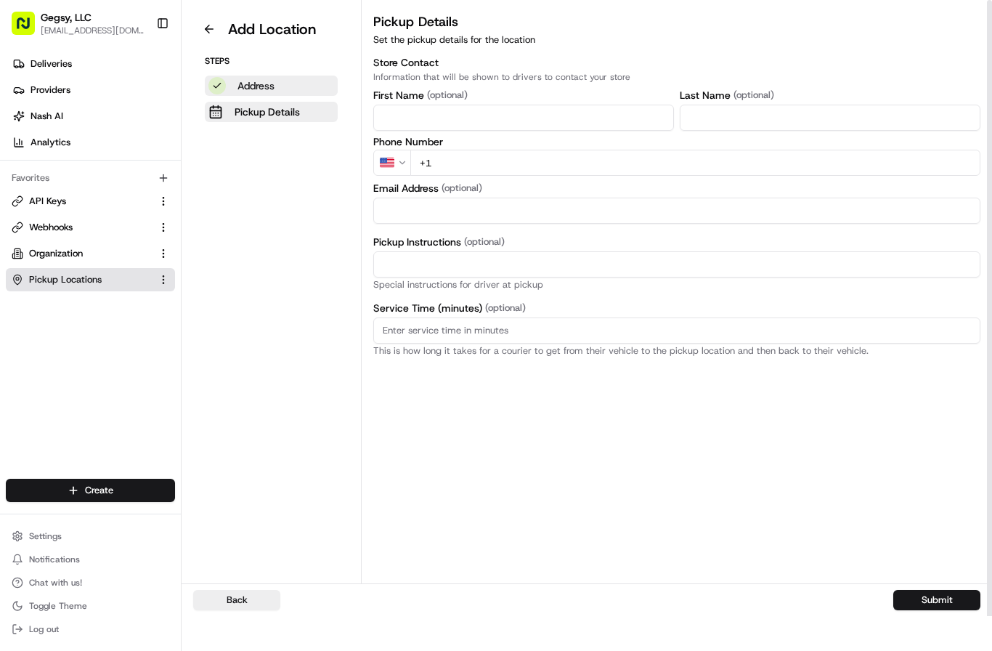
click at [253, 89] on p "Address" at bounding box center [256, 85] width 37 height 15
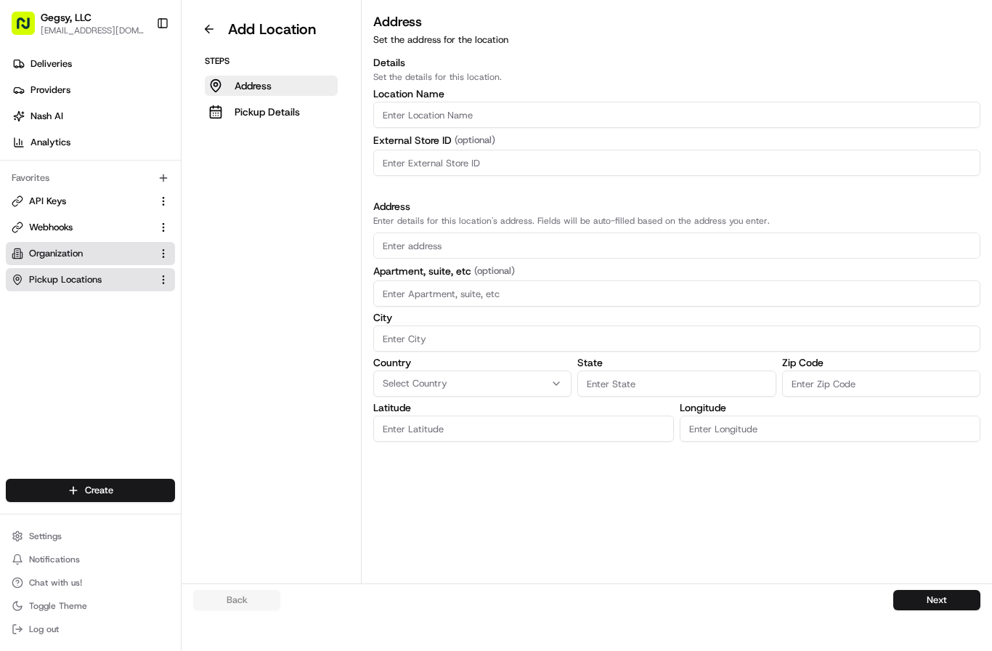
click at [68, 255] on span "Organization" at bounding box center [56, 253] width 54 height 13
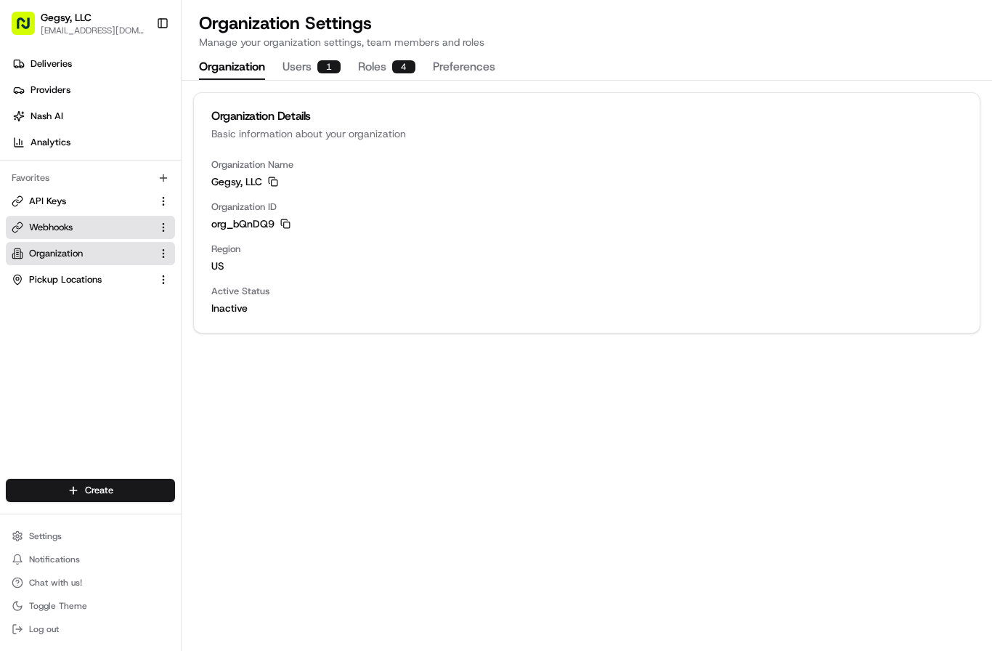
click at [66, 232] on span "Webhooks" at bounding box center [51, 227] width 44 height 13
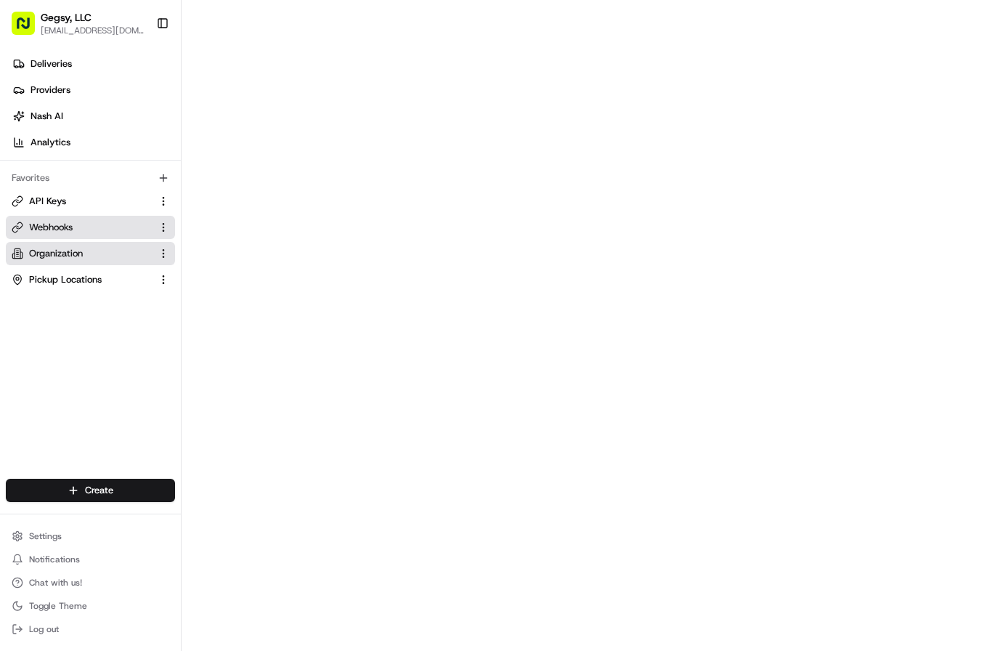
click at [65, 251] on span "Organization" at bounding box center [56, 253] width 54 height 13
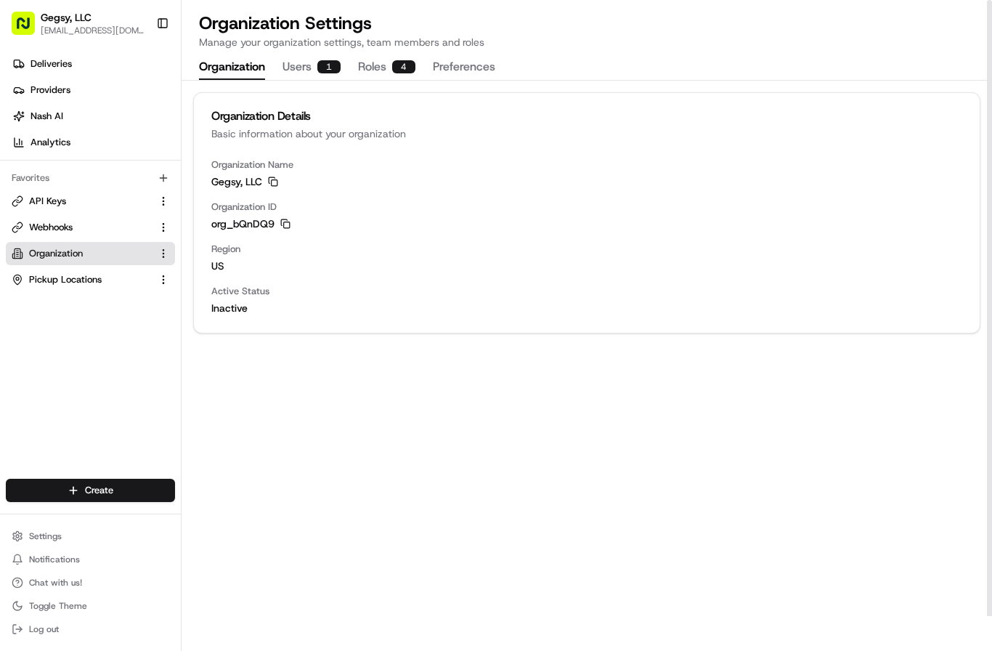
click at [224, 318] on div "Organization Name Gegsy, LLC Copy Gegsy, LLC Organization ID org_bQnDQ9 Copy or…" at bounding box center [587, 245] width 786 height 174
click at [52, 201] on span "API Keys" at bounding box center [47, 201] width 37 height 13
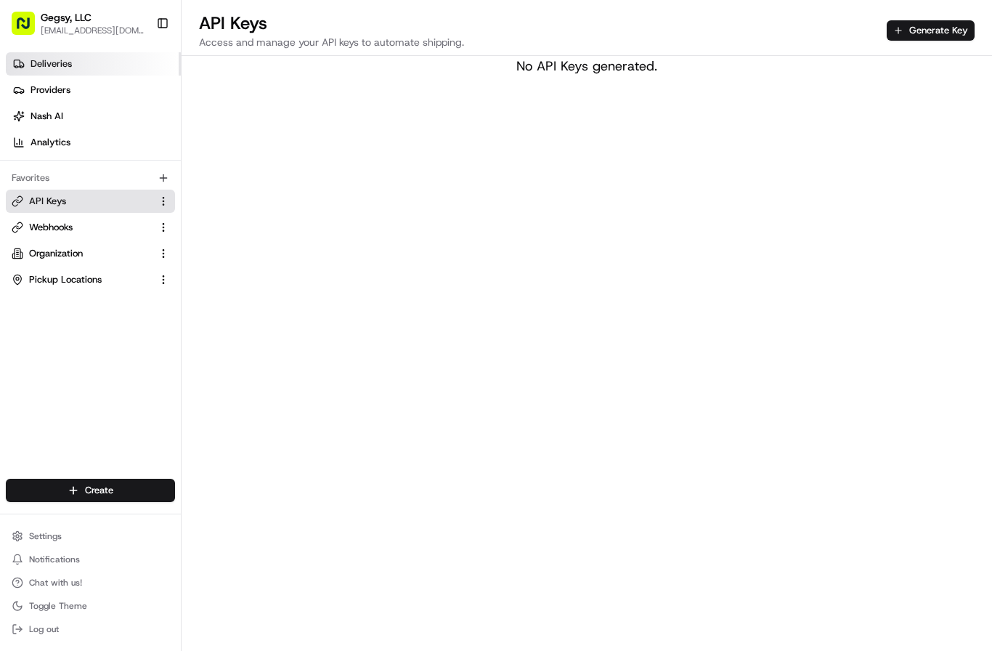
click at [52, 68] on span "Deliveries" at bounding box center [51, 63] width 41 height 13
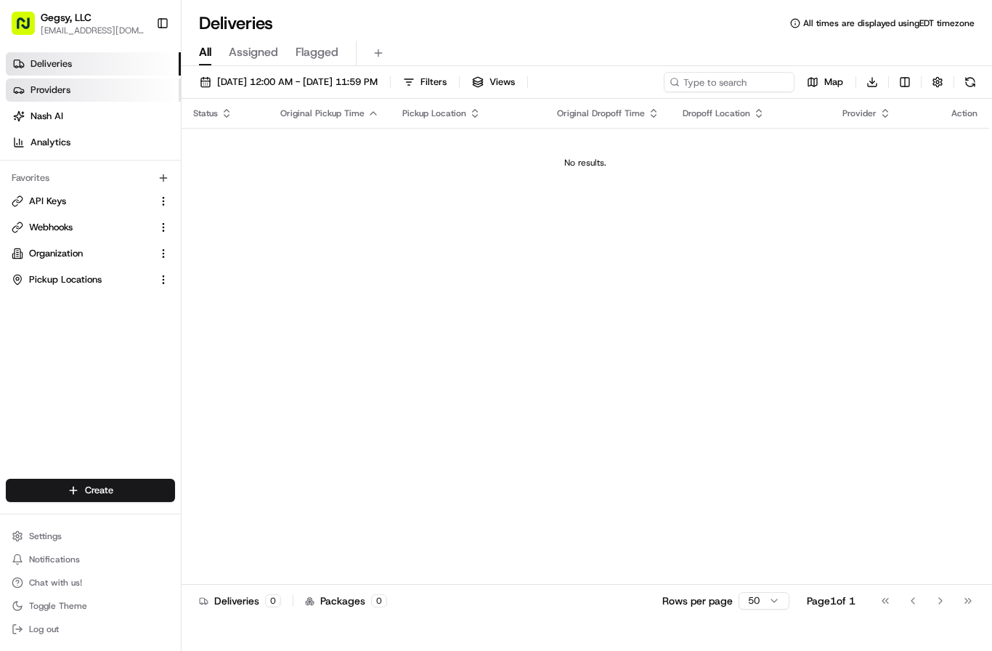
click at [52, 90] on span "Providers" at bounding box center [51, 90] width 40 height 13
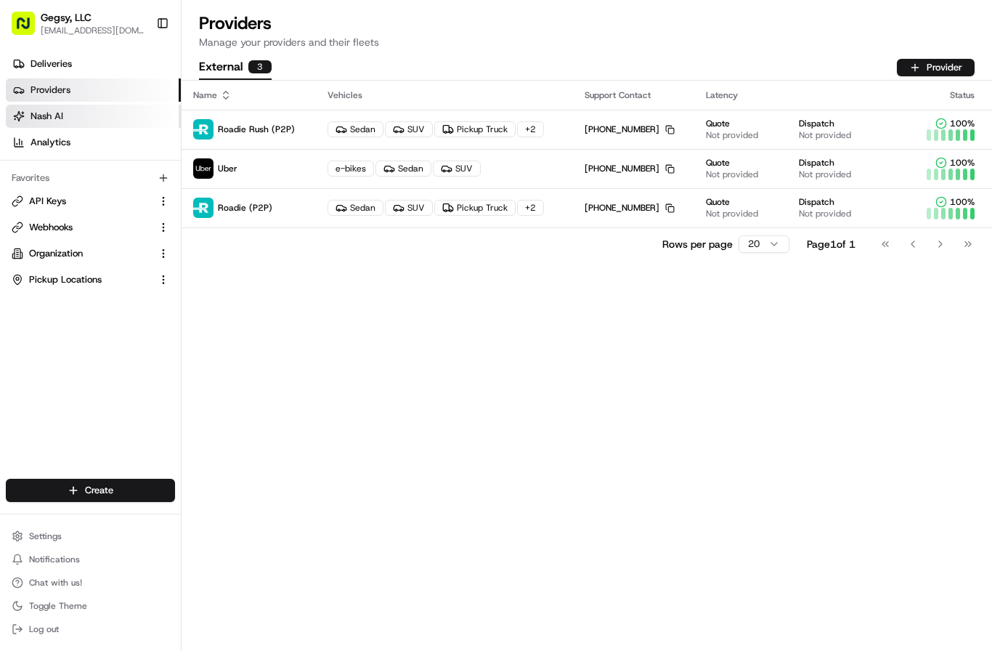
click at [53, 109] on link "Nash AI" at bounding box center [93, 116] width 175 height 23
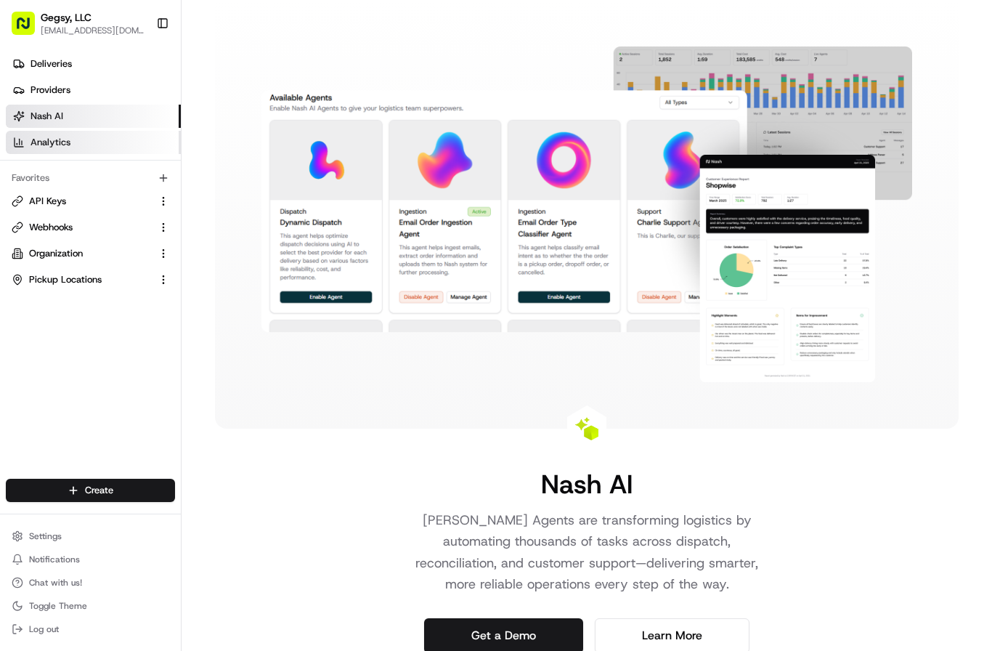
click at [52, 144] on span "Analytics" at bounding box center [51, 142] width 40 height 13
